Goal: Task Accomplishment & Management: Use online tool/utility

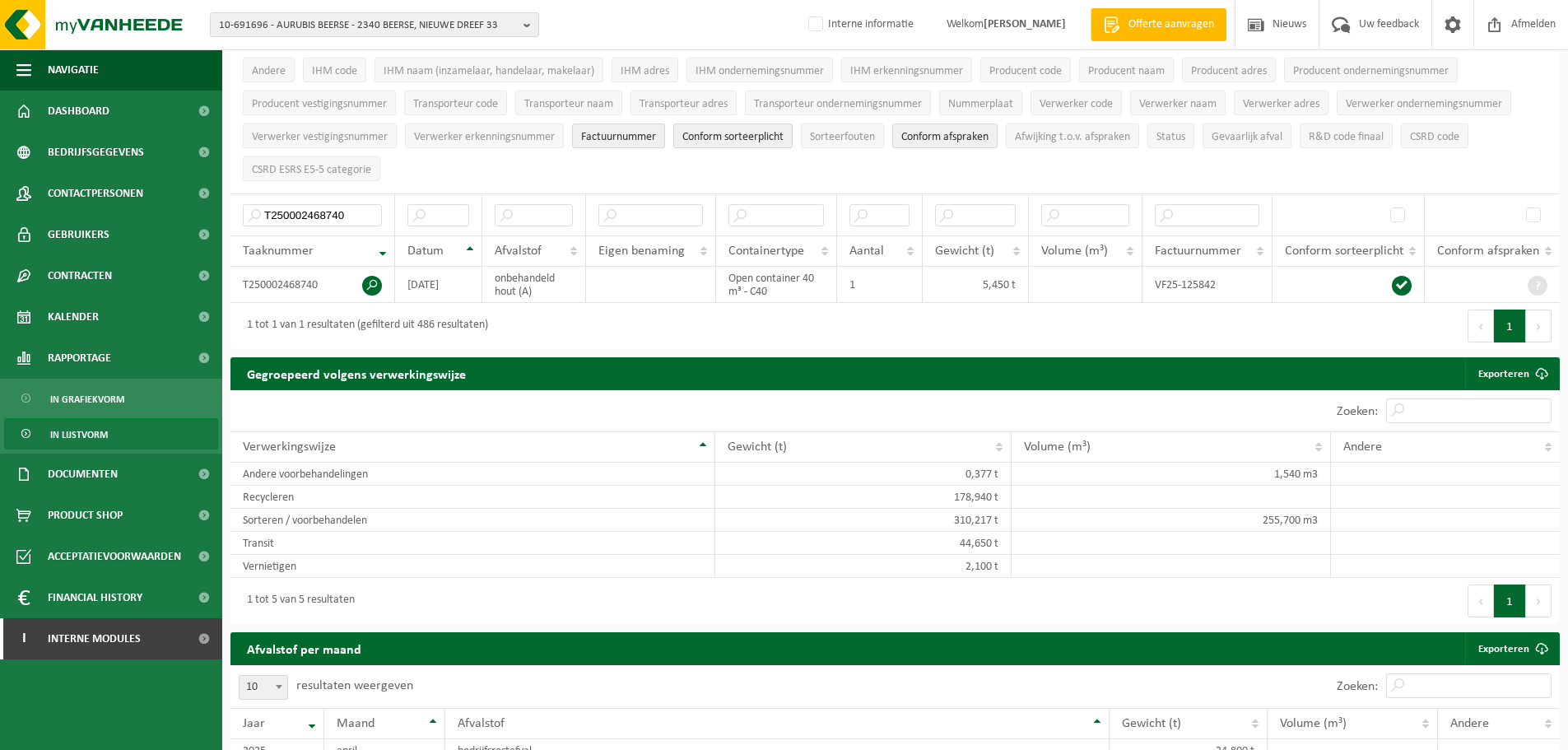
click at [292, 19] on span "10-691696 - AURUBIS BEERSE - 2340 BEERSE, NIEUWE DREEF 33" at bounding box center [368, 26] width 298 height 25
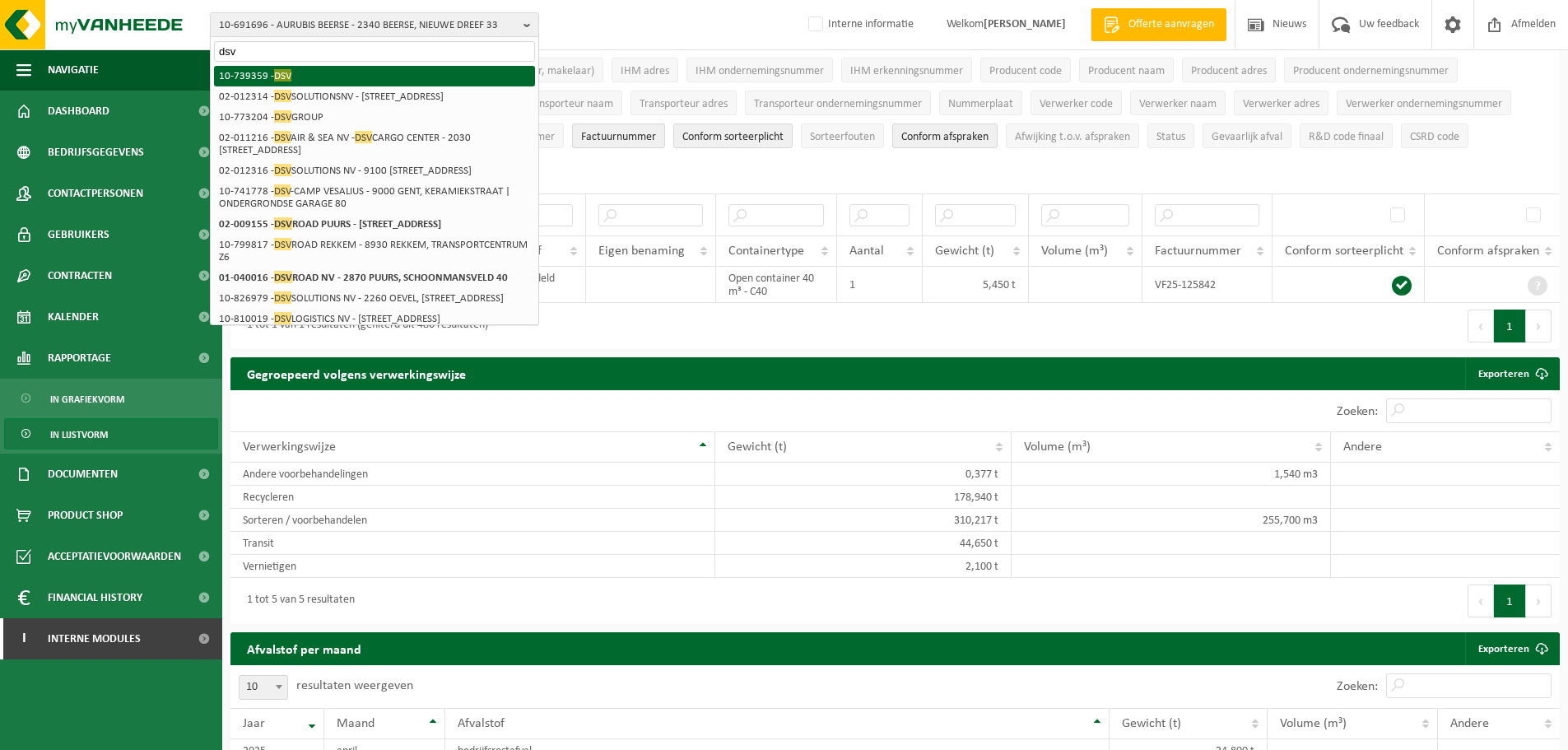
type input "dsv"
click at [346, 70] on li "10-739359 - DSV" at bounding box center [374, 76] width 321 height 21
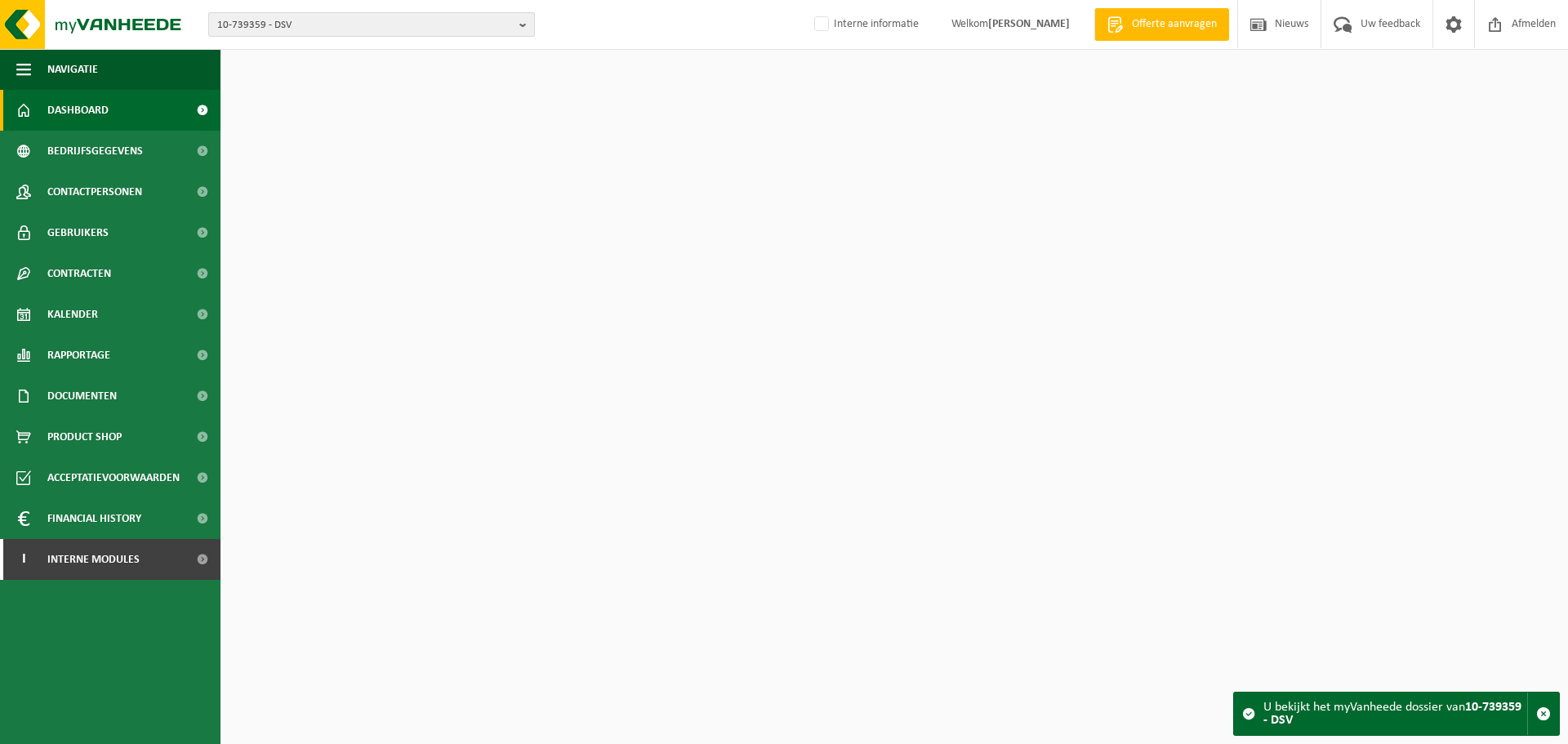
click at [346, 27] on span "10-739359 - DSV" at bounding box center [366, 25] width 296 height 24
click at [337, 57] on input "text" at bounding box center [371, 51] width 318 height 21
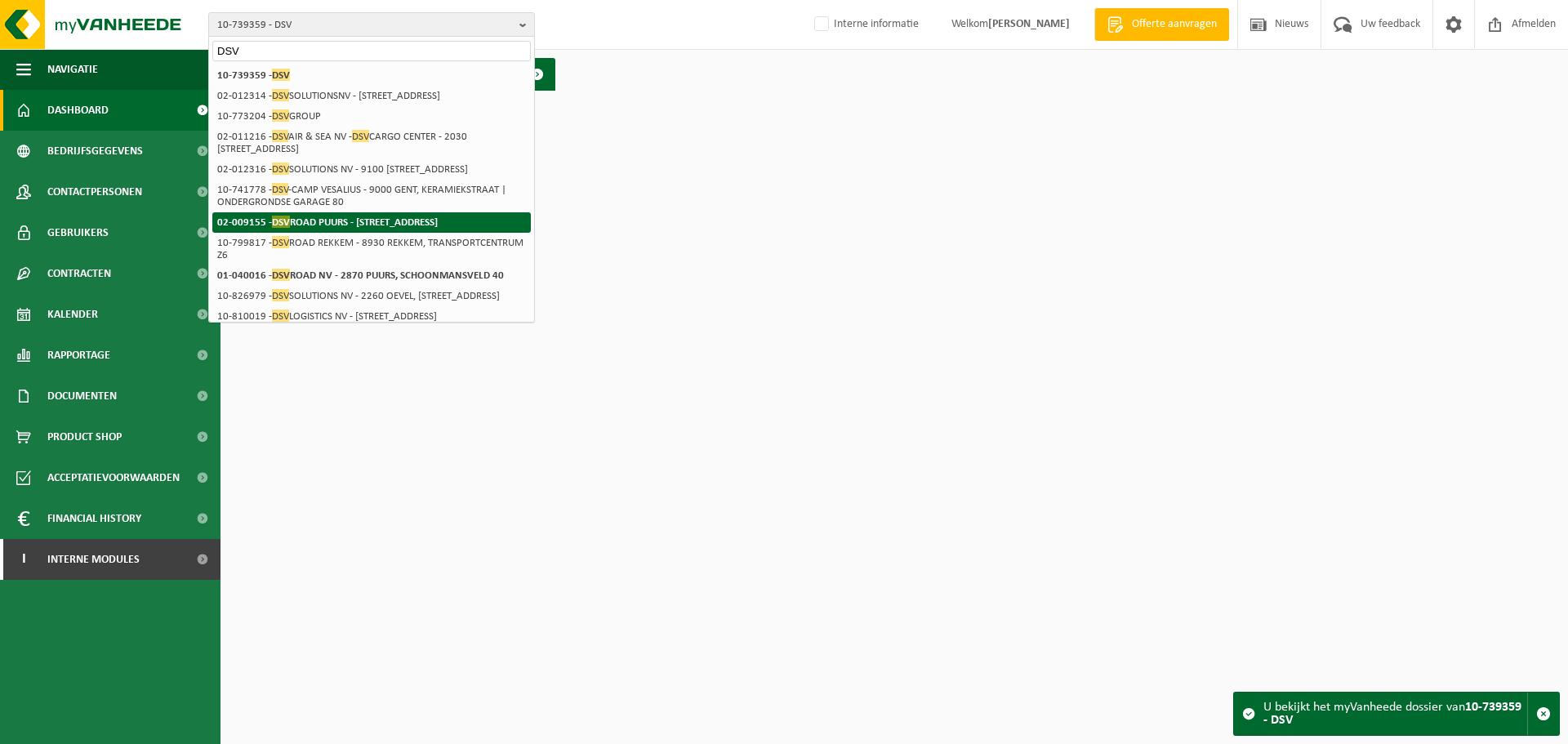
type input "DSV"
click at [311, 228] on strong "02-009155 - DSV ROAD PUURS - 2870 PUURS-SINT-AMANDS, SCHOONMANSVELD 40" at bounding box center [328, 221] width 220 height 12
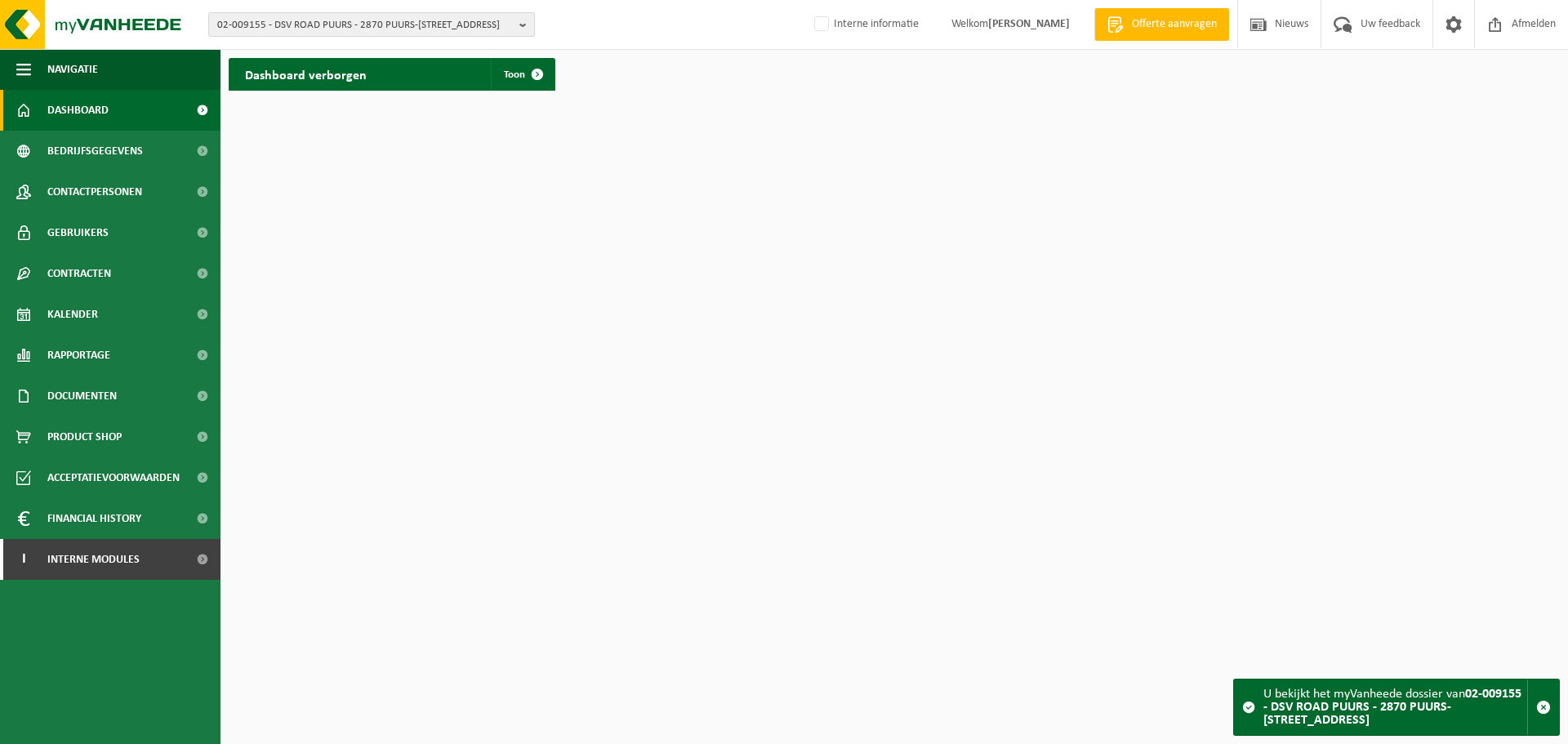
click at [438, 29] on span "02-009155 - DSV ROAD PUURS - 2870 PUURS-SINT-AMANDS, SCHOONMANSVELD 40" at bounding box center [366, 25] width 296 height 24
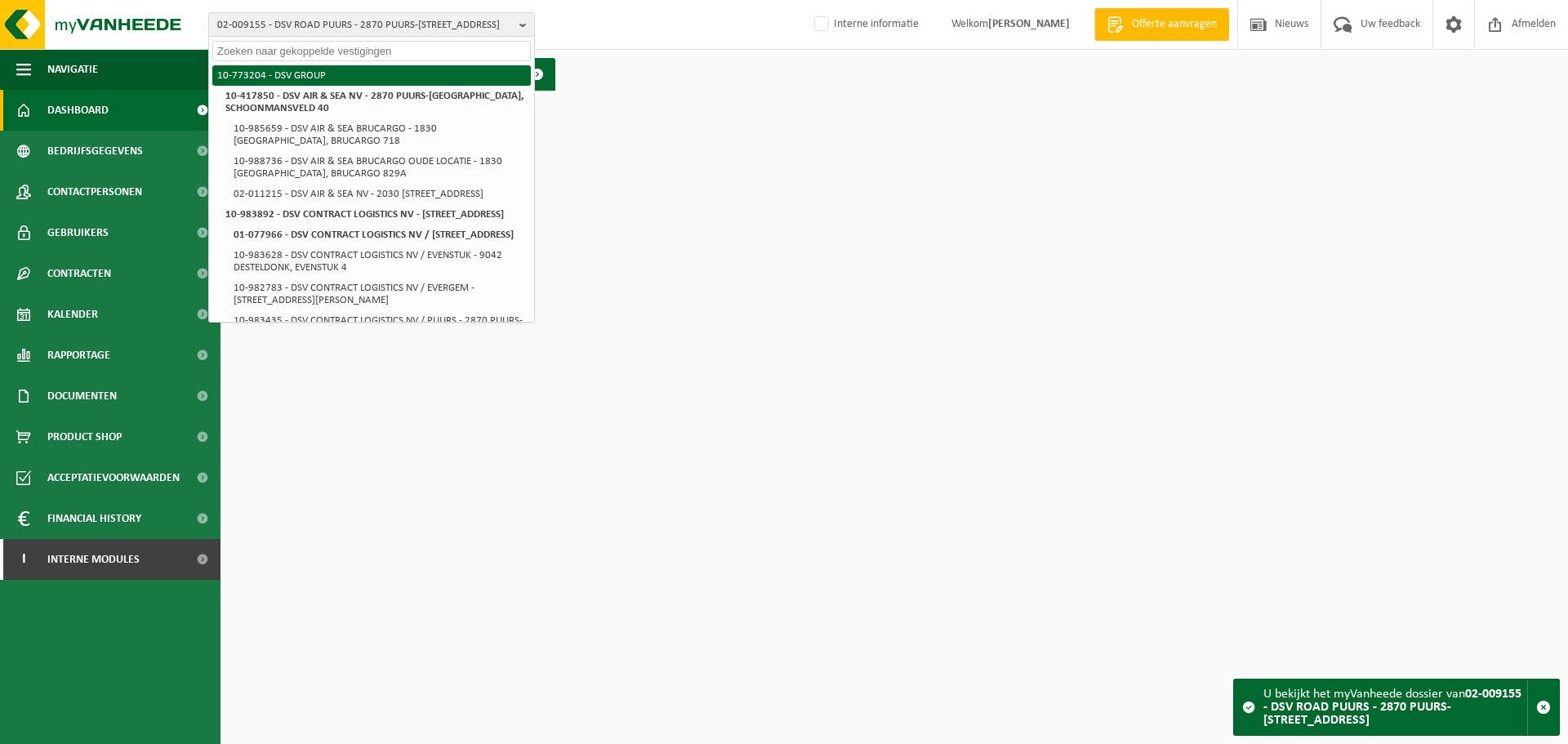
click at [383, 84] on li "10-773204 - DSV GROUP" at bounding box center [371, 75] width 318 height 21
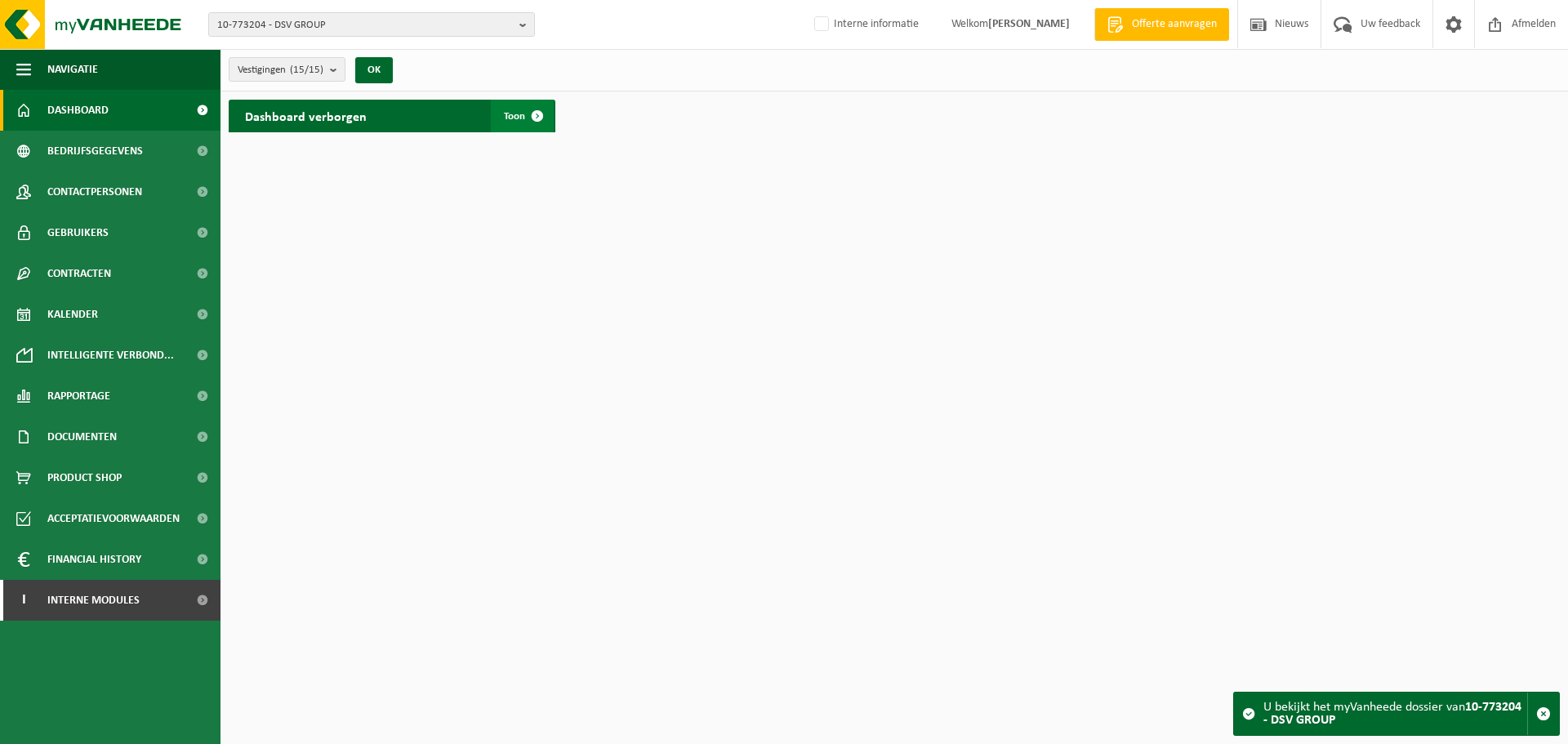
click at [505, 111] on span "Toon" at bounding box center [514, 116] width 22 height 10
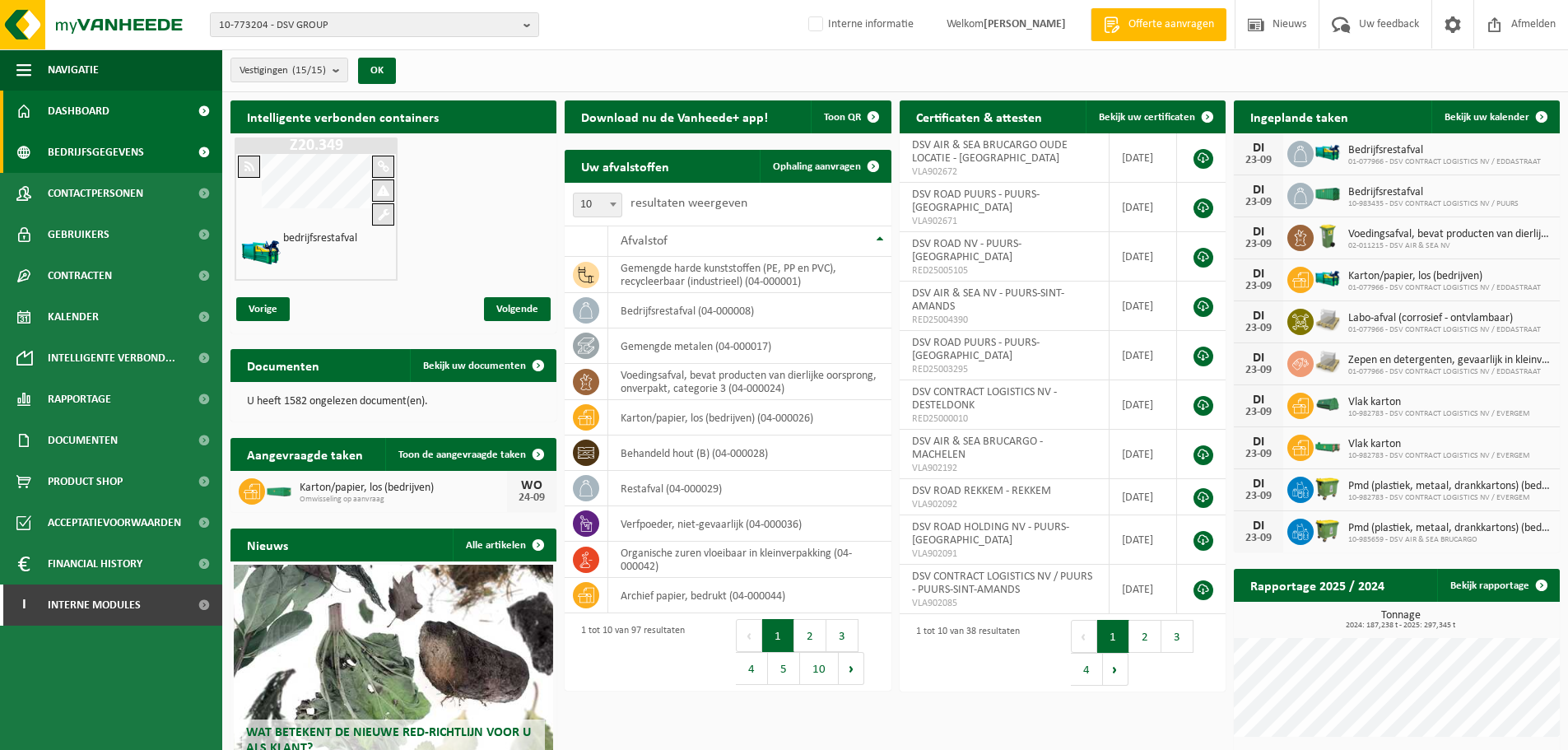
click at [87, 156] on span "Bedrijfsgegevens" at bounding box center [95, 152] width 96 height 41
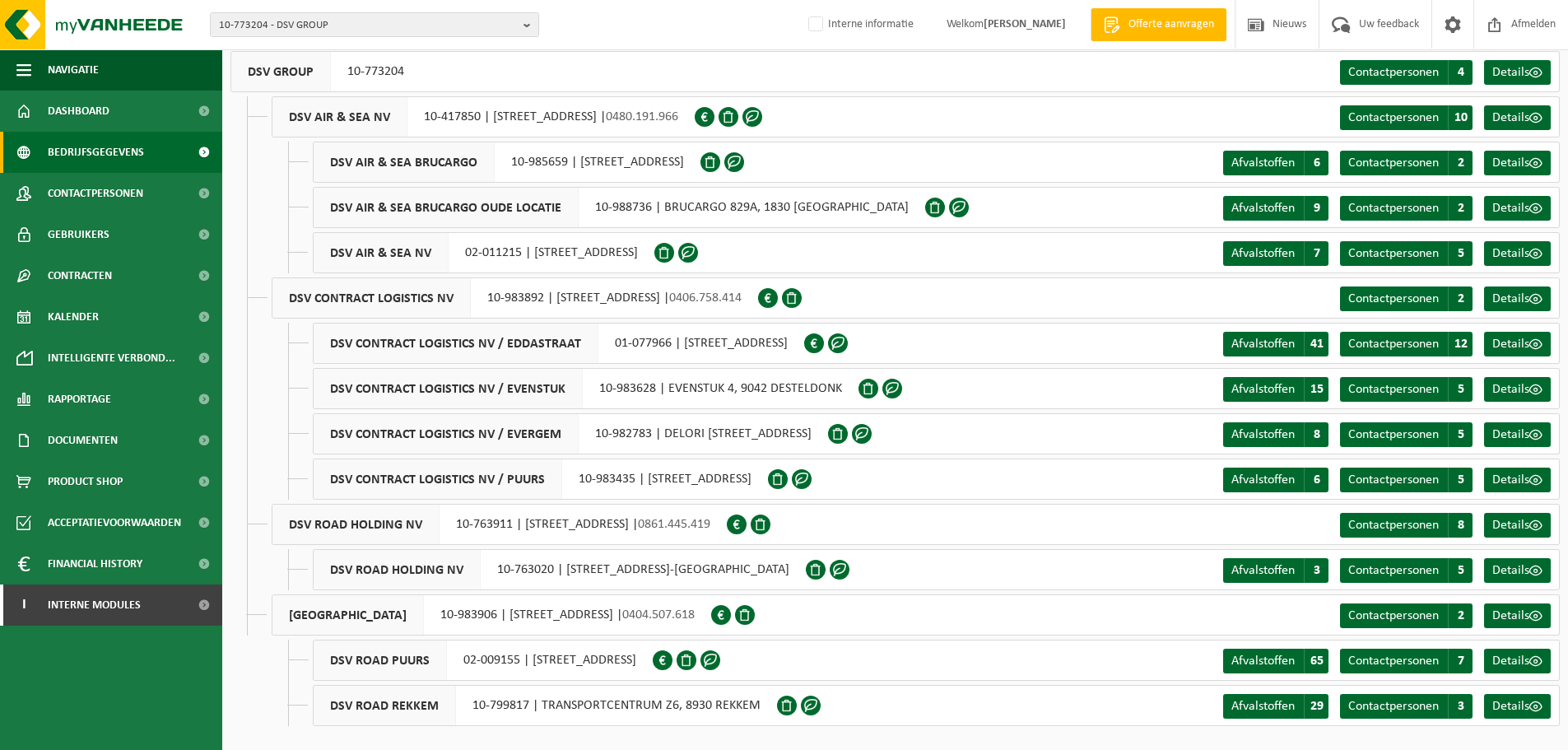
scroll to position [58, 0]
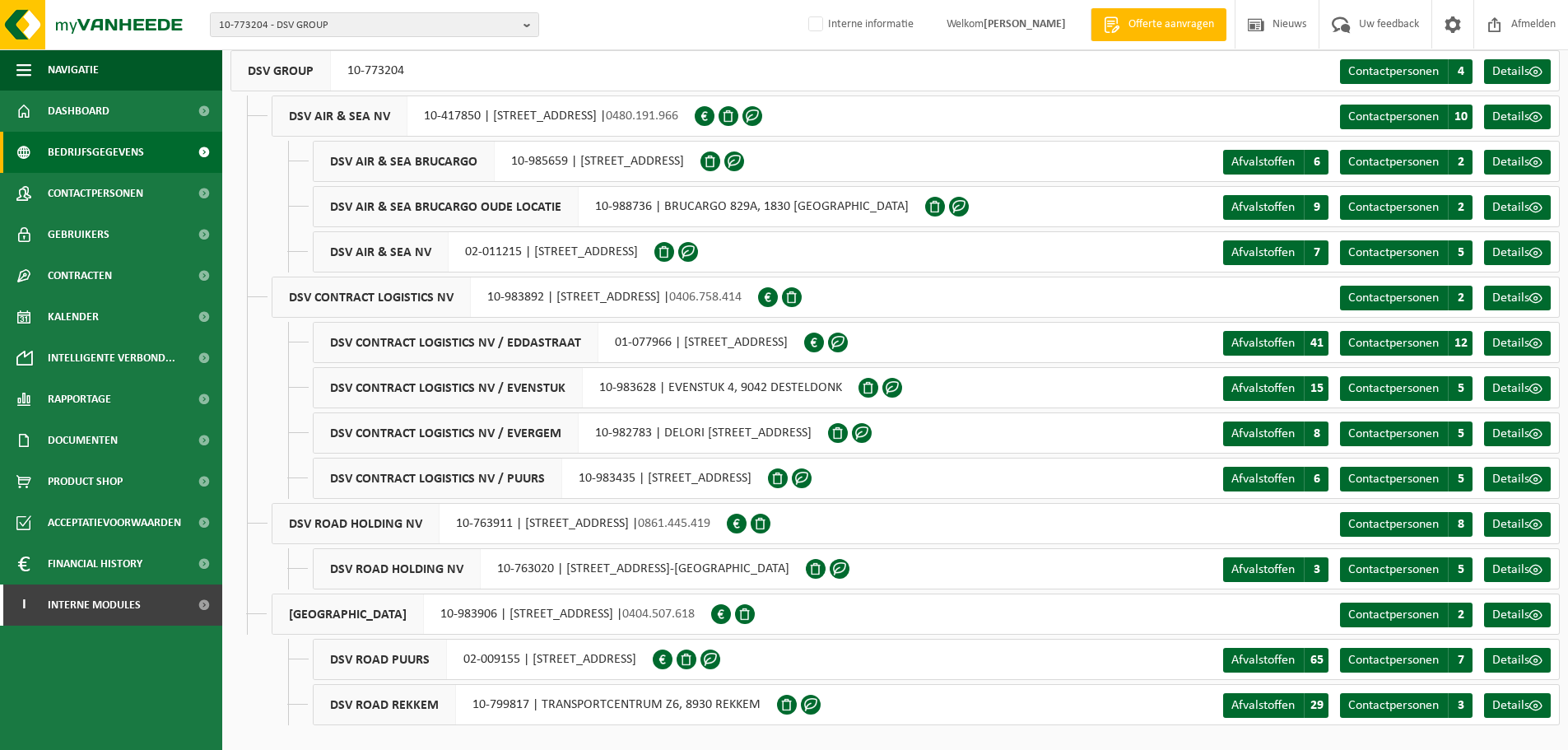
click at [1009, 367] on div "DSV CONTRACT LOGISTICS NV / EVENSTUK 10-983628 | EVENSTUK 4, 9042 DESTELDONK Af…" at bounding box center [935, 387] width 1247 height 41
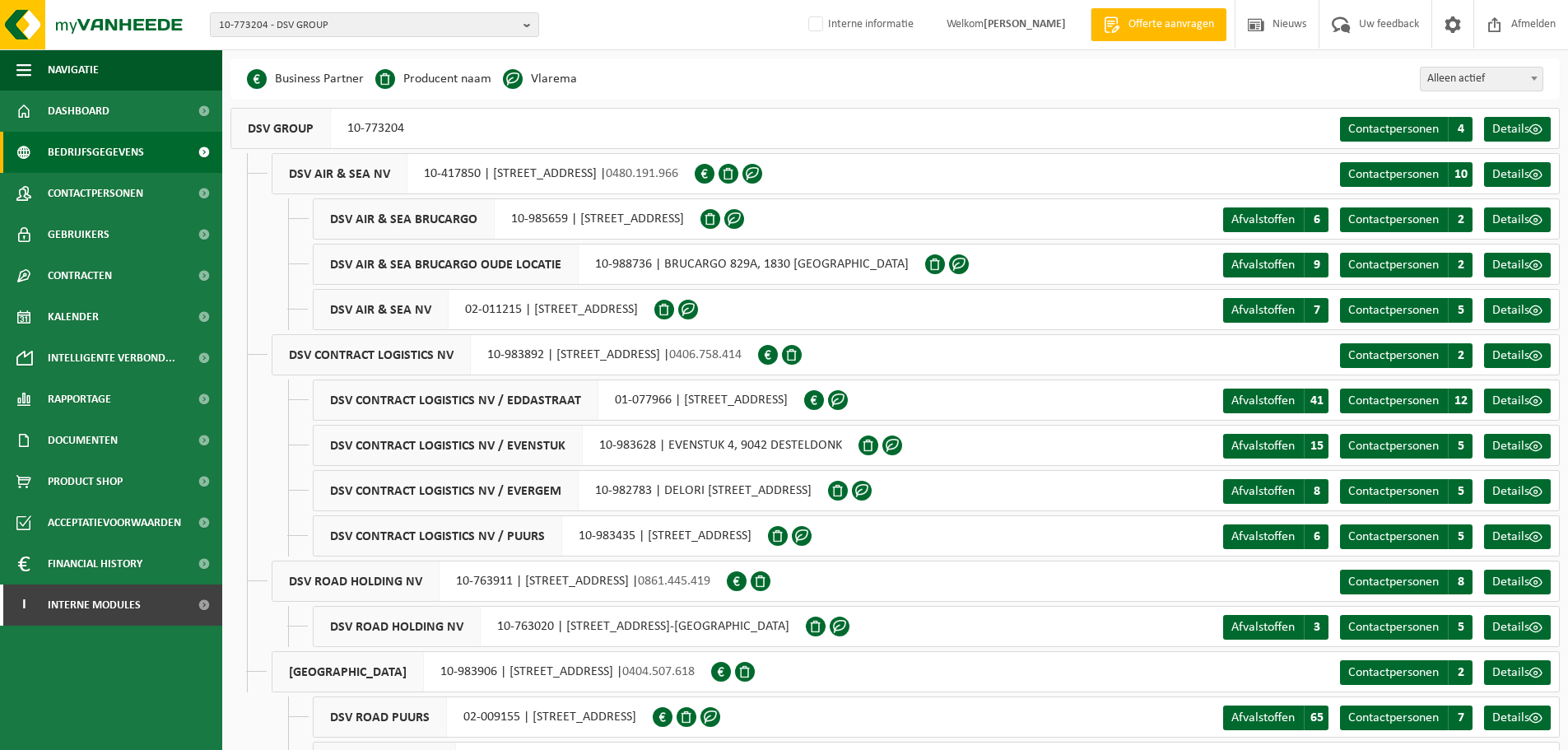
click at [709, 262] on div "DSV AIR & SEA BRUCARGO OUDE LOCATIE 10-988736 | BRUCARGO 829A, 1830 MACHELEN" at bounding box center [618, 264] width 613 height 41
click at [789, 262] on div "DSV AIR & SEA BRUCARGO OUDE LOCATIE 10-988736 | BRUCARGO 829A, 1830 MACHELEN" at bounding box center [618, 264] width 613 height 41
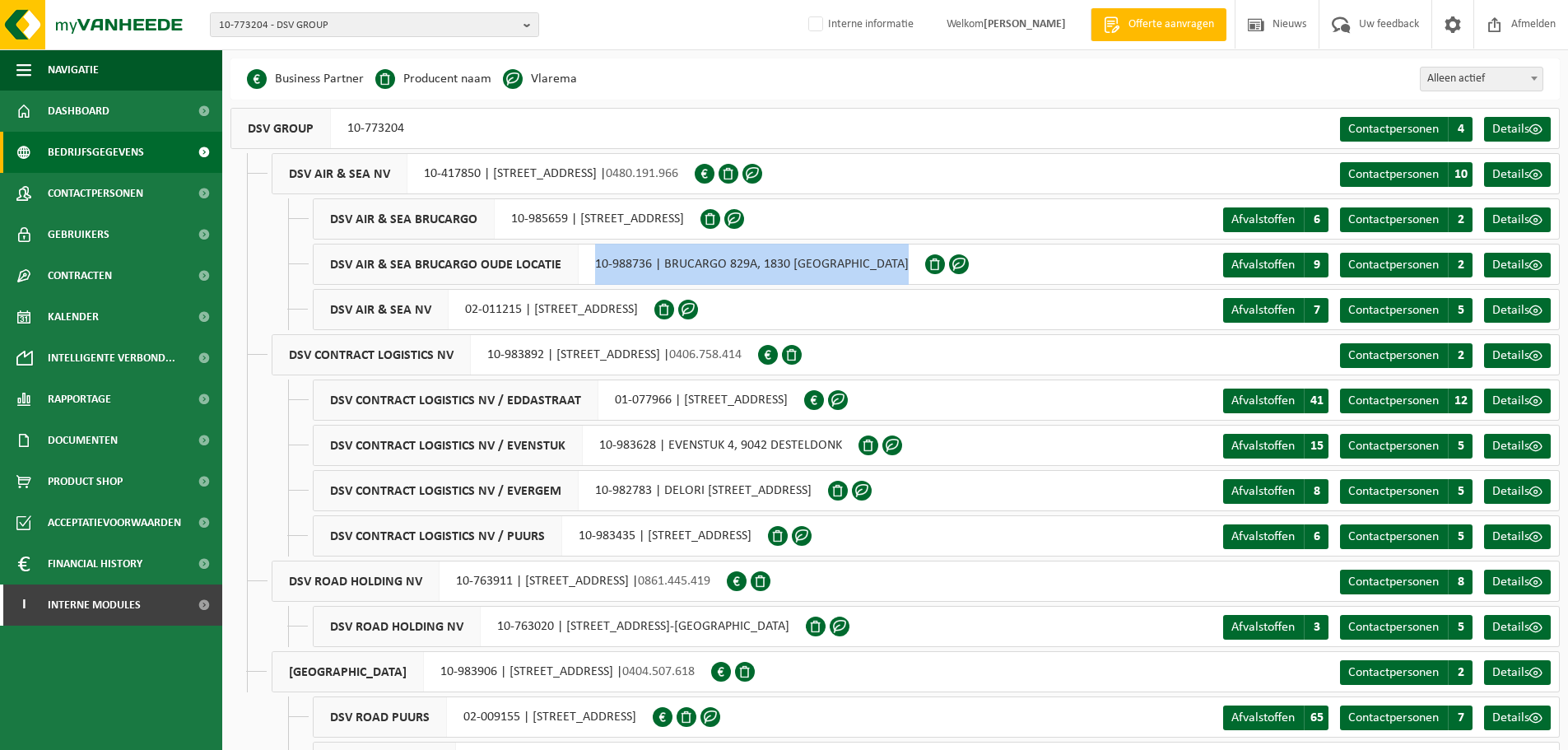
click at [789, 262] on div "DSV AIR & SEA BRUCARGO OUDE LOCATIE 10-988736 | BRUCARGO 829A, 1830 MACHELEN" at bounding box center [618, 264] width 613 height 41
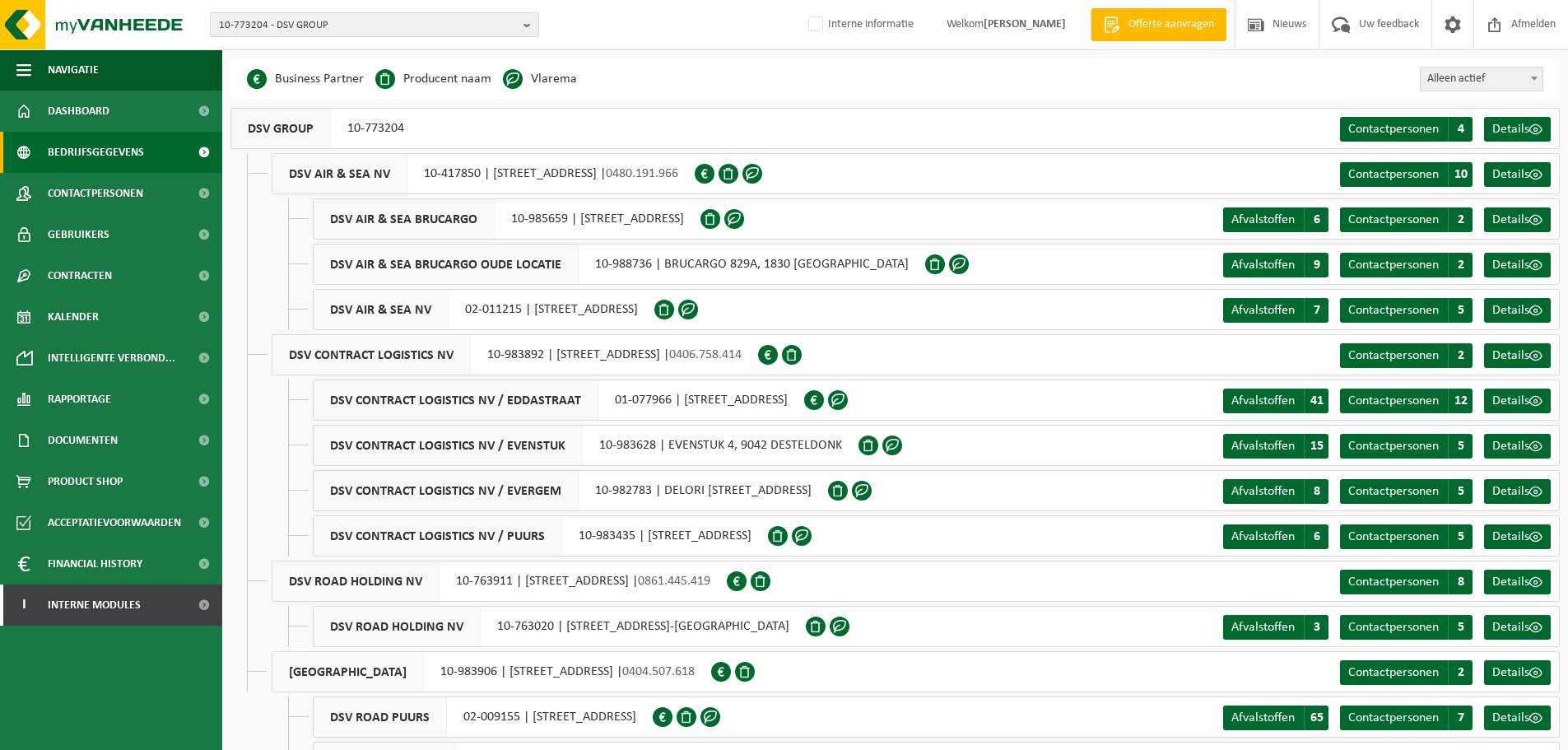
click at [1000, 261] on div "DSV AIR & SEA BRUCARGO OUDE LOCATIE 10-988736 | BRUCARGO 829A, 1830 MACHELEN Af…" at bounding box center [935, 264] width 1247 height 41
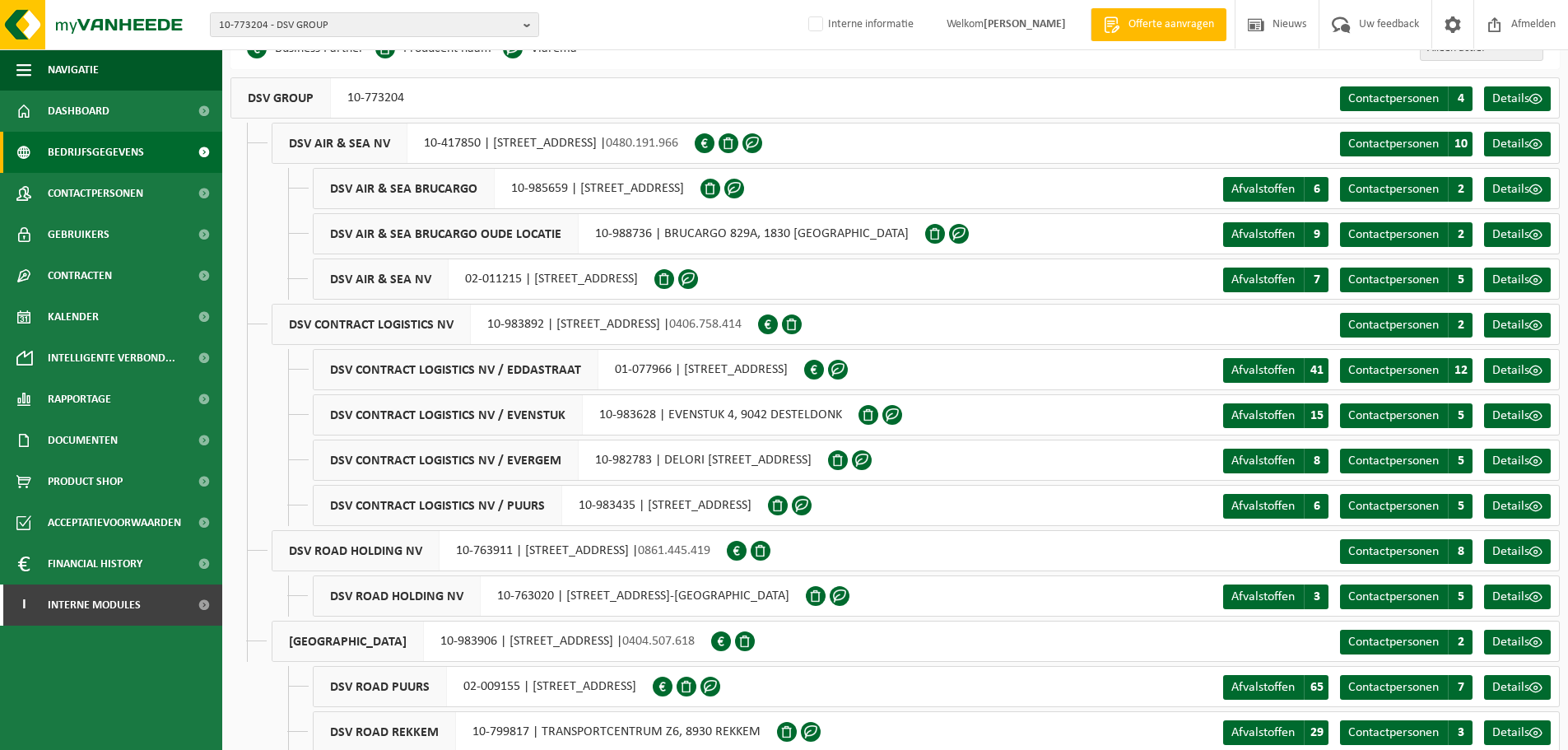
scroll to position [58, 0]
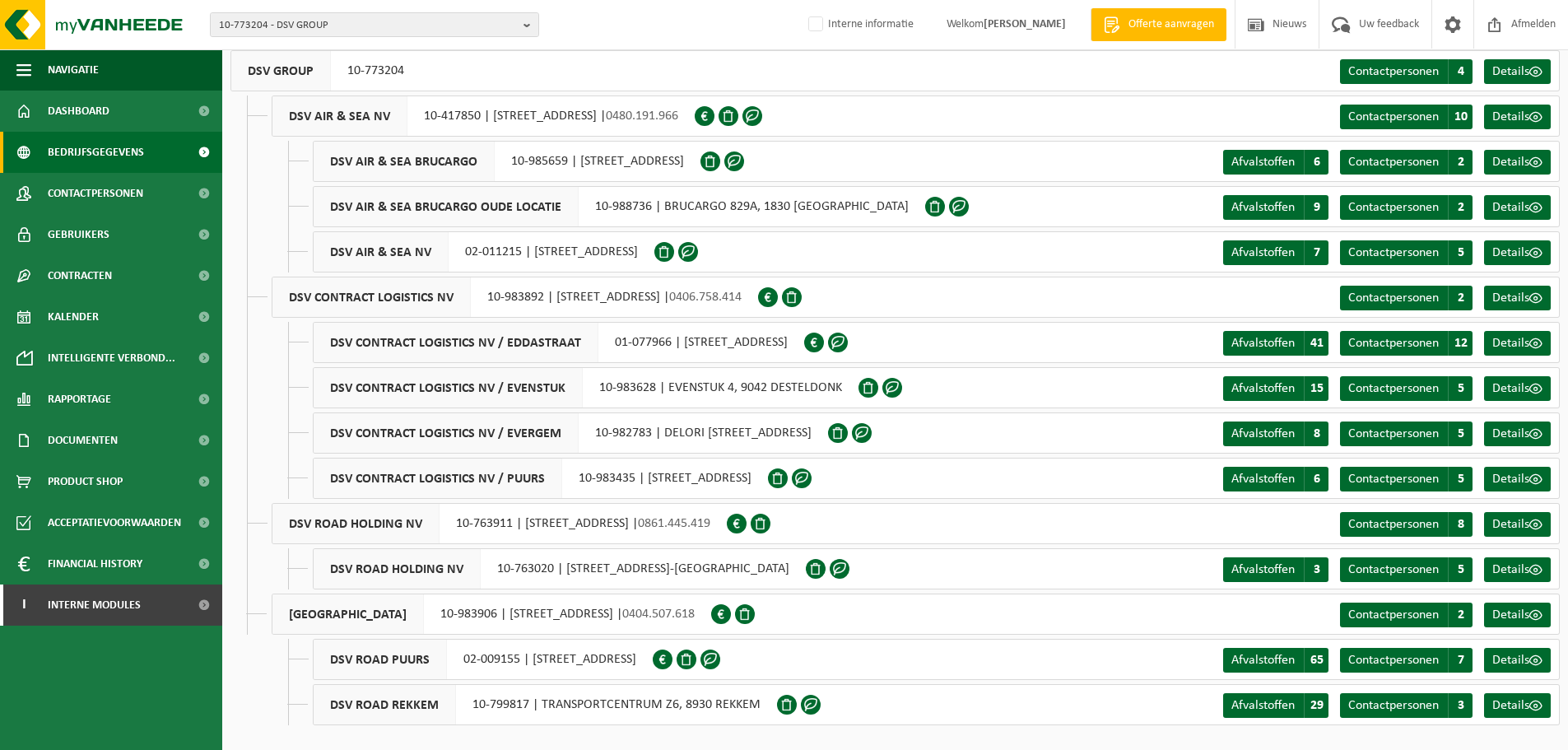
click at [692, 108] on div "DSV AIR & SEA NV 10-417850 | SCHOONMANSVELD 40, 2870 PUURS-SINT-AMANDS | 0480.1…" at bounding box center [482, 116] width 423 height 41
click at [497, 28] on span "10-773204 - DSV GROUP" at bounding box center [368, 26] width 298 height 25
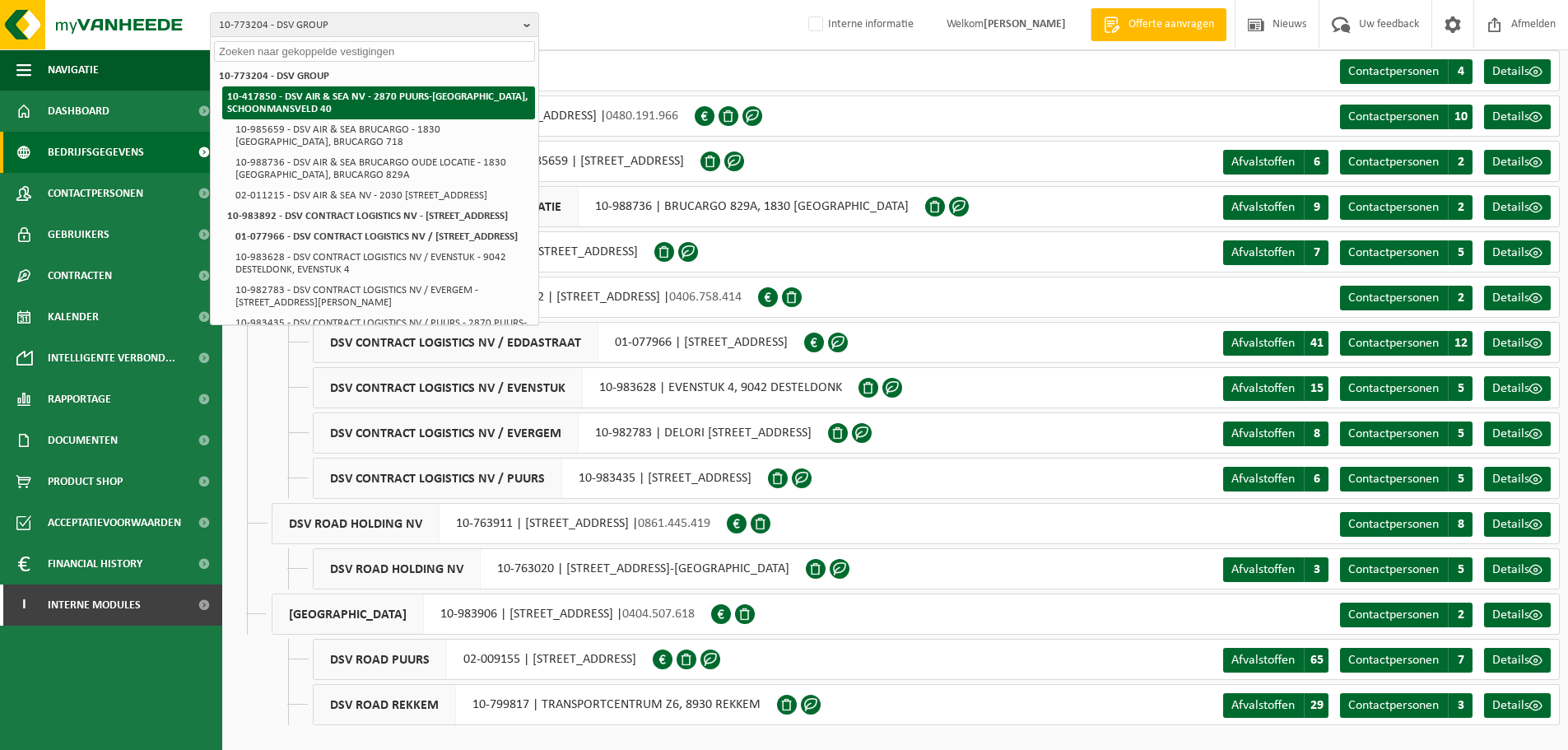
click at [400, 102] on strong "10-417850 - DSV AIR & SEA NV - 2870 PUURS-[GEOGRAPHIC_DATA], SCHOONMANSVELD 40" at bounding box center [377, 103] width 300 height 23
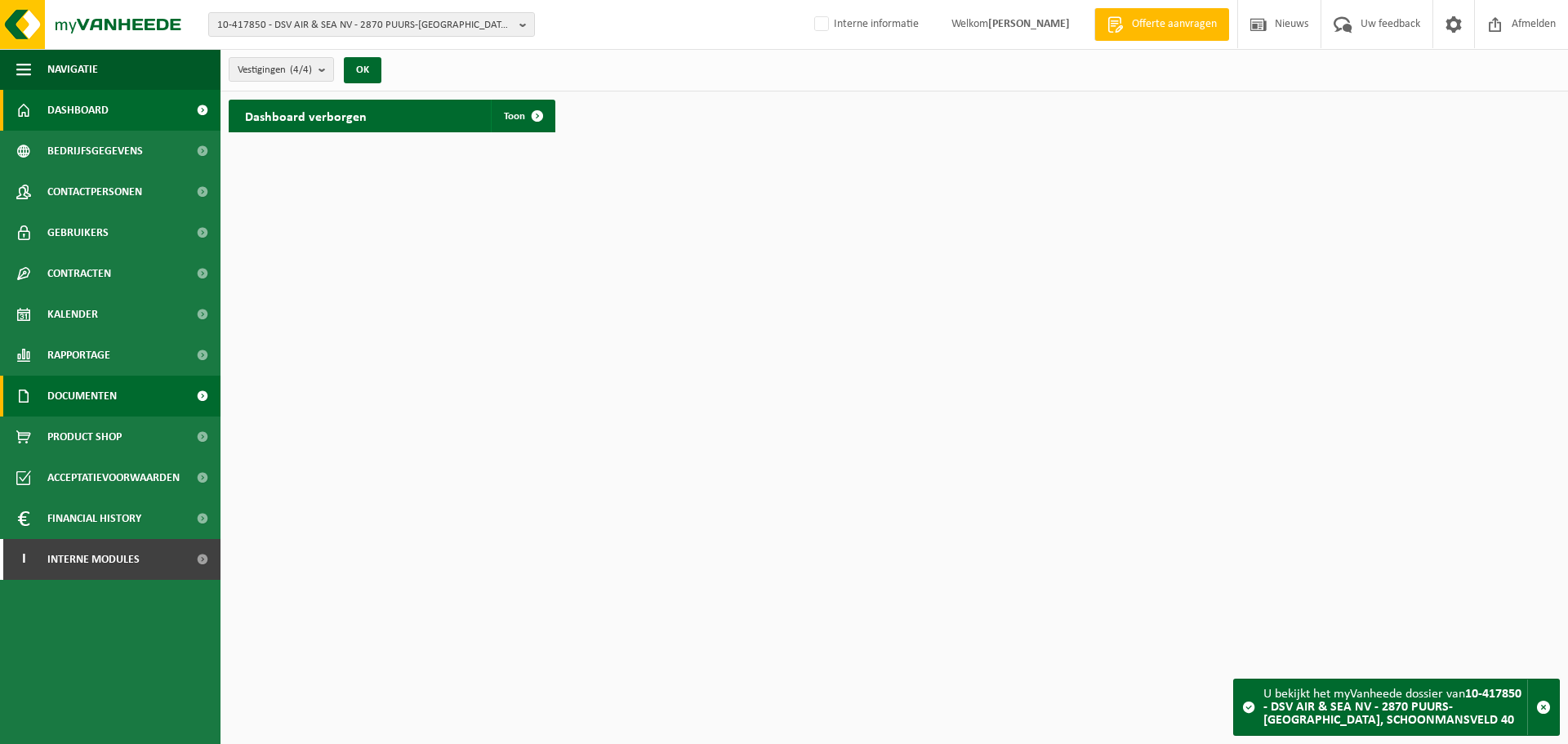
click at [93, 400] on span "Documenten" at bounding box center [82, 396] width 70 height 40
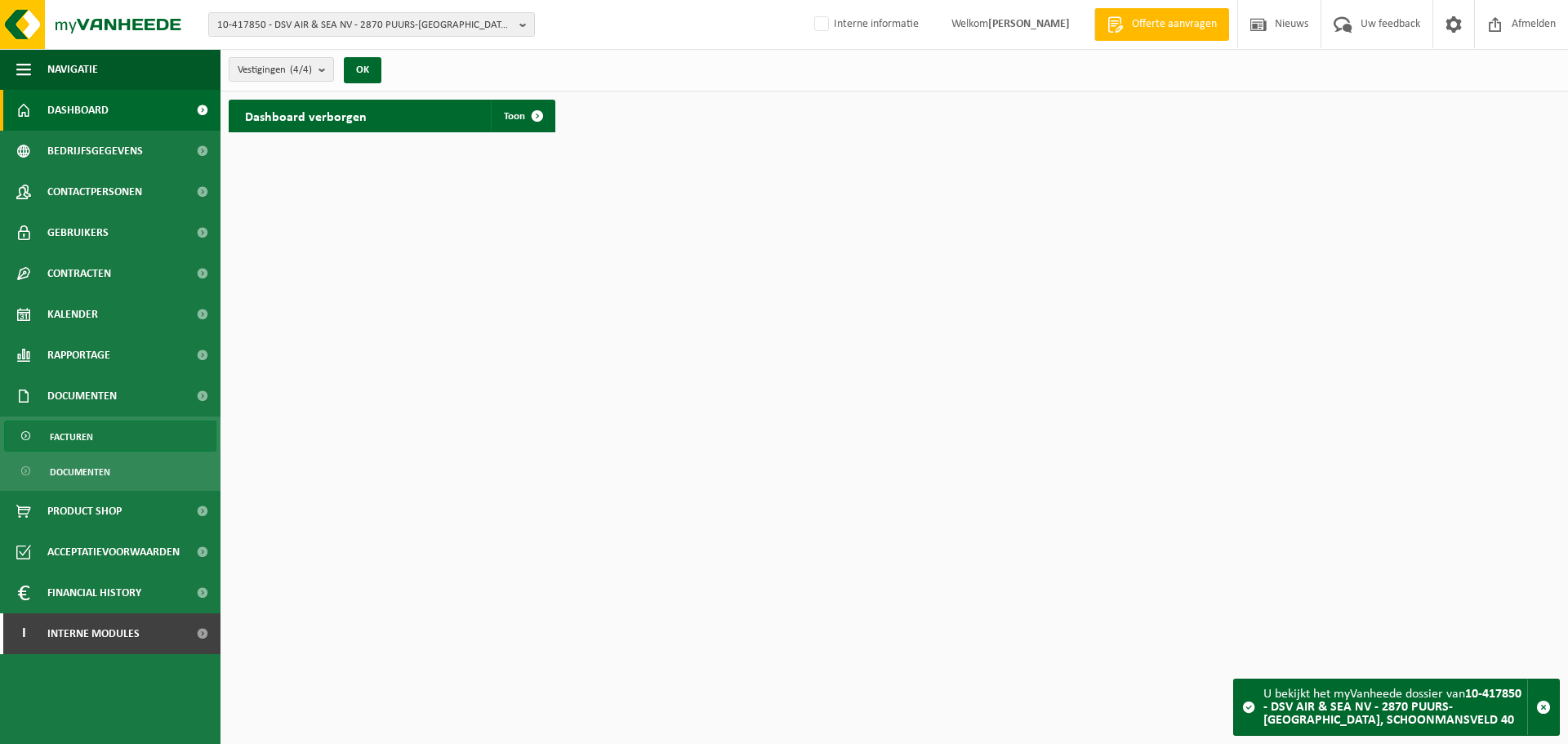
click at [84, 433] on span "Facturen" at bounding box center [72, 436] width 43 height 31
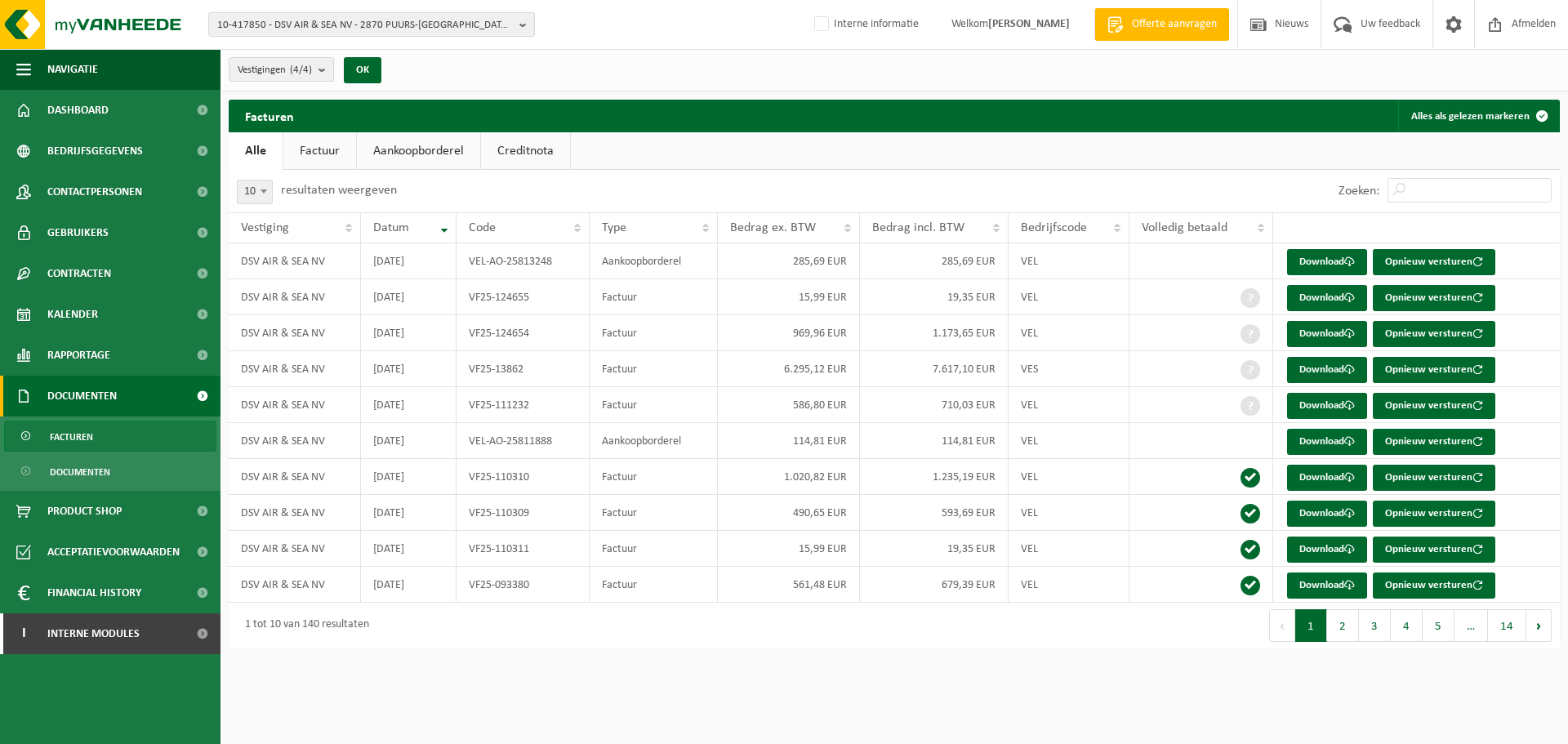
click at [321, 146] on link "Factuur" at bounding box center [319, 151] width 73 height 38
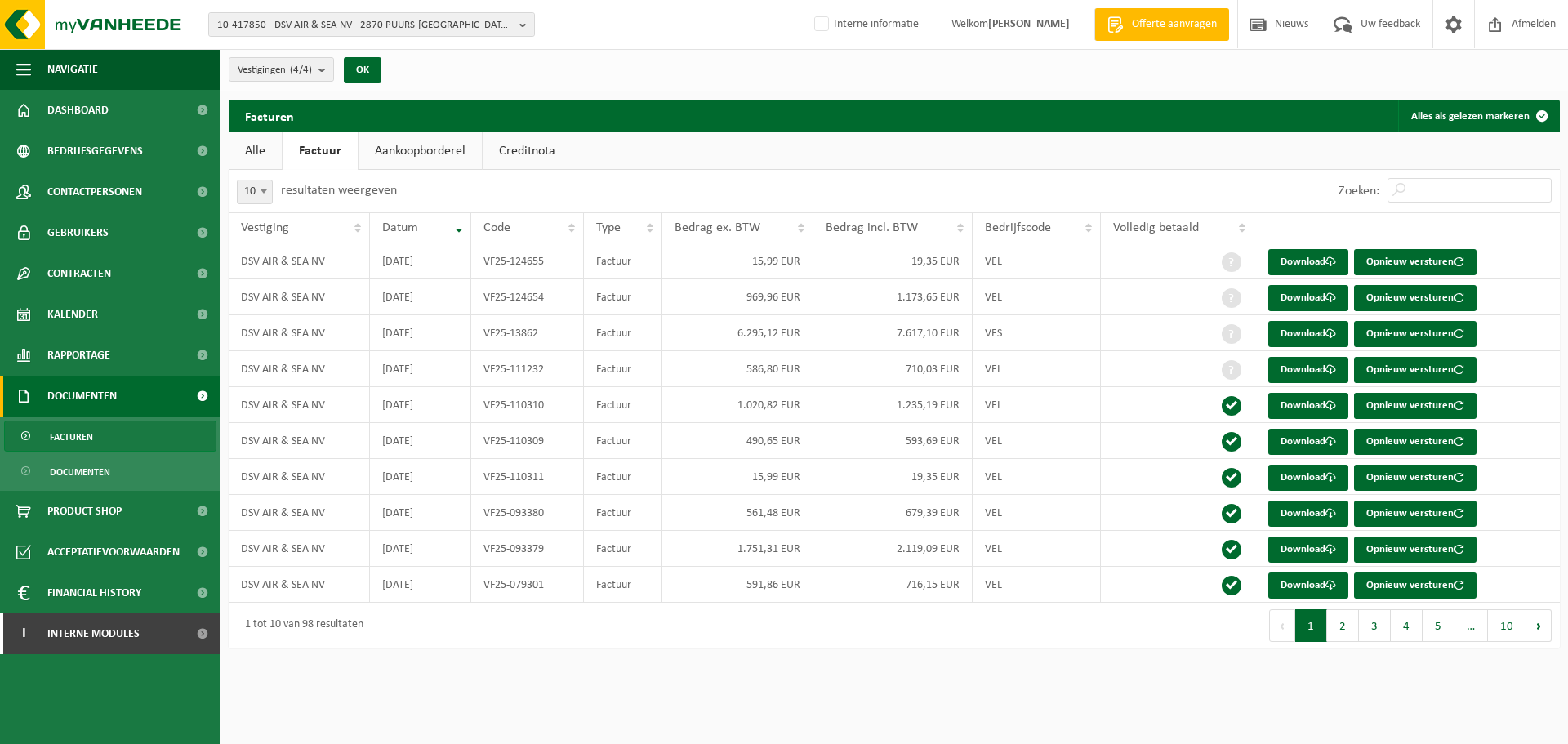
click at [694, 137] on ul "Alle Factuur Aankoopborderel Creditnota" at bounding box center [894, 151] width 1331 height 38
click at [346, 24] on span "10-417850 - DSV AIR & SEA NV - 2870 PUURS-[GEOGRAPHIC_DATA], SCHOONMANSVELD 40" at bounding box center [366, 25] width 296 height 24
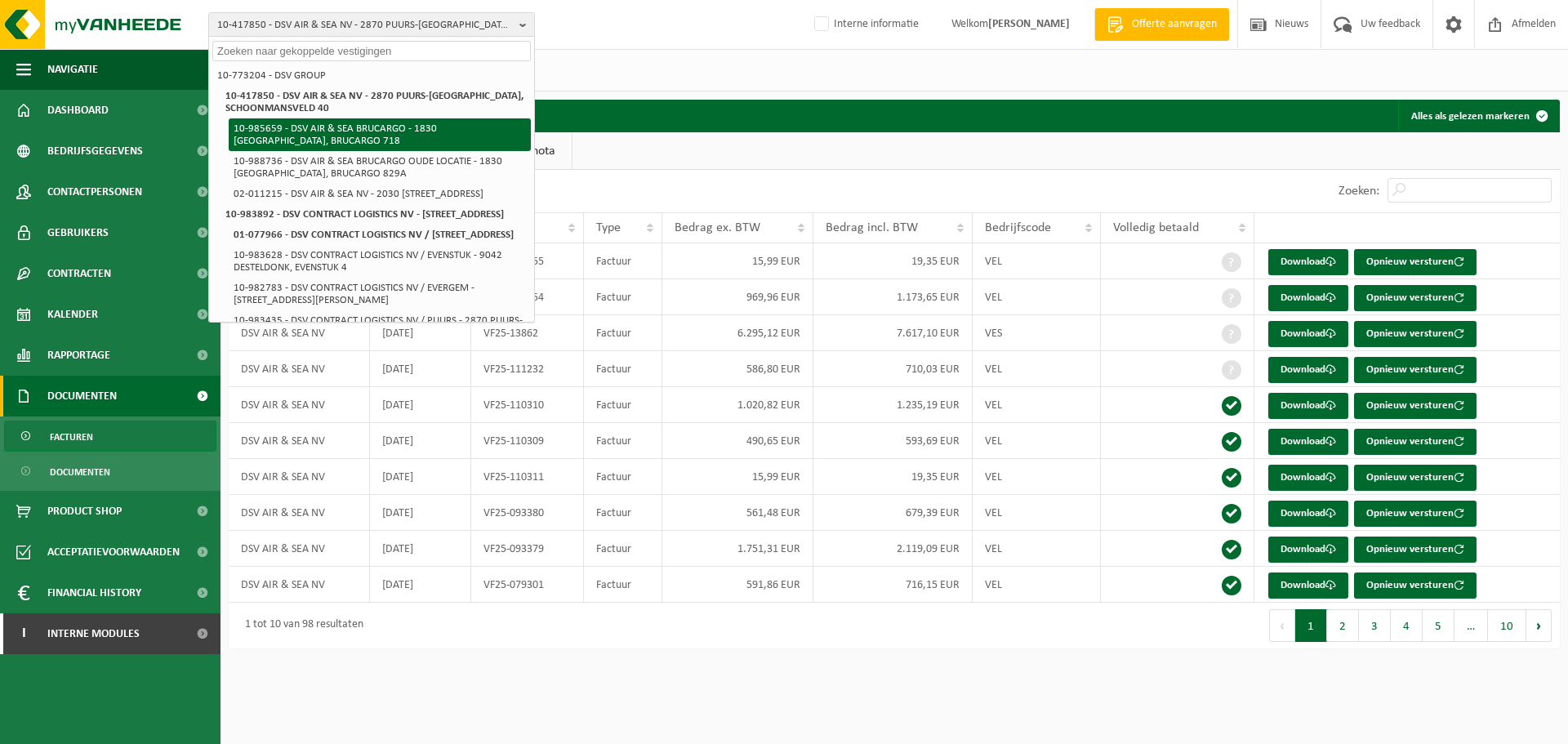
click at [472, 128] on li "10-985659 - DSV AIR & SEA BRUCARGO - 1830 [GEOGRAPHIC_DATA], BRUCARGO 718" at bounding box center [380, 135] width 302 height 33
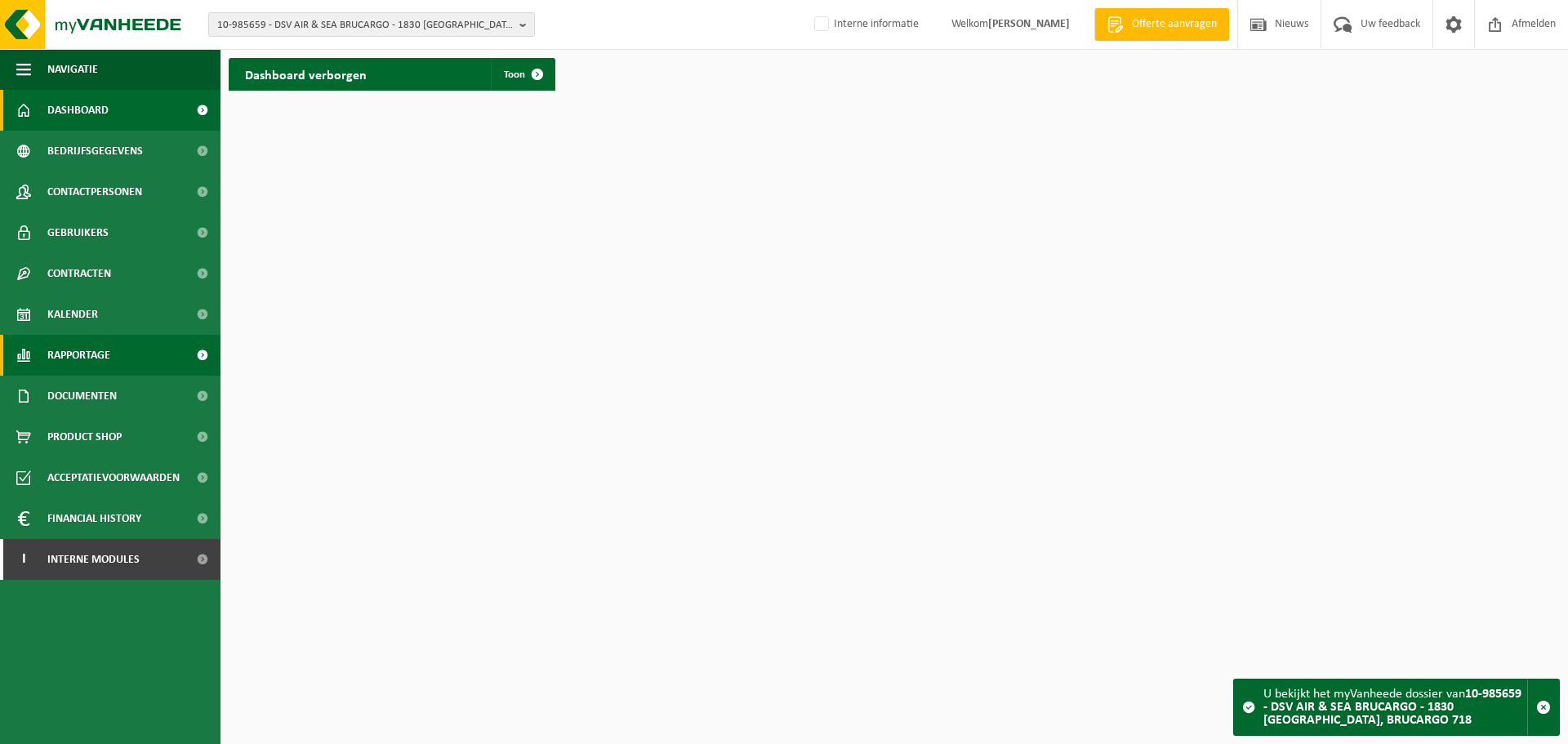
click at [88, 356] on span "Rapportage" at bounding box center [78, 354] width 63 height 40
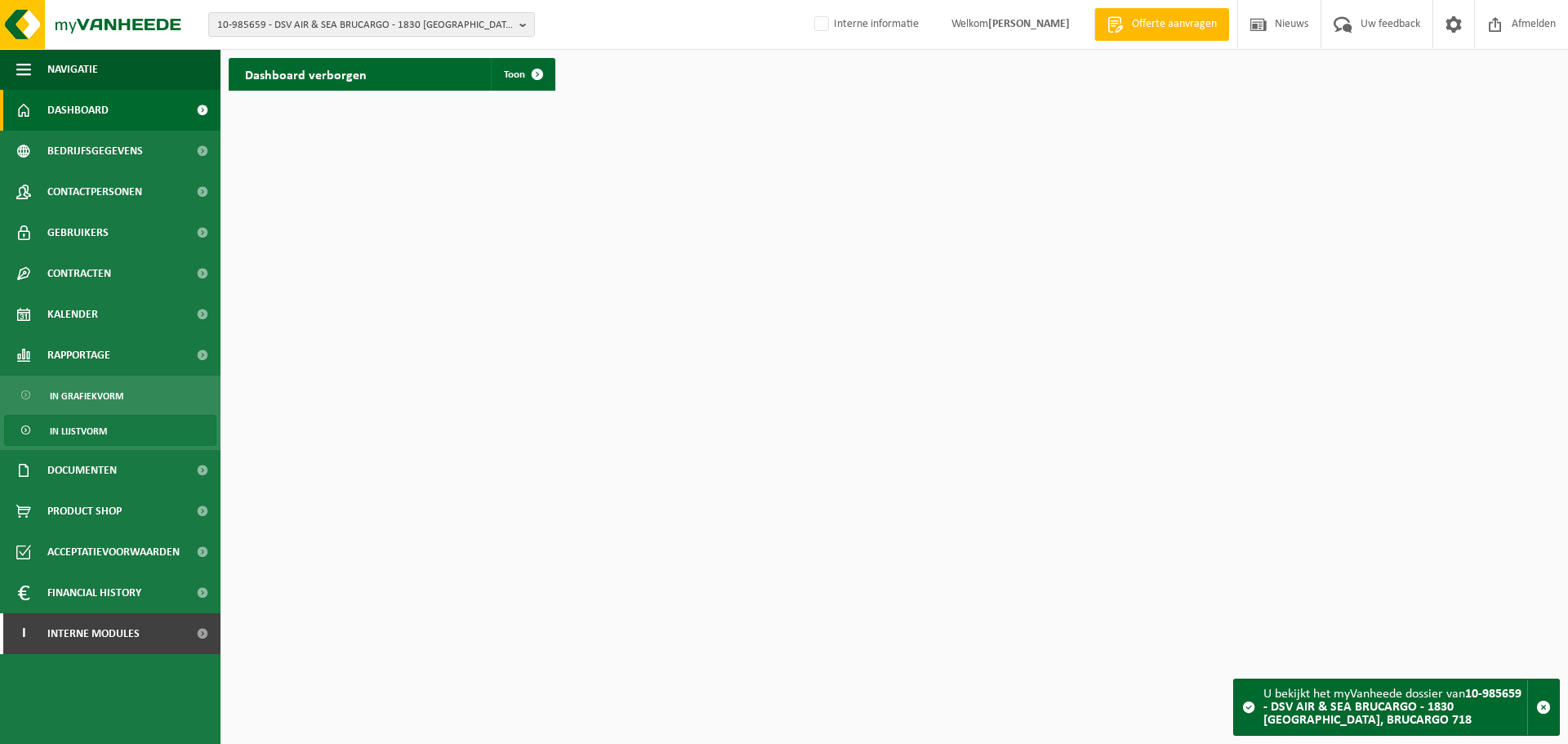
click at [92, 432] on span "In lijstvorm" at bounding box center [78, 430] width 57 height 31
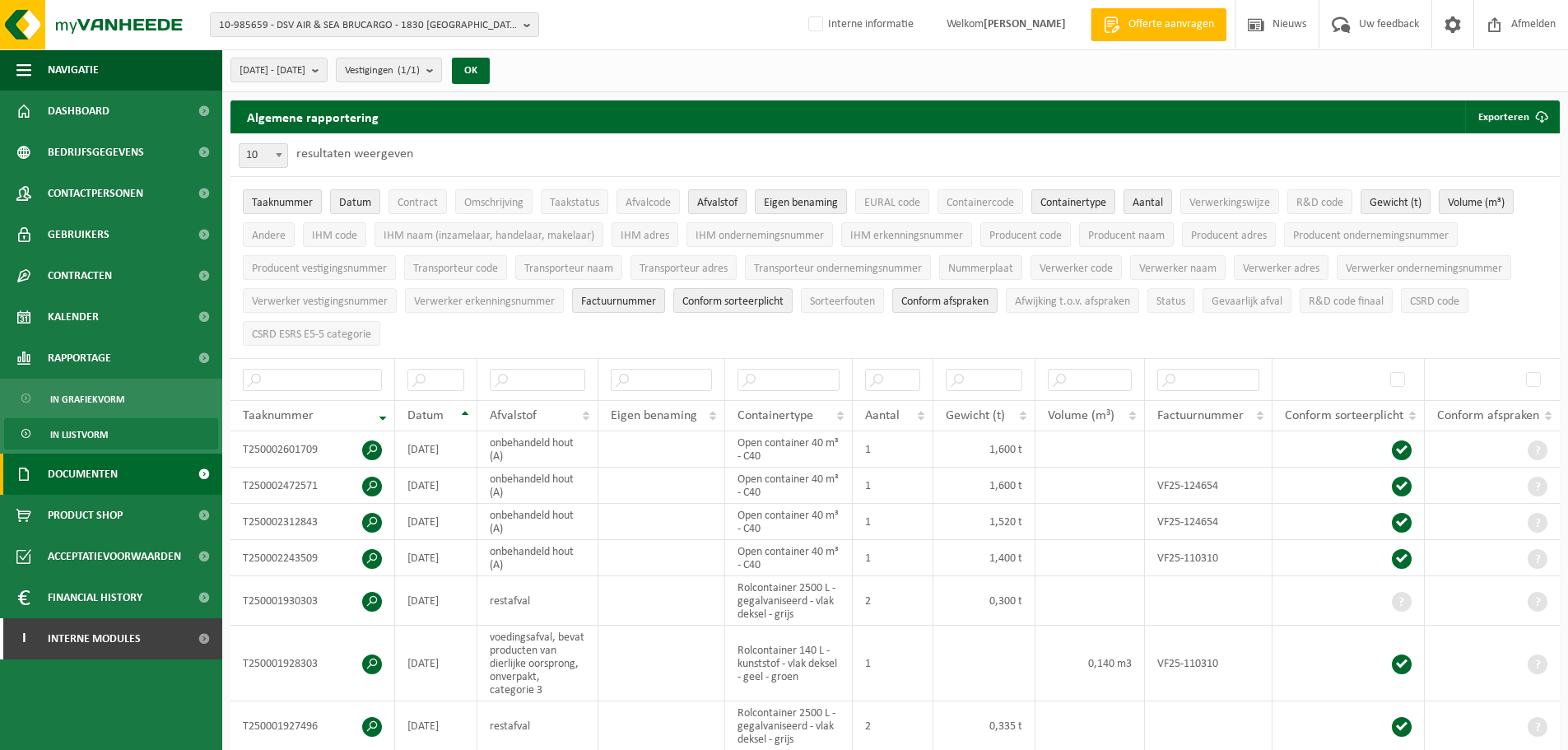
click at [103, 469] on span "Documenten" at bounding box center [83, 474] width 70 height 41
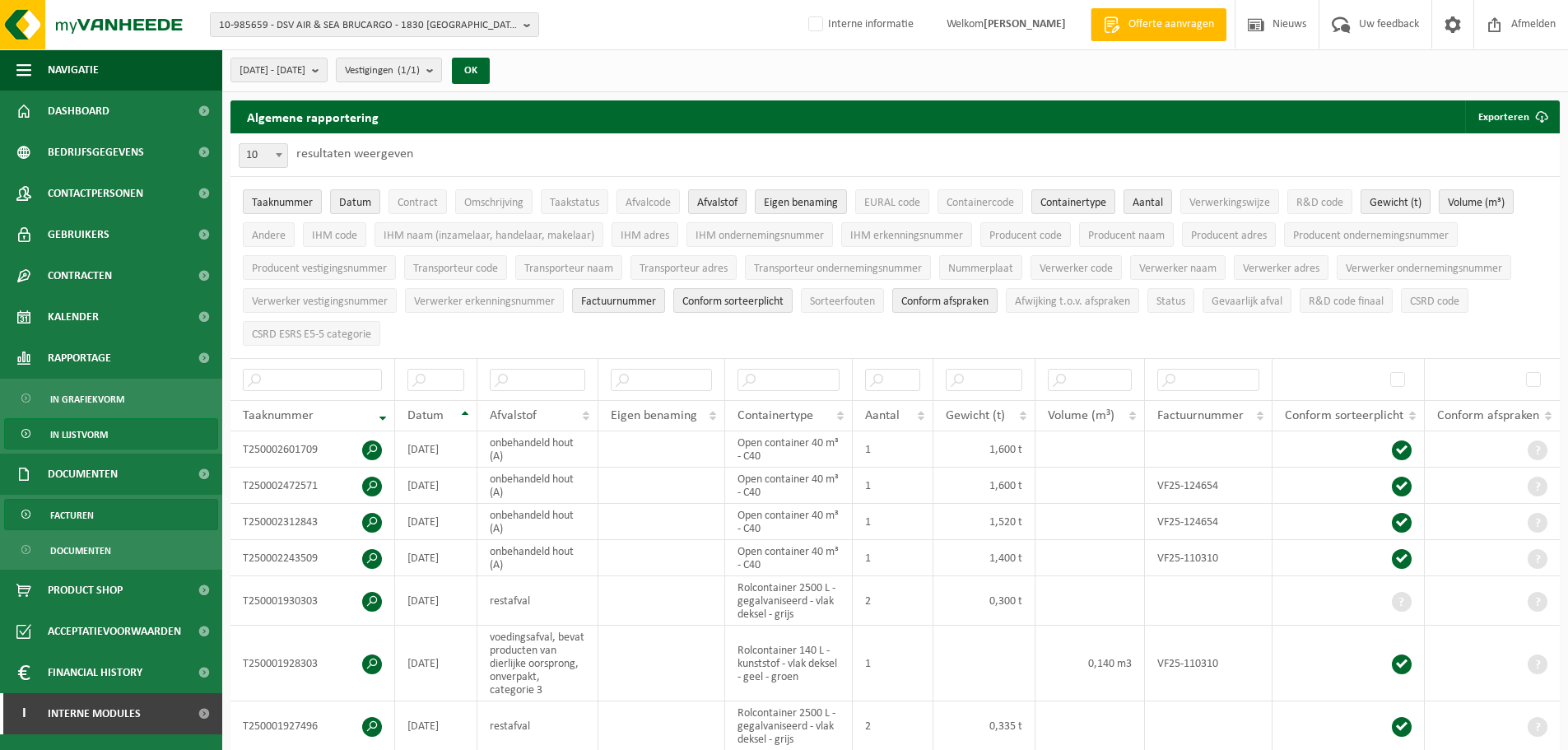
click at [85, 516] on span "Facturen" at bounding box center [72, 515] width 44 height 31
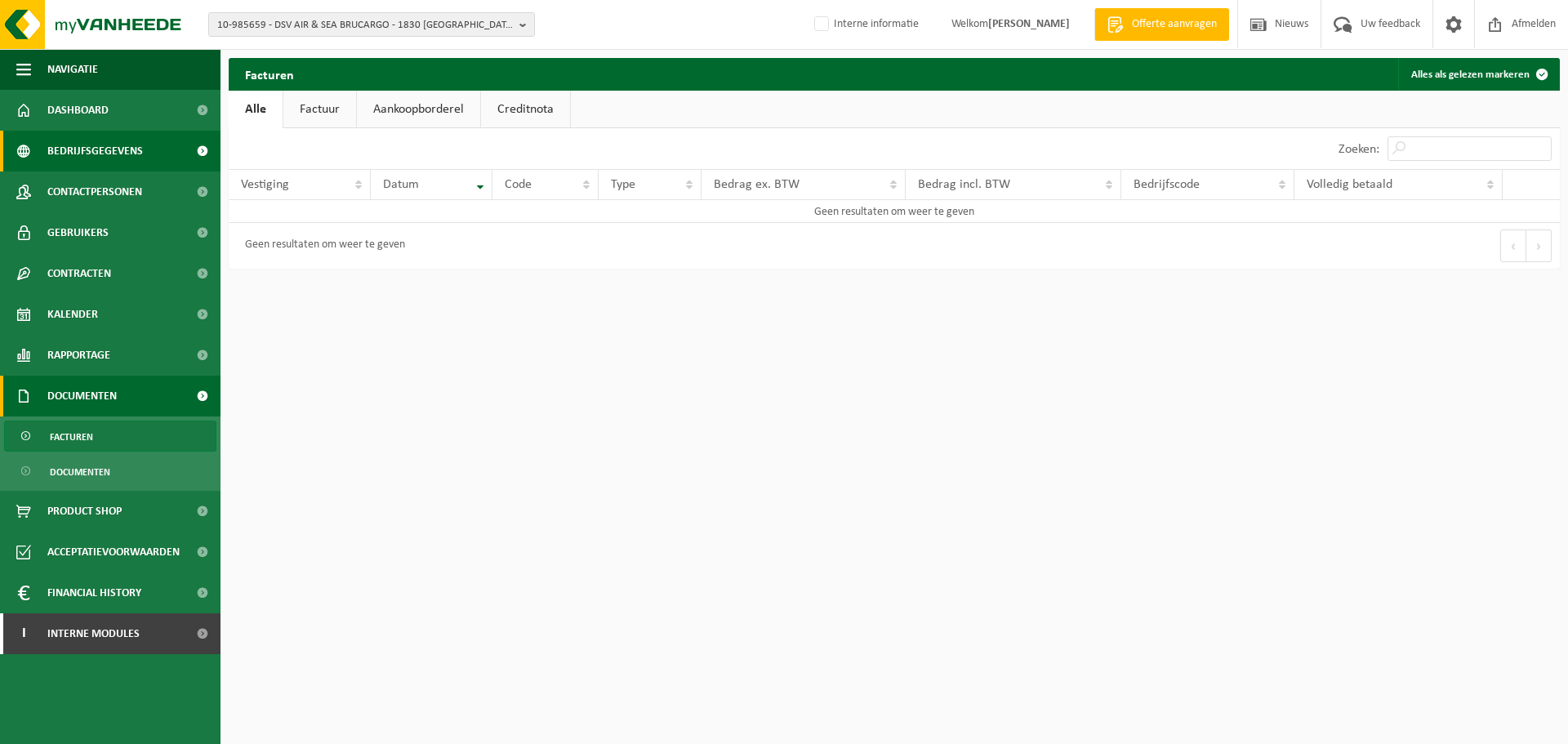
click at [98, 150] on span "Bedrijfsgegevens" at bounding box center [94, 151] width 95 height 40
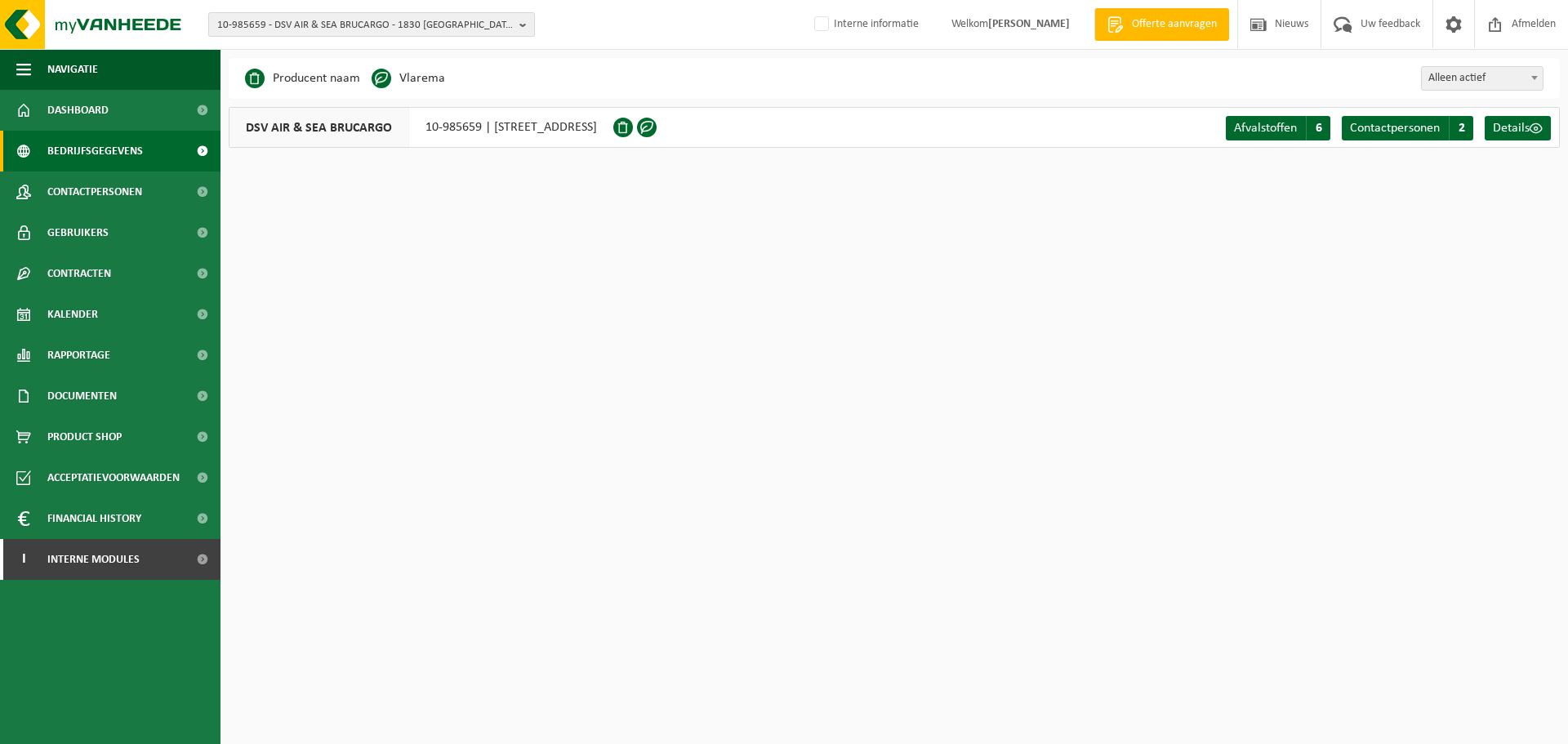
click at [453, 27] on span "10-985659 - DSV AIR & SEA BRUCARGO - 1830 [GEOGRAPHIC_DATA], BRUCARGO 718" at bounding box center [366, 25] width 296 height 24
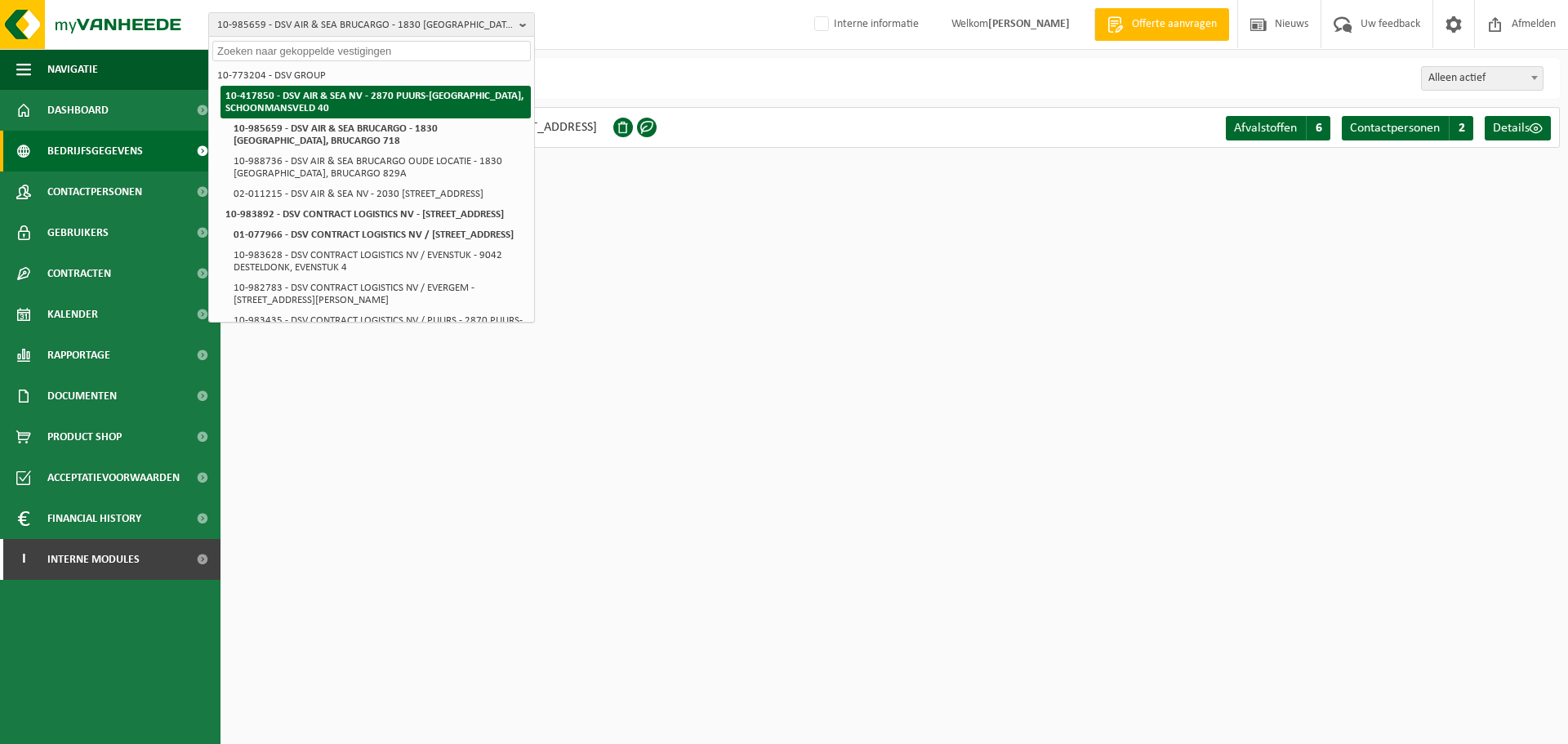
click at [414, 99] on strong "10-417850 - DSV AIR & SEA NV - 2870 PUURS-[GEOGRAPHIC_DATA], SCHOONMANSVELD 40" at bounding box center [374, 102] width 298 height 23
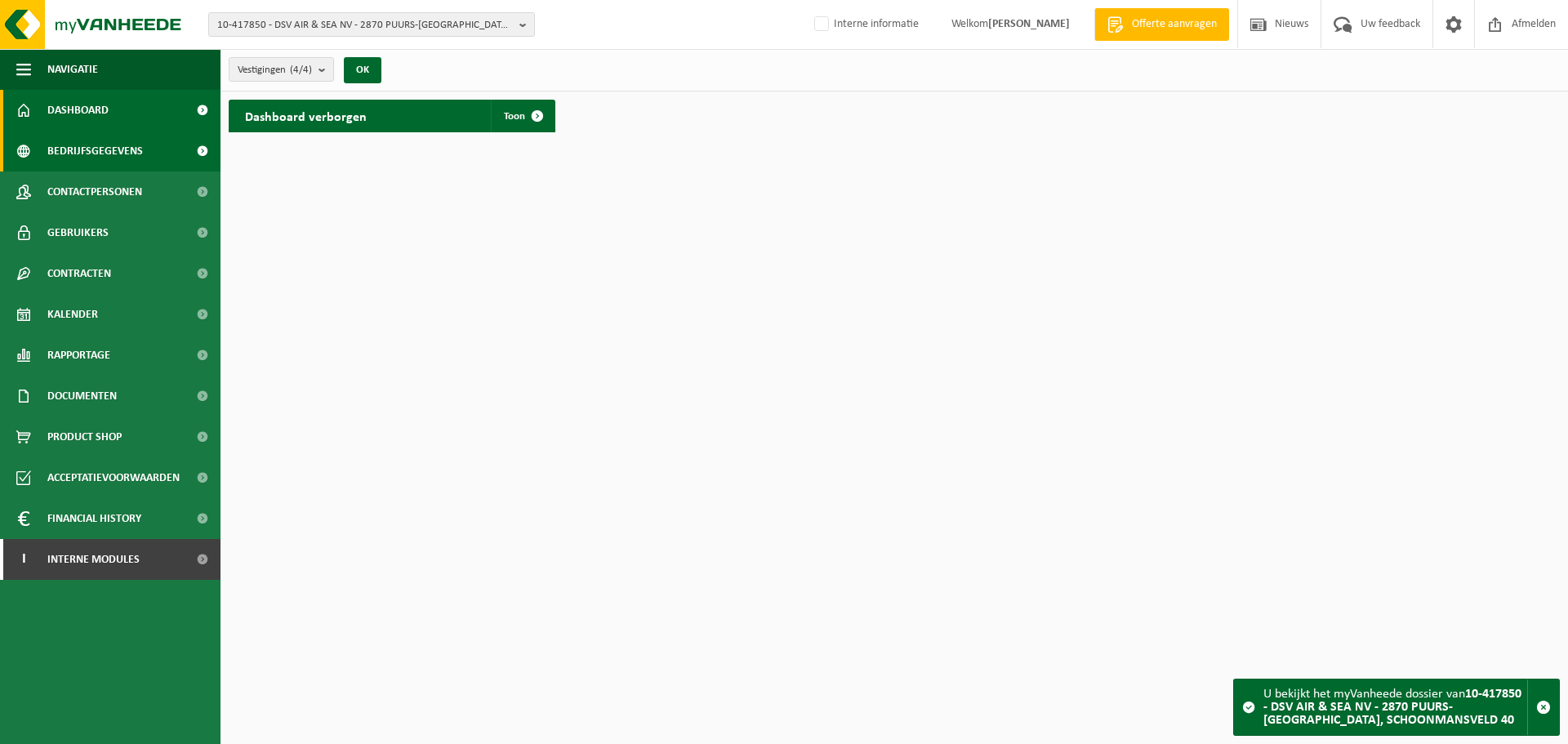
click at [111, 137] on span "Bedrijfsgegevens" at bounding box center [94, 151] width 95 height 40
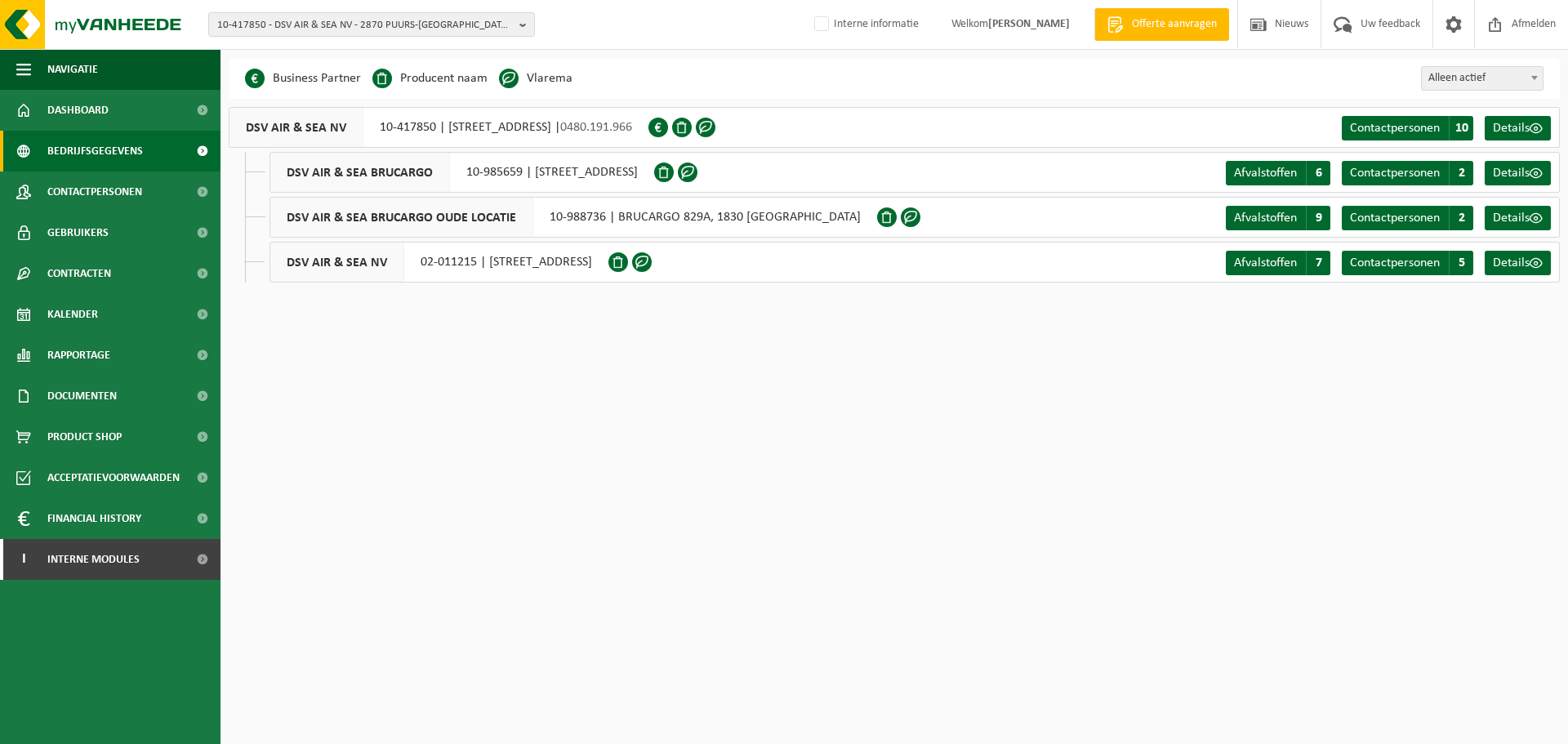
click at [666, 339] on html "10-417850 - DSV AIR & SEA NV - 2870 PUURS-SINT-AMANDS, SCHOONMANSVELD 40 10-773…" at bounding box center [784, 372] width 1568 height 744
drag, startPoint x: 517, startPoint y: 171, endPoint x: 468, endPoint y: 168, distance: 49.1
click at [468, 168] on div "DSV AIR & SEA BRUCARGO 10-985659 | BRUCARGO 718, 1830 MACHELEN" at bounding box center [462, 171] width 384 height 40
drag, startPoint x: 433, startPoint y: 126, endPoint x: 379, endPoint y: 125, distance: 54.0
click at [379, 125] on div "DSV AIR & SEA NV 10-417850 | SCHOONMANSVELD 40, 2870 PUURS-SINT-AMANDS | 0480.1…" at bounding box center [438, 127] width 419 height 40
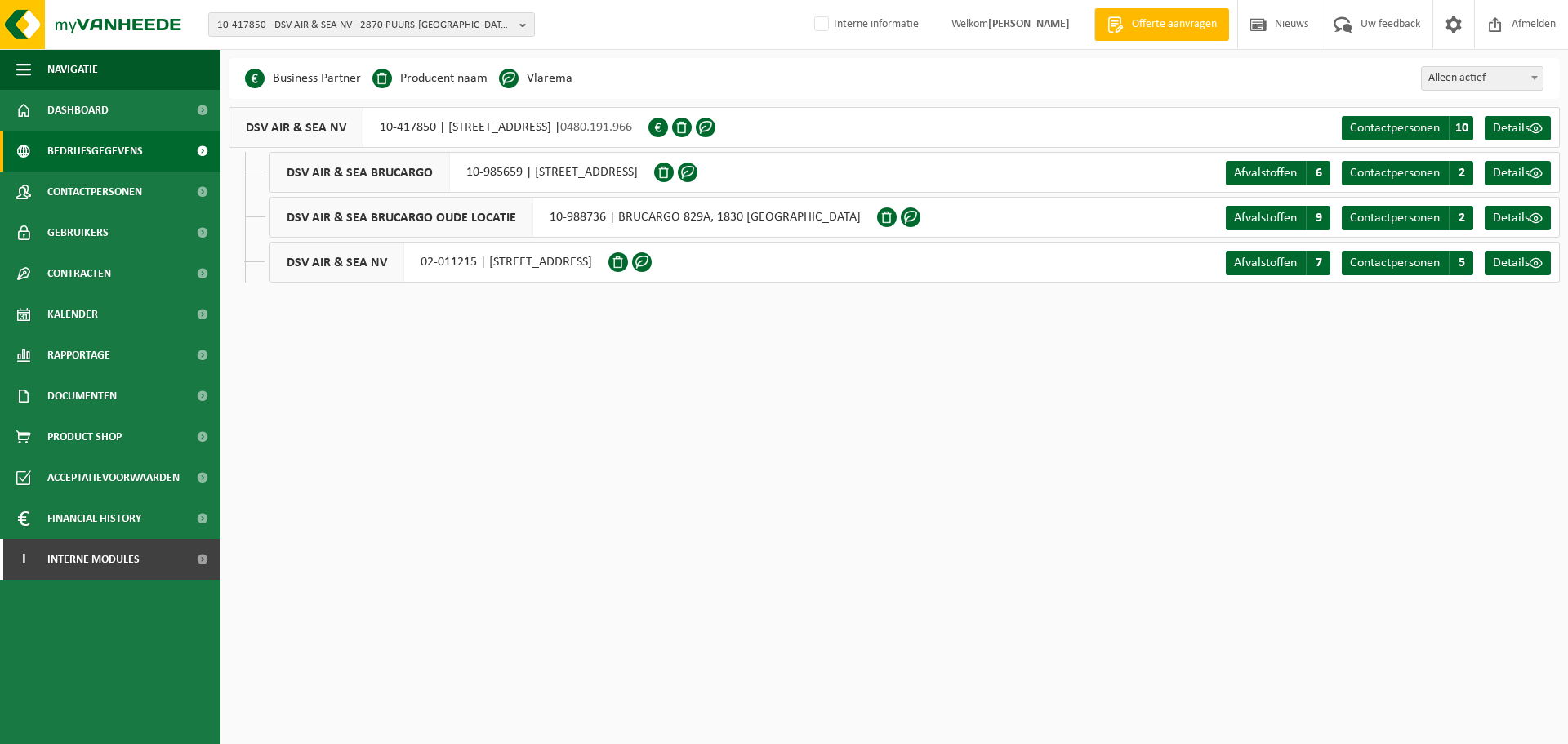
click at [464, 348] on html "10-417850 - DSV AIR & SEA NV - 2870 PUURS-SINT-AMANDS, SCHOONMANSVELD 40 10-773…" at bounding box center [784, 372] width 1568 height 744
click at [76, 368] on span "Rapportage" at bounding box center [78, 354] width 63 height 40
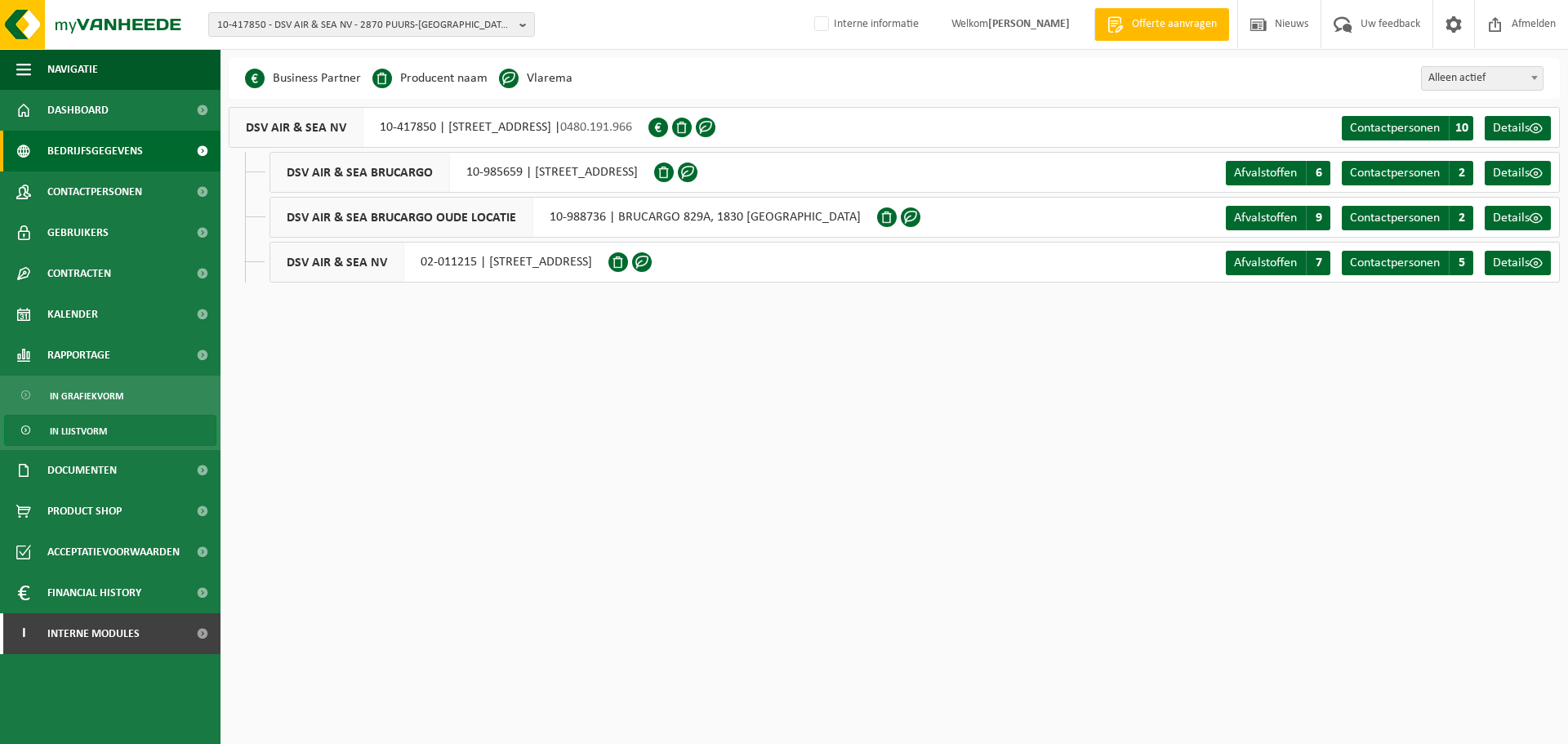
click at [84, 437] on span "In lijstvorm" at bounding box center [78, 430] width 57 height 31
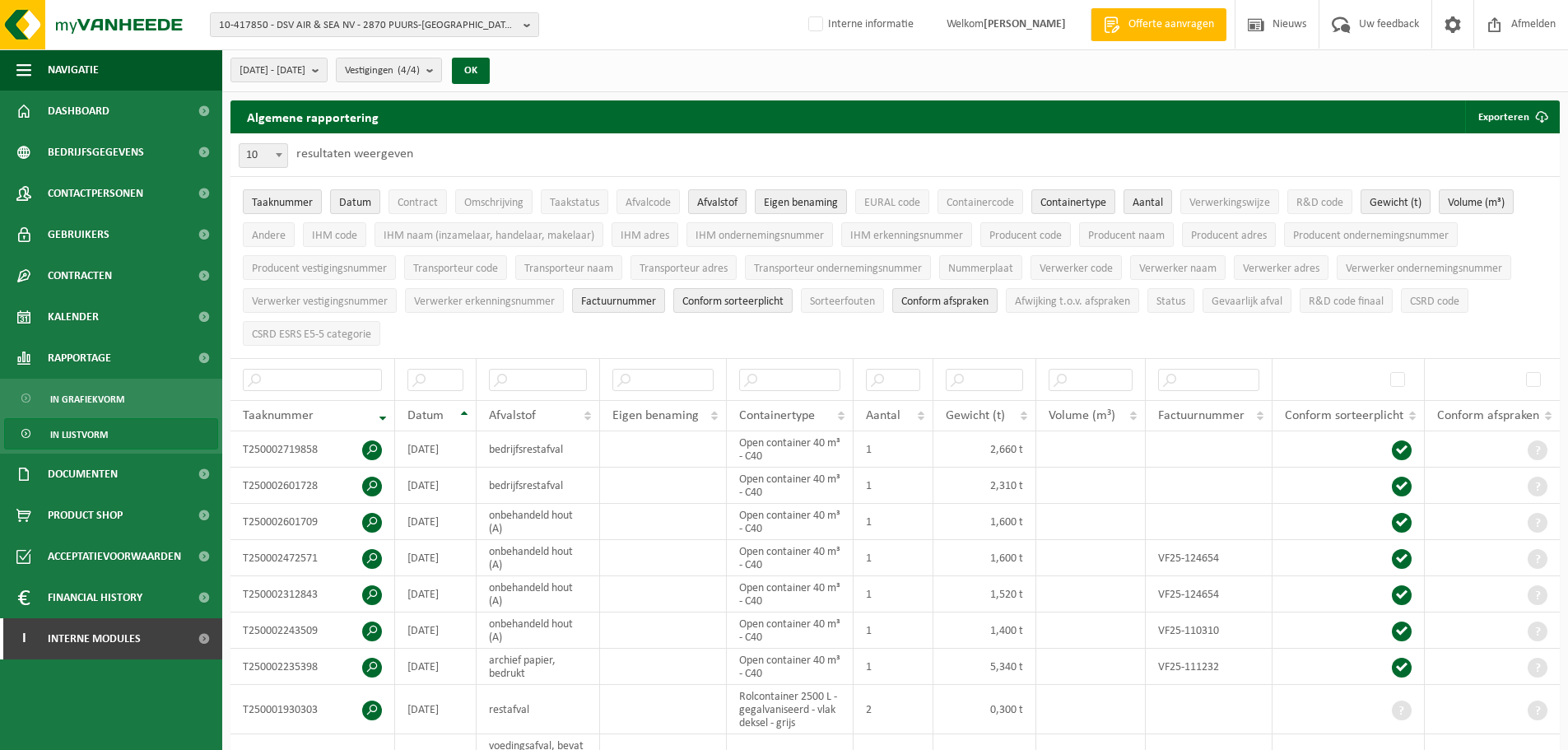
click at [1337, 332] on ul "Taaknummer Datum Contract Omschrijving Taakstatus Afvalcode Afvalstof Eigen ben…" at bounding box center [896, 267] width 1330 height 181
click at [1513, 109] on button "Exporteren" at bounding box center [1512, 117] width 93 height 33
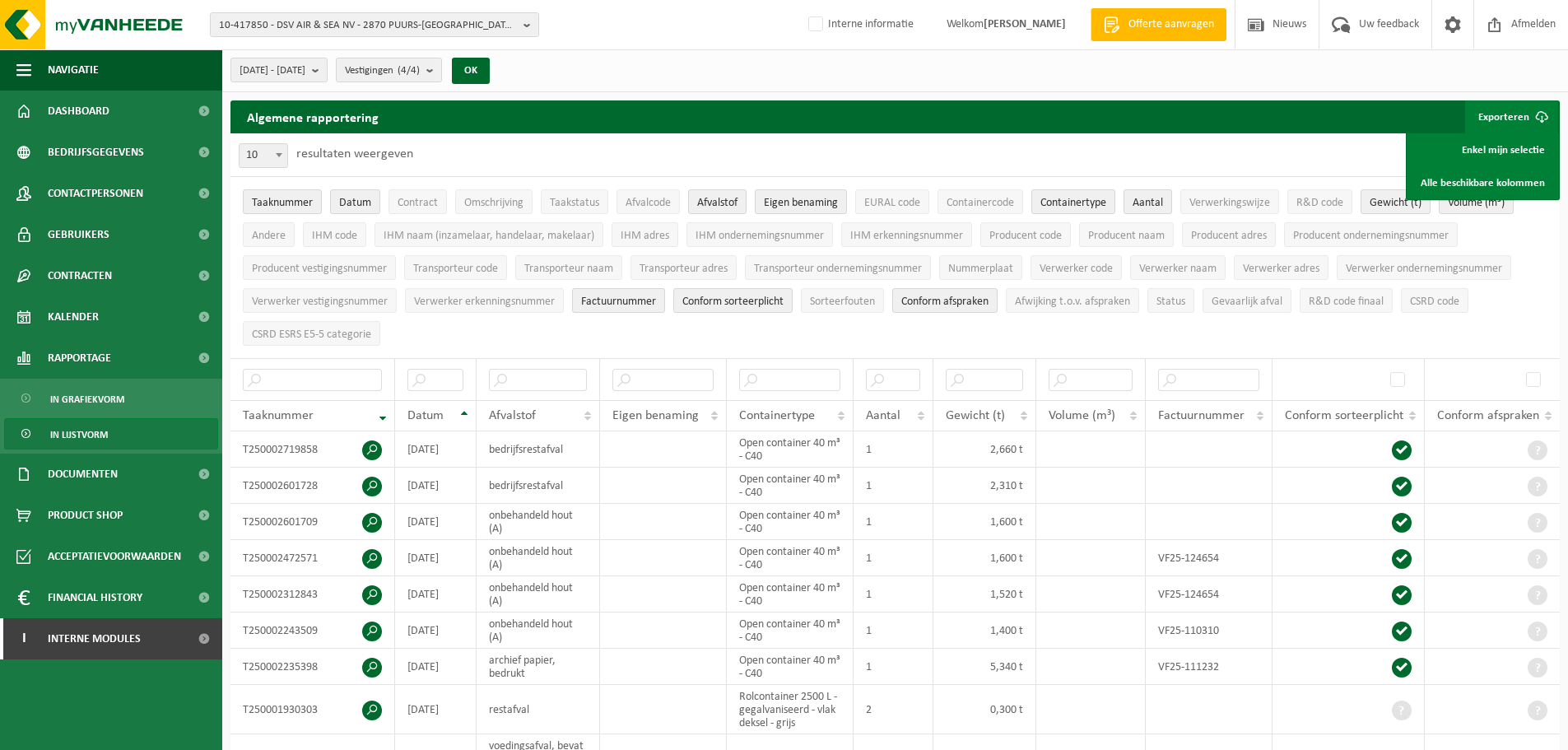
click at [1266, 155] on div "10 25 50 100 10 resultaten weergeven" at bounding box center [896, 154] width 1330 height 43
click at [327, 64] on b "submit" at bounding box center [319, 70] width 15 height 23
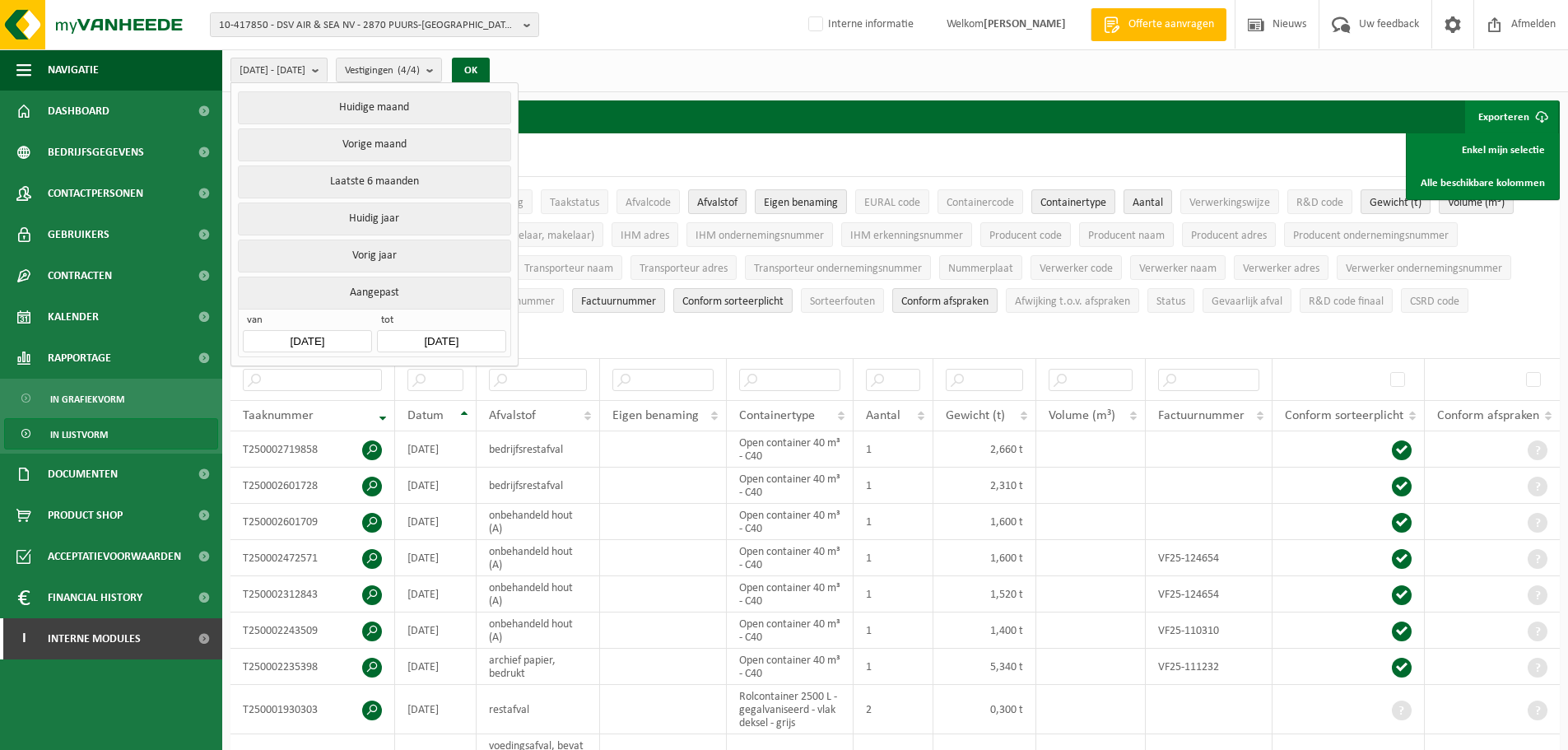
click at [305, 336] on input "2025-04-01" at bounding box center [307, 341] width 128 height 22
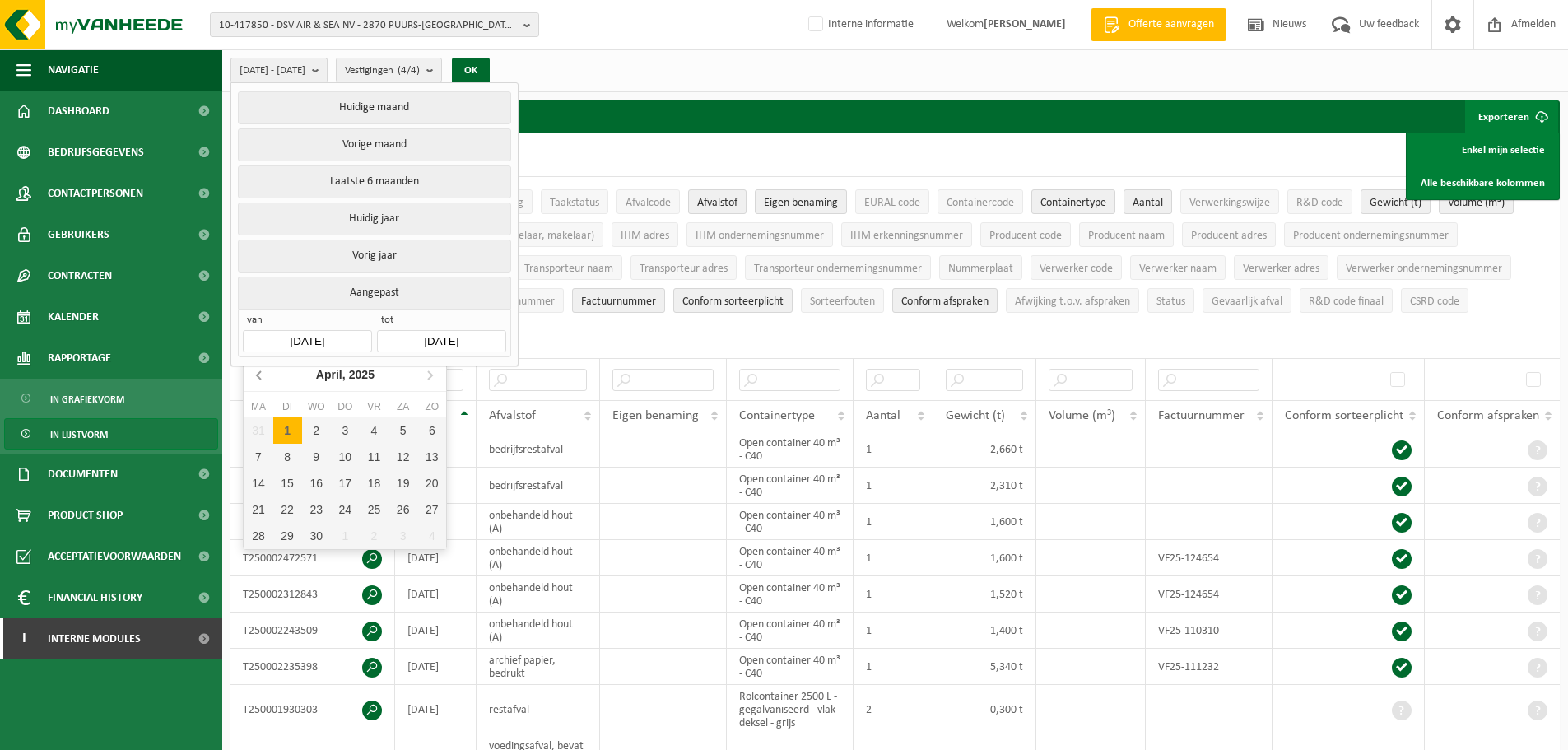
click at [257, 372] on icon at bounding box center [260, 374] width 27 height 27
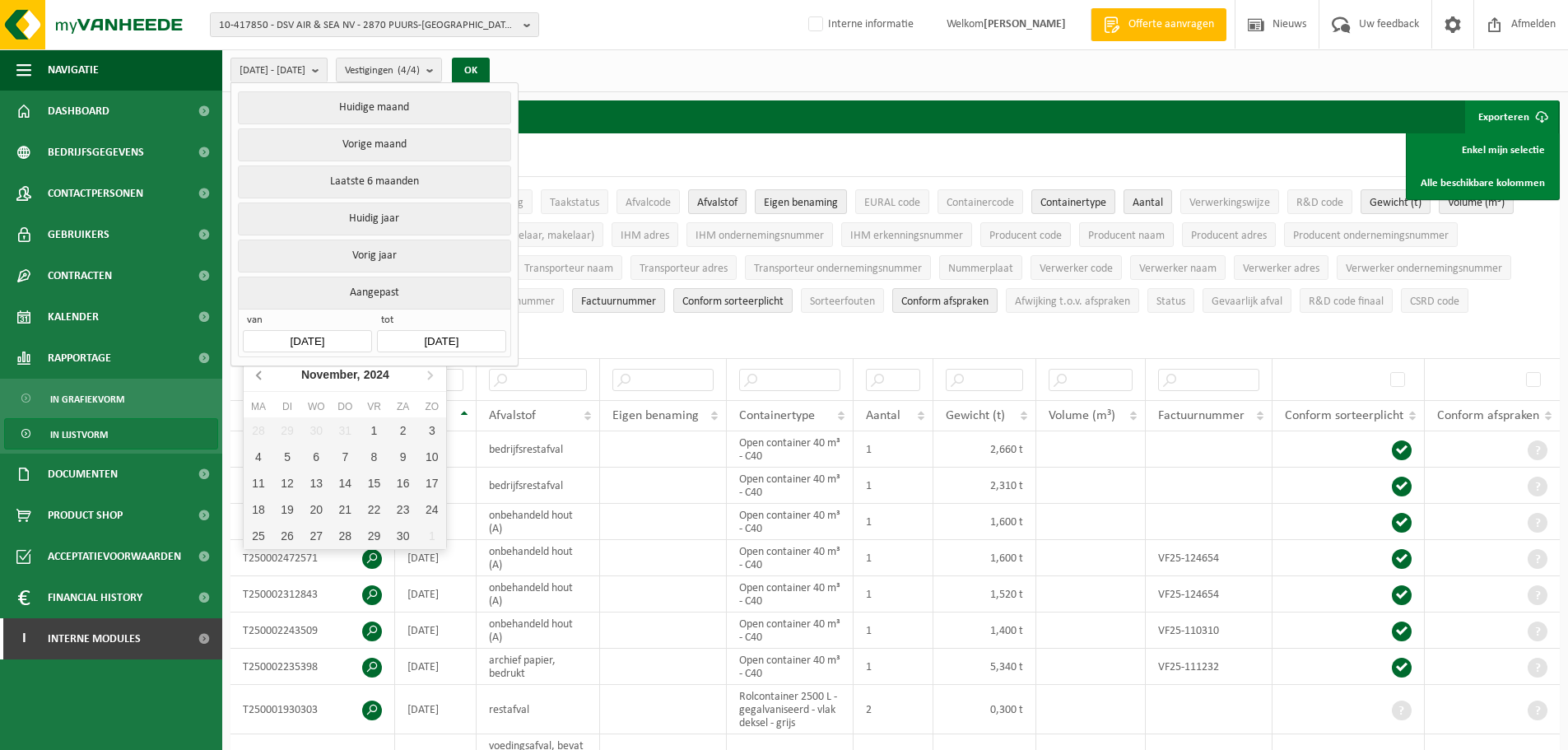
click at [257, 372] on icon at bounding box center [260, 374] width 27 height 27
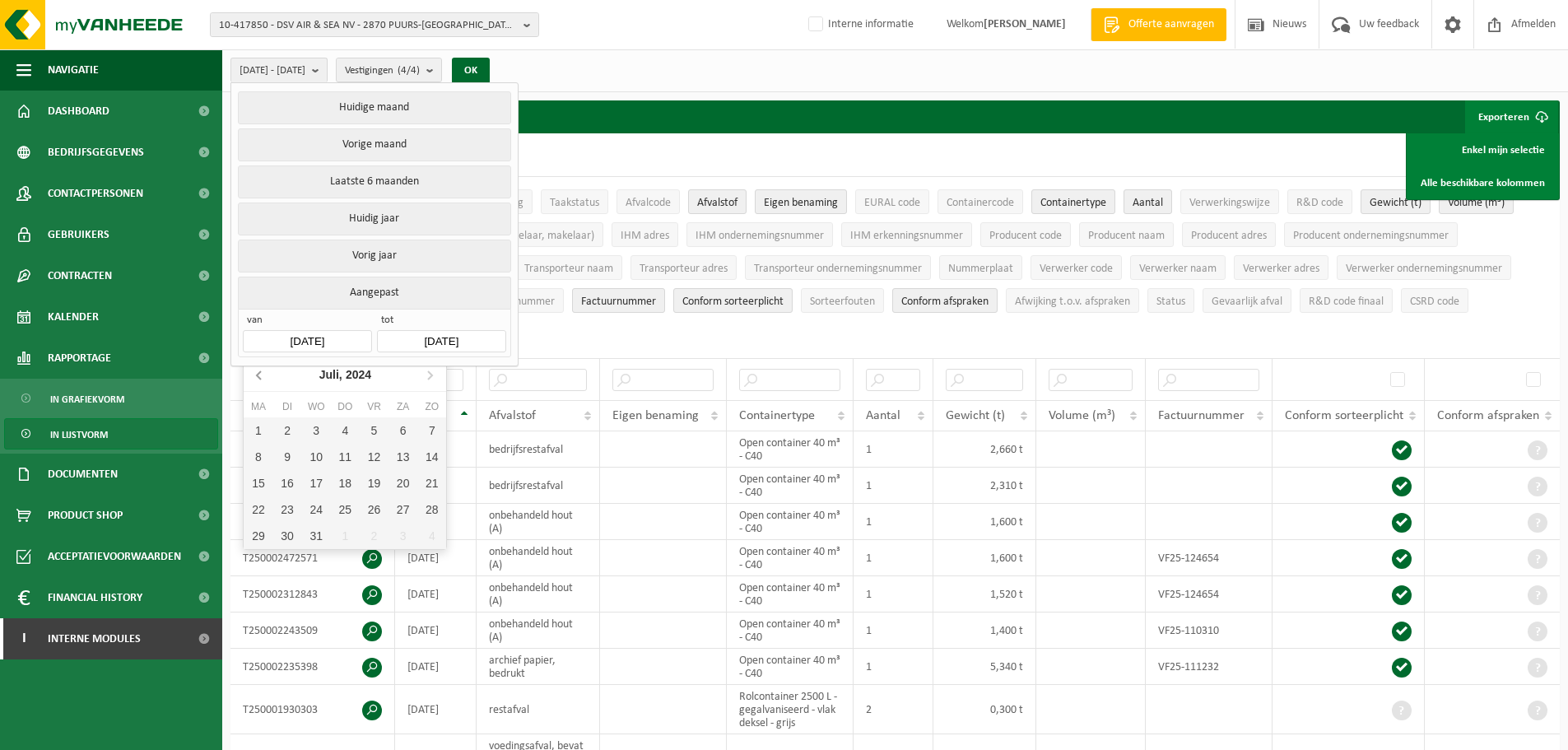
click at [257, 372] on icon at bounding box center [260, 374] width 27 height 27
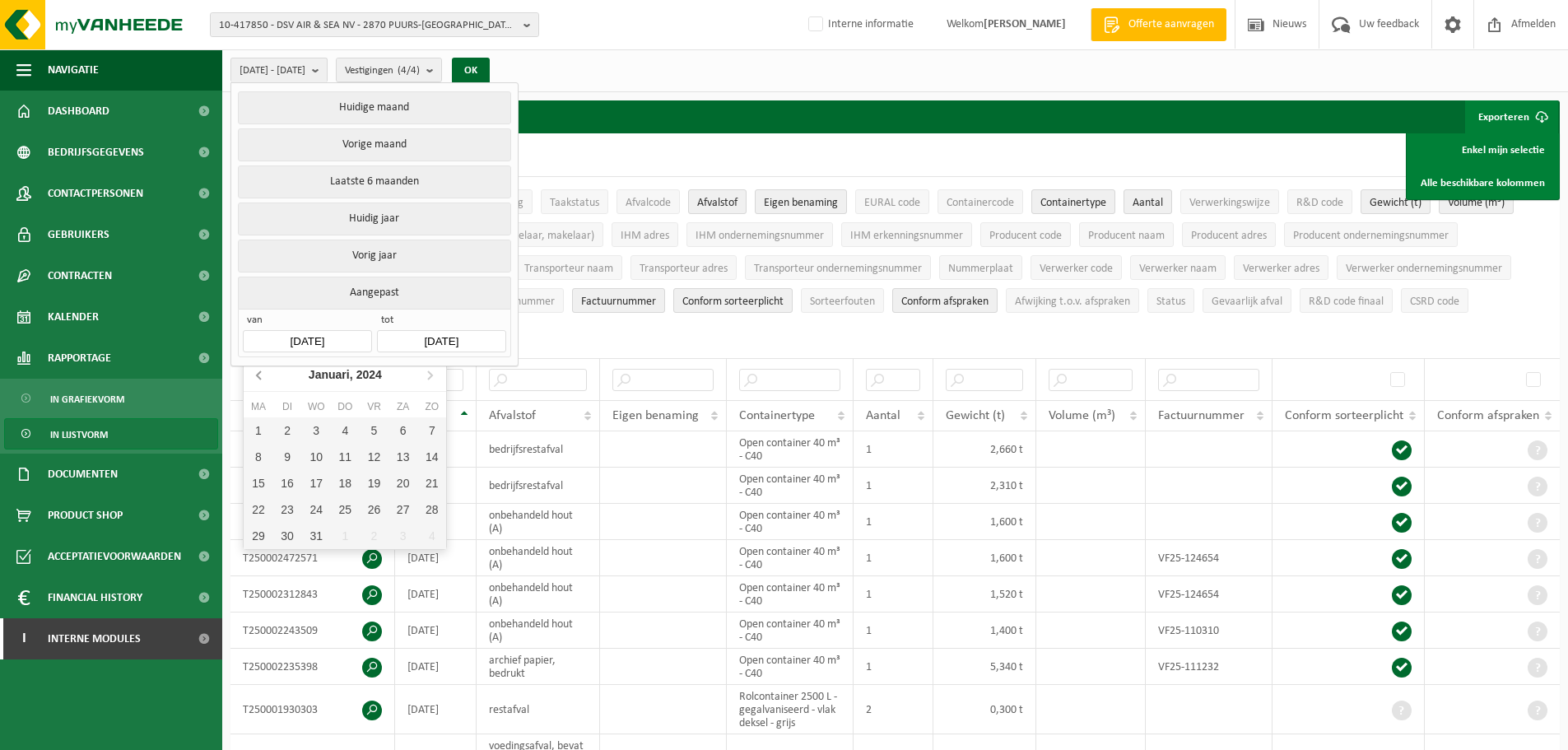
click at [257, 372] on icon at bounding box center [260, 374] width 27 height 27
click at [426, 374] on icon at bounding box center [430, 374] width 27 height 27
click at [259, 422] on div "1" at bounding box center [258, 430] width 28 height 27
type input "2024-01-01"
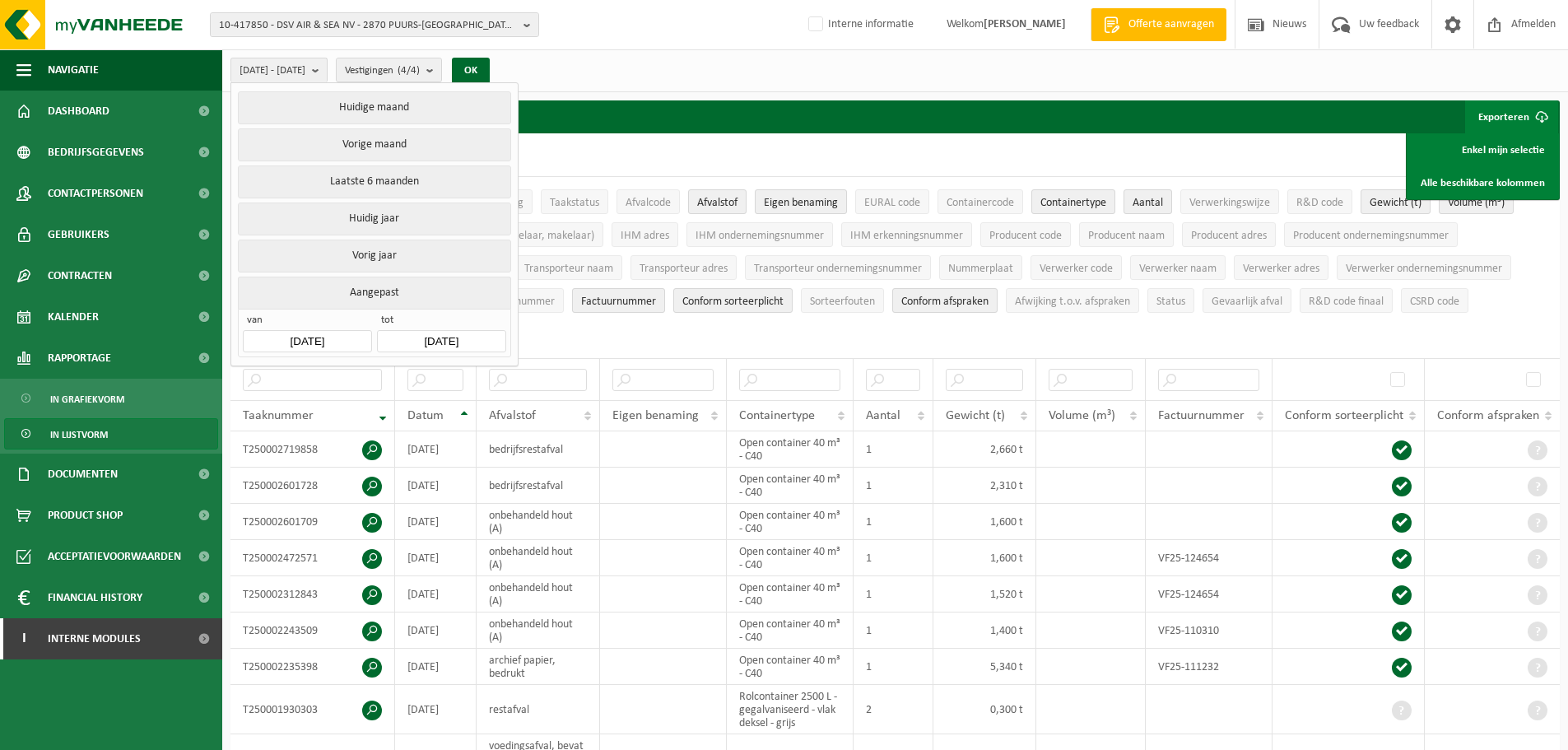
click at [433, 338] on input "2025-09-23" at bounding box center [441, 341] width 128 height 22
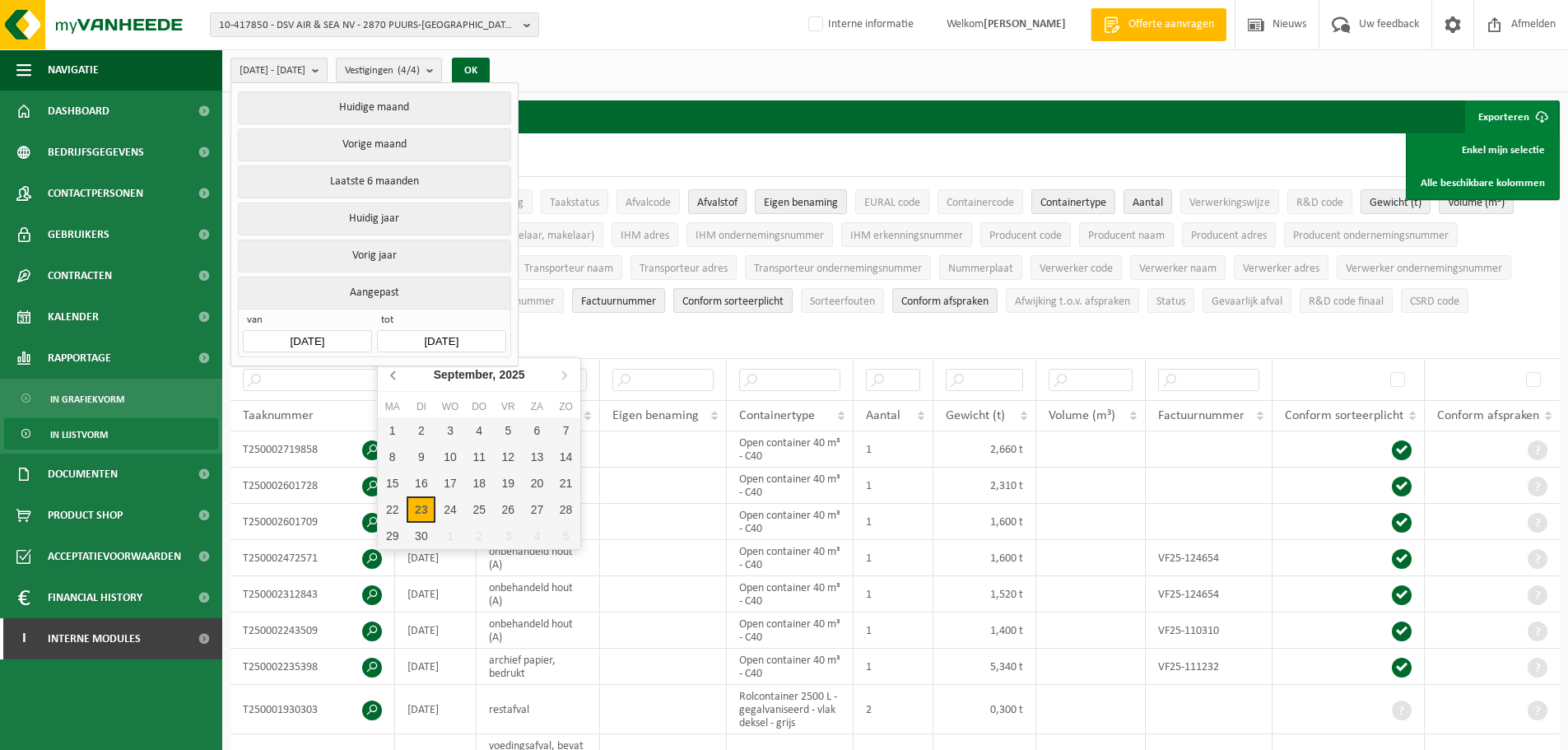
click at [392, 370] on icon at bounding box center [394, 374] width 27 height 27
click at [558, 534] on div "31" at bounding box center [566, 535] width 28 height 27
type input "2025-08-31"
type input "2024-01-01"
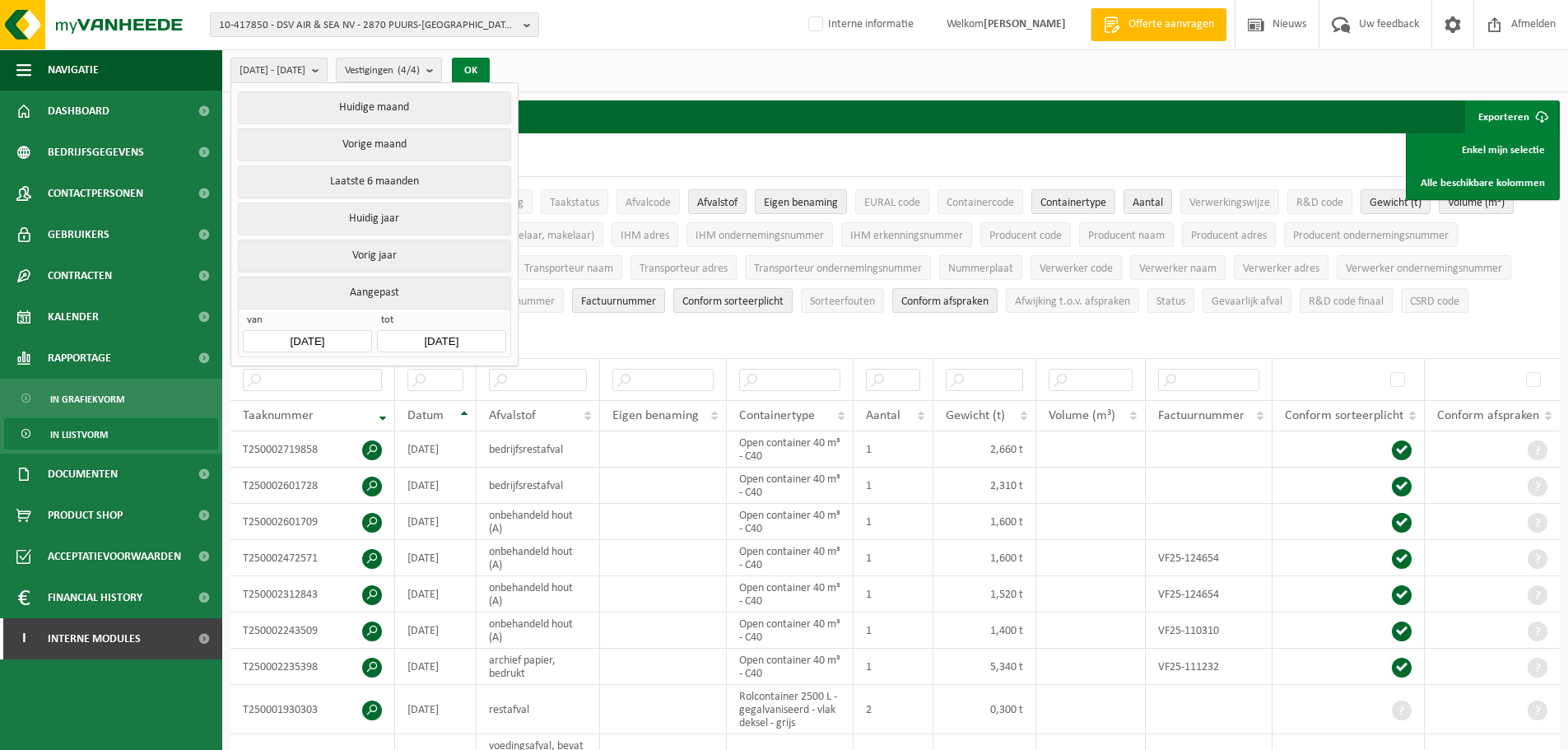
click at [490, 70] on button "OK" at bounding box center [471, 71] width 38 height 27
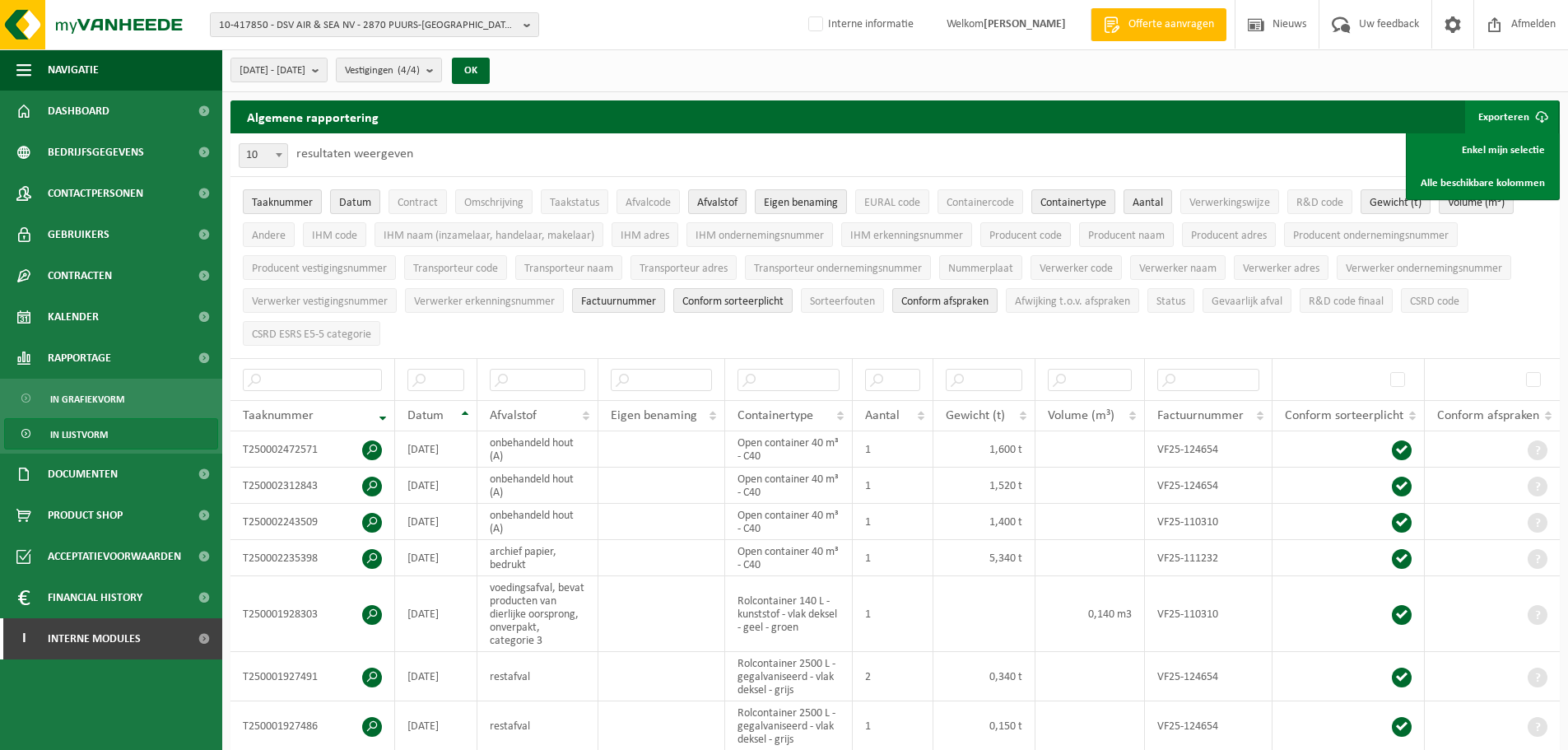
click at [1165, 157] on div "10 25 50 100 10 resultaten weergeven" at bounding box center [896, 154] width 1330 height 43
click at [1304, 160] on div "10 25 50 100 10 resultaten weergeven" at bounding box center [896, 154] width 1330 height 43
click at [1452, 183] on link "Alle beschikbare kolommen" at bounding box center [1483, 182] width 149 height 33
click at [111, 154] on span "Bedrijfsgegevens" at bounding box center [95, 152] width 96 height 41
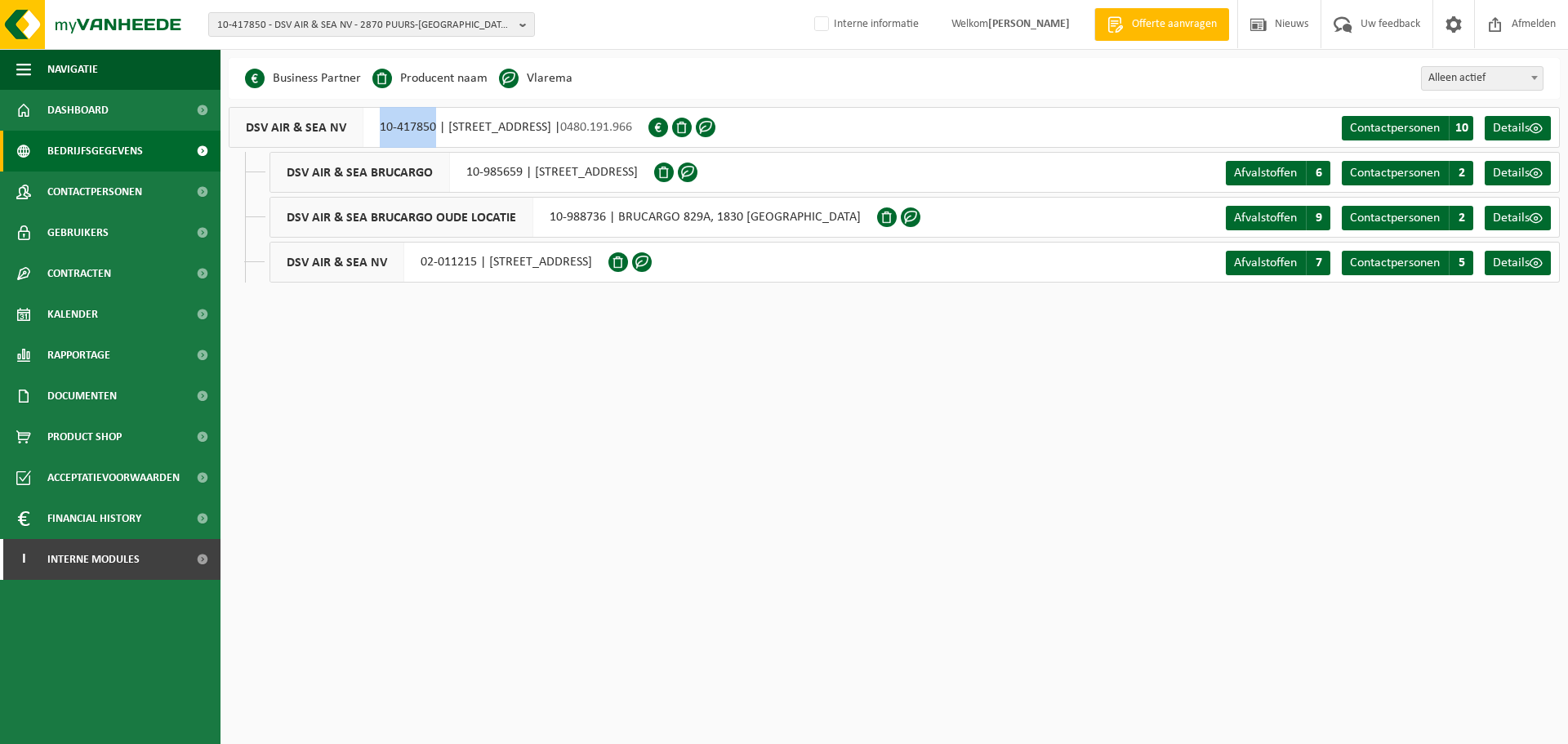
drag, startPoint x: 433, startPoint y: 127, endPoint x: 381, endPoint y: 130, distance: 52.1
click at [381, 130] on div "DSV AIR & SEA NV 10-417850 | [STREET_ADDRESS]-[GEOGRAPHIC_DATA] | 0480.191.966" at bounding box center [438, 127] width 419 height 40
copy div "10-417850"
click at [887, 79] on div "Business Partner Producent naam Treatment Center Data Center Gearchiveerd Vlare…" at bounding box center [894, 78] width 1331 height 40
click at [104, 356] on span "Rapportage" at bounding box center [78, 354] width 63 height 40
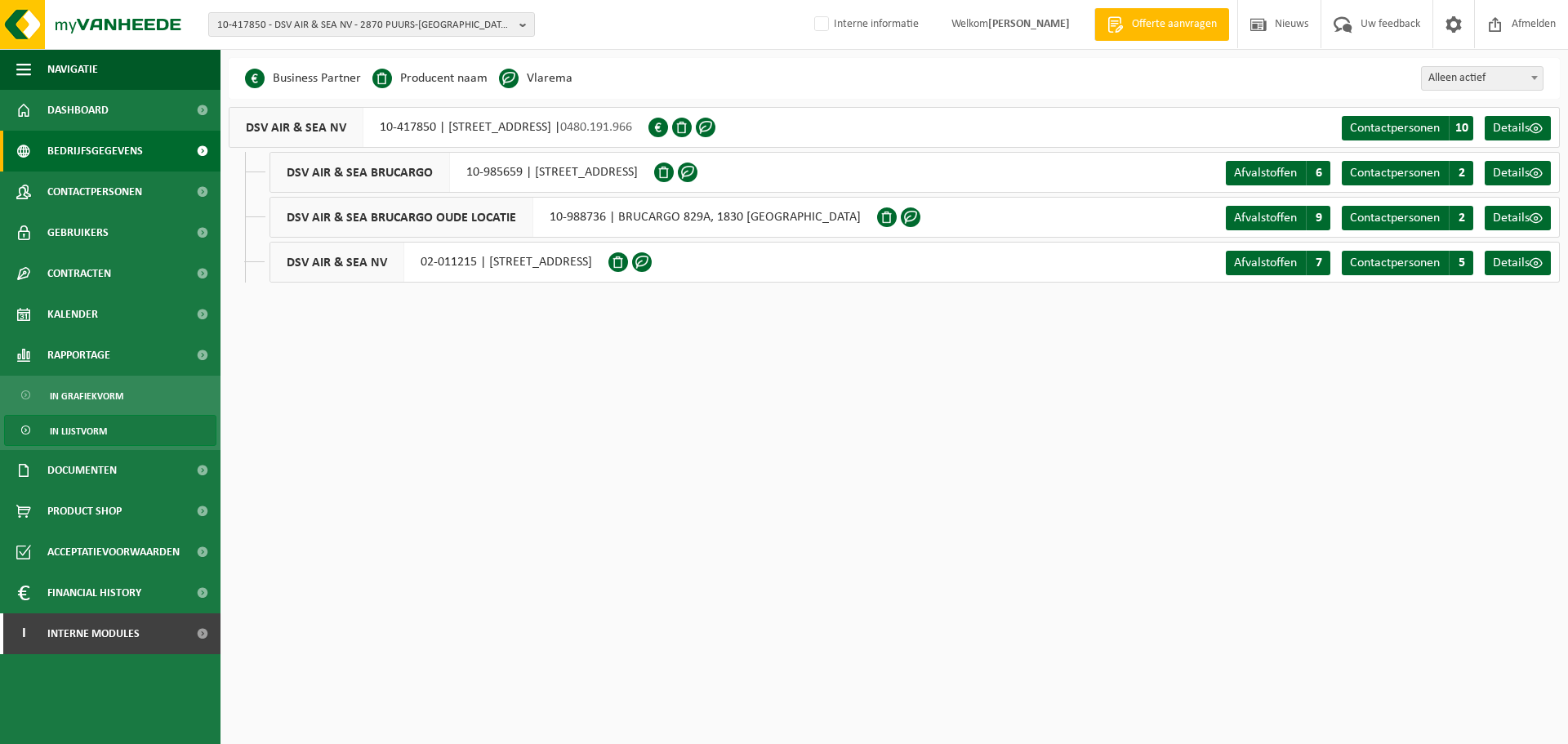
click at [90, 428] on span "In lijstvorm" at bounding box center [78, 430] width 57 height 31
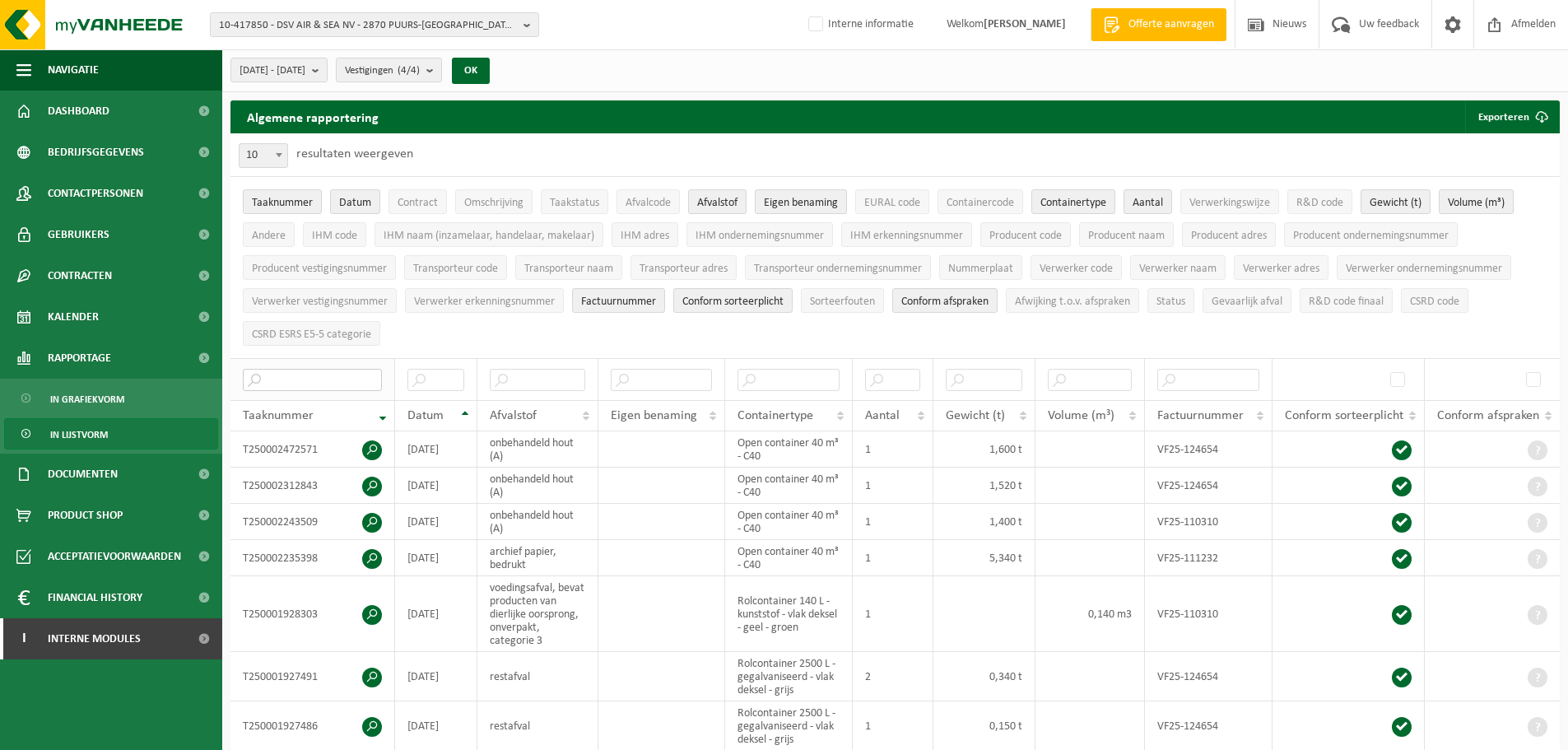
click at [302, 373] on input "text" at bounding box center [312, 379] width 139 height 22
paste input "T250001906727"
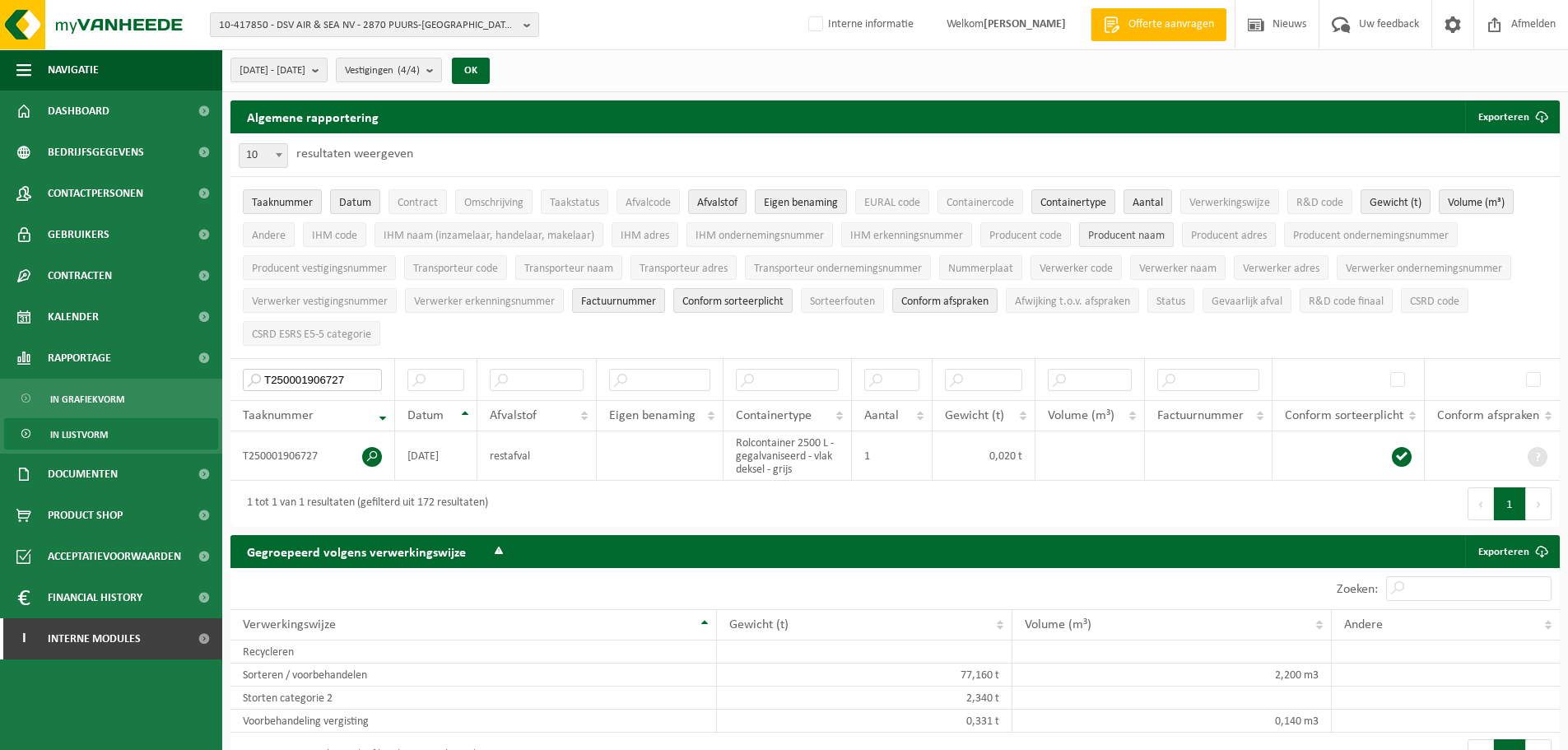
type input "T250001906727"
click at [1151, 230] on span "Producent naam" at bounding box center [1126, 235] width 77 height 12
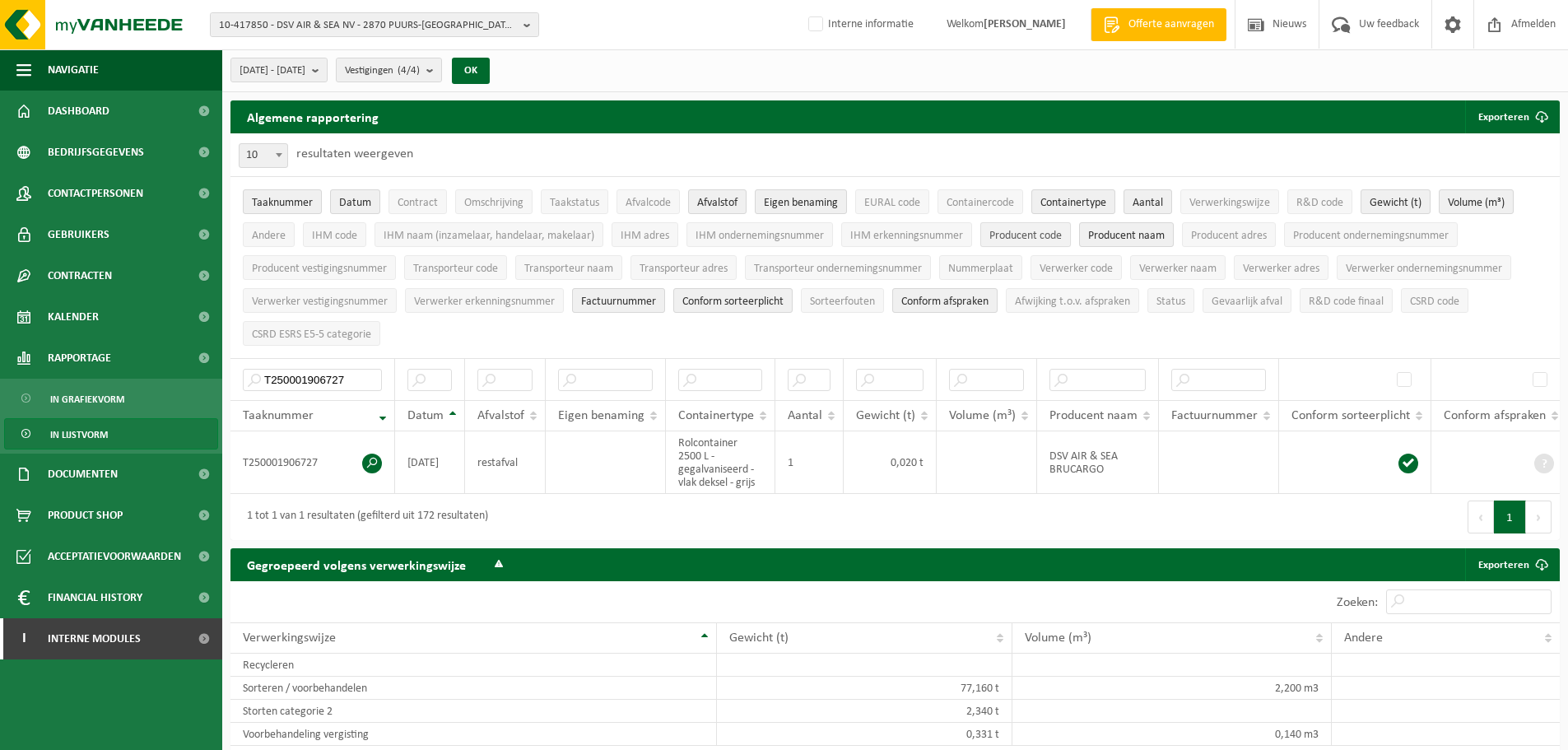
click at [1027, 234] on span "Producent code" at bounding box center [1026, 235] width 72 height 12
click at [328, 377] on input "T250001906727" at bounding box center [312, 379] width 139 height 22
paste input "492699"
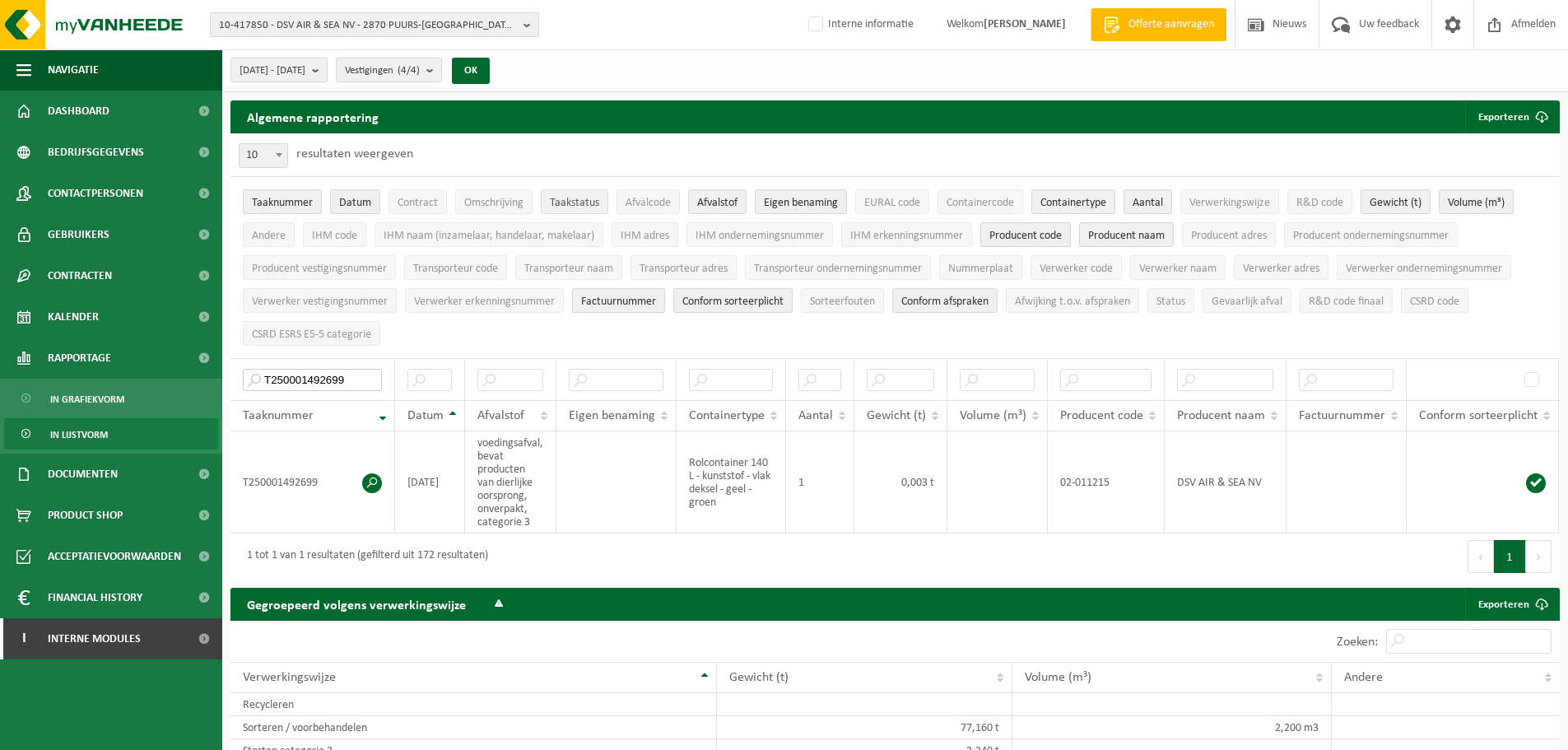
type input "T250001492699"
click at [571, 198] on span "Taakstatus" at bounding box center [575, 202] width 49 height 12
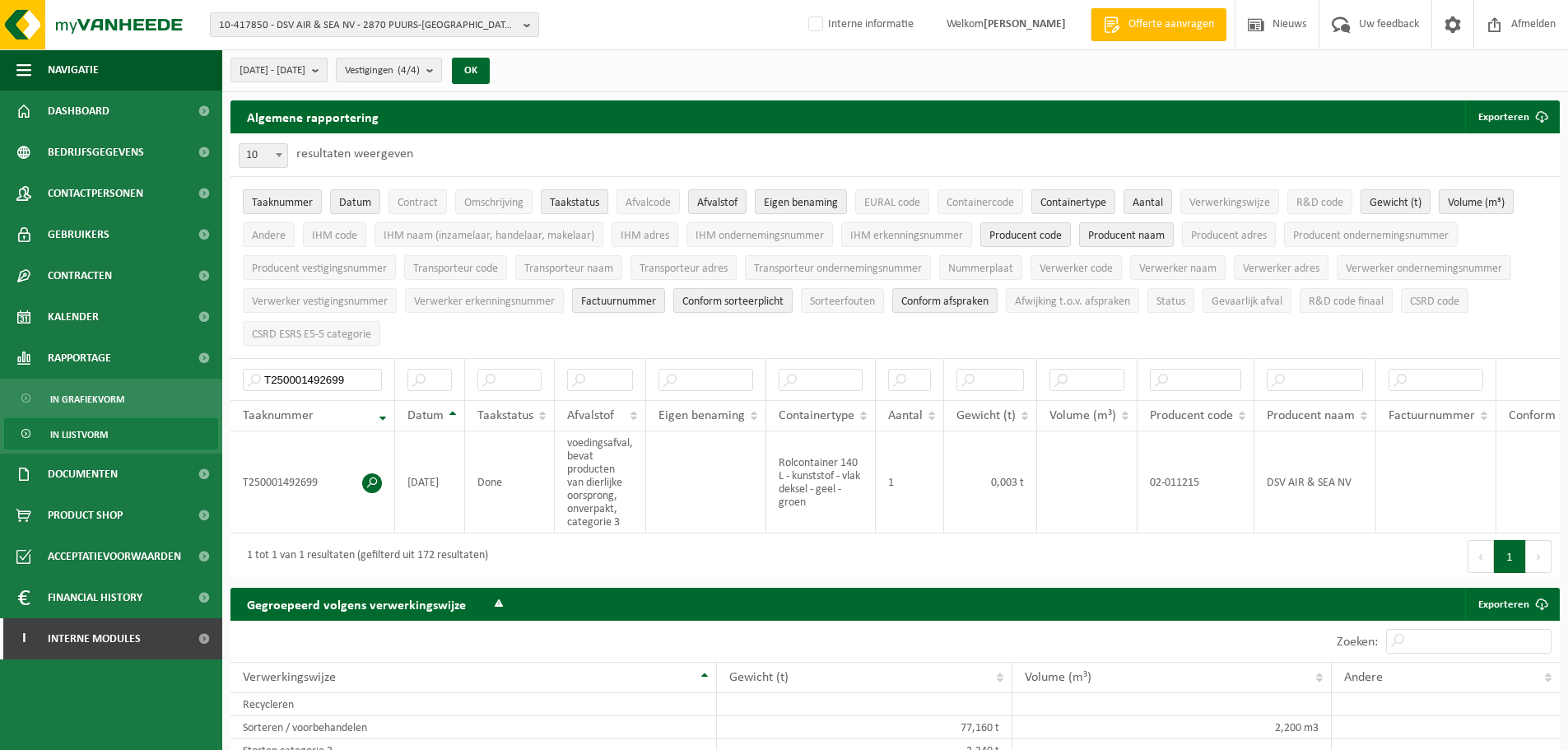
click at [576, 201] on span "Taakstatus" at bounding box center [575, 202] width 49 height 12
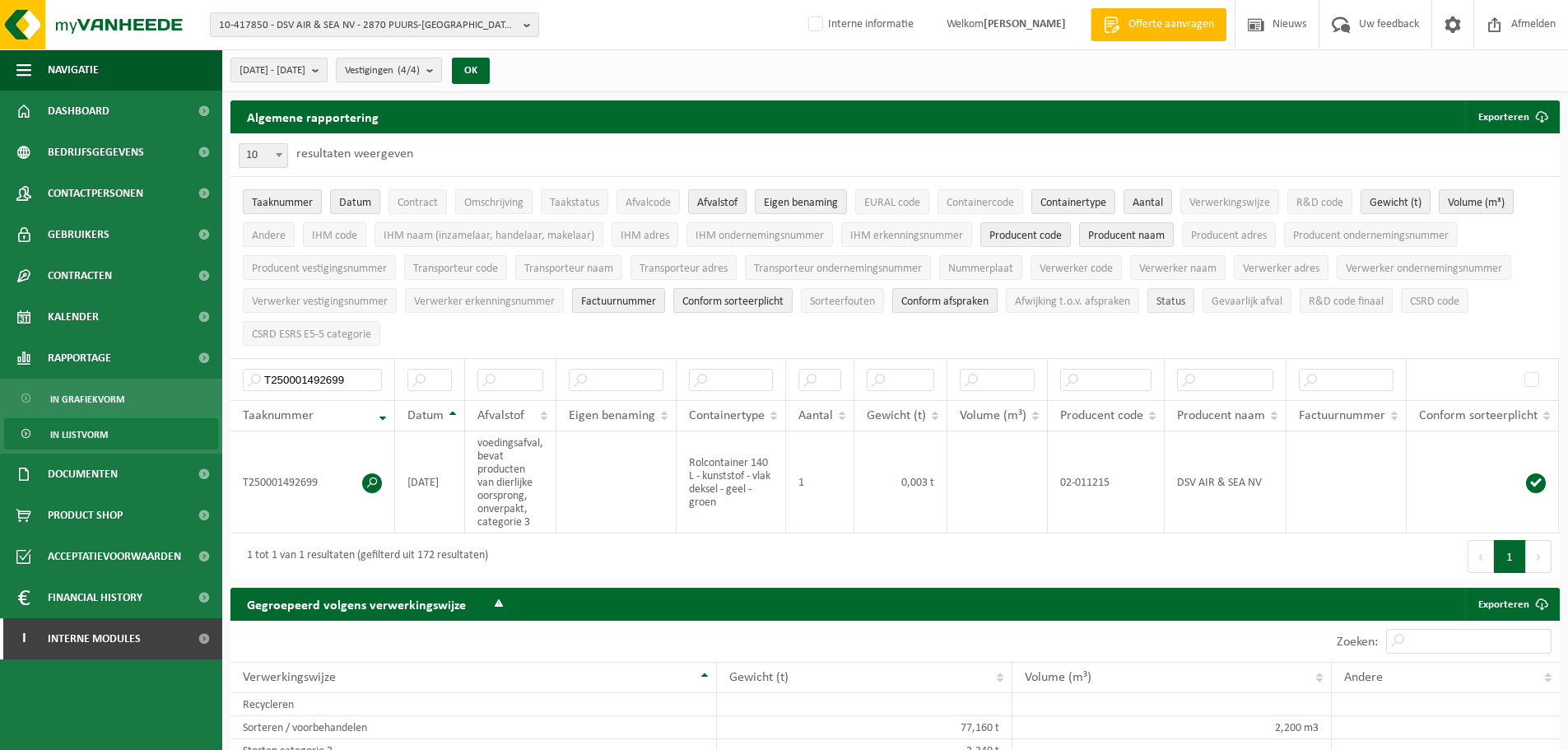
click at [1184, 301] on span "Status" at bounding box center [1171, 301] width 28 height 12
click at [799, 197] on span "Eigen benaming" at bounding box center [801, 202] width 74 height 12
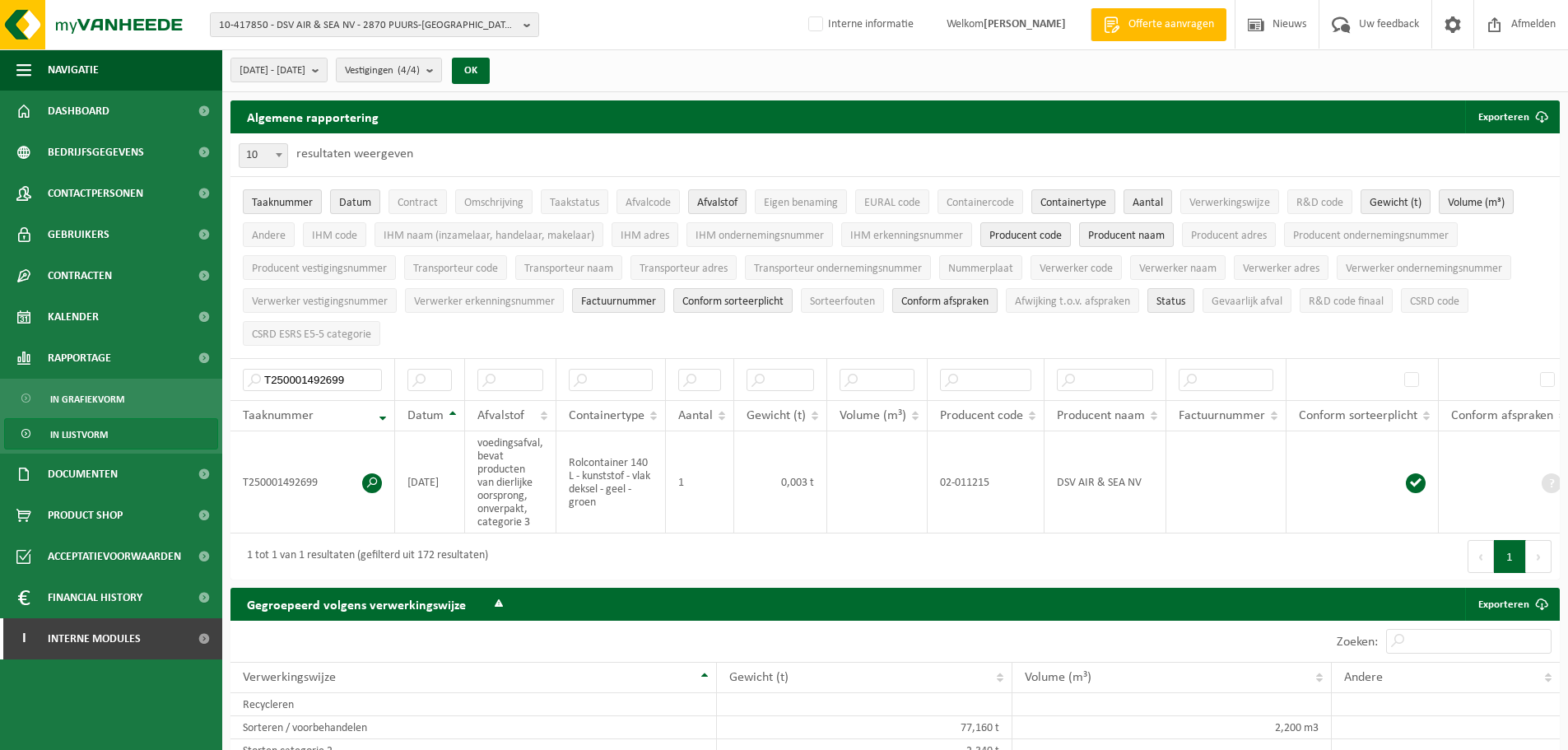
click at [949, 295] on span "Conform afspraken" at bounding box center [945, 301] width 87 height 12
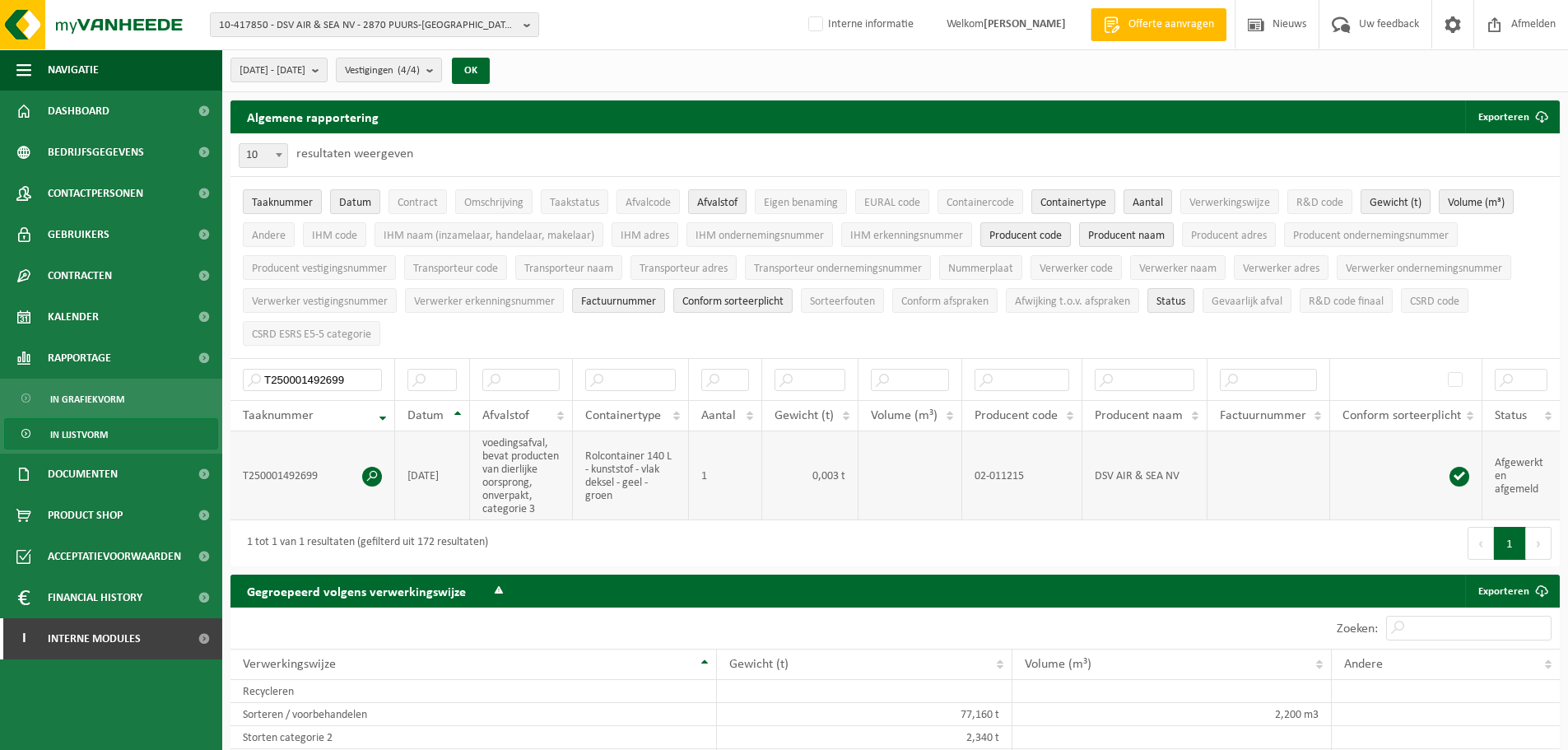
click at [841, 477] on td "0,003 t" at bounding box center [811, 476] width 97 height 89
click at [324, 382] on input "T250001492699" at bounding box center [312, 379] width 139 height 22
paste input "703081"
type input "T250001703081"
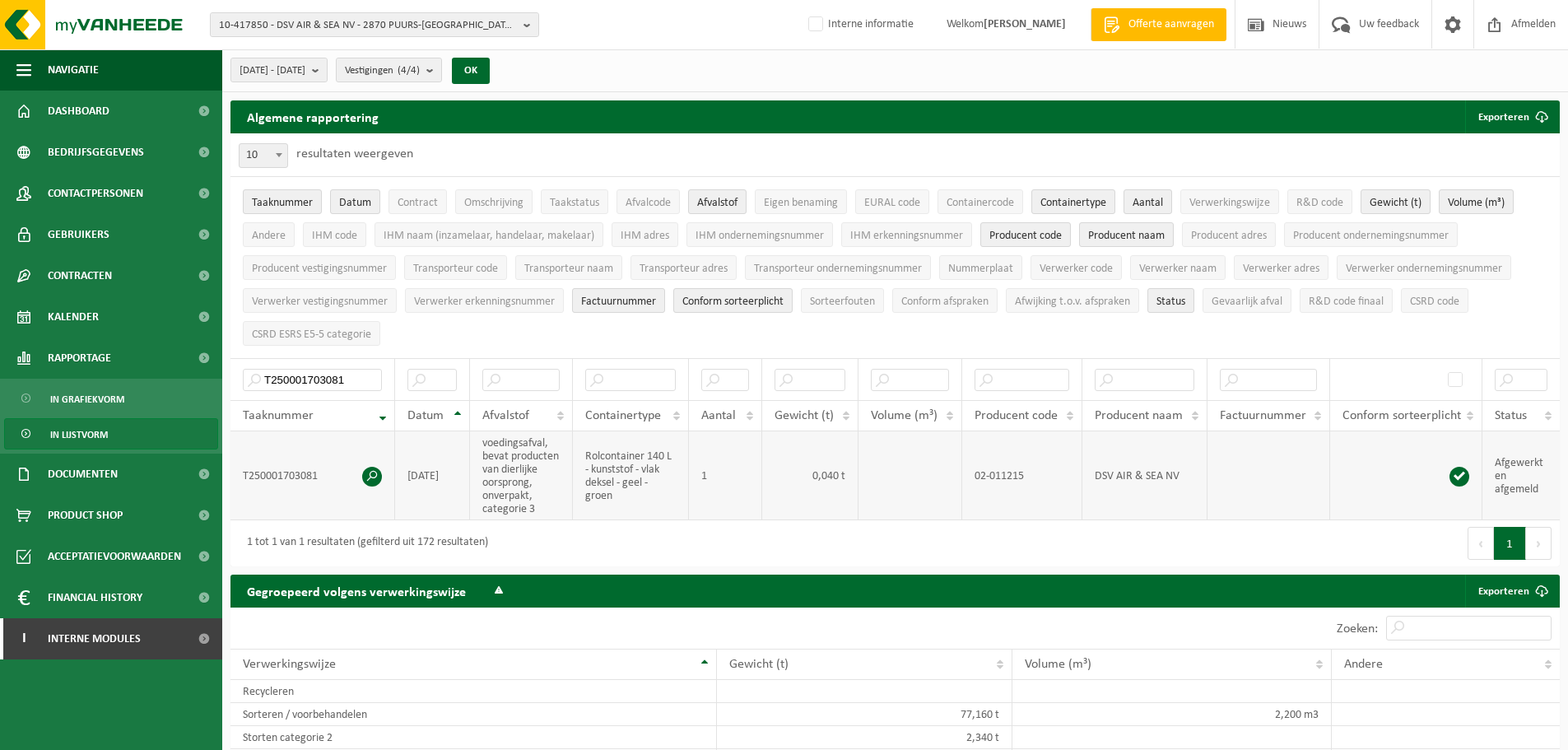
click at [293, 471] on td "T250001703081" at bounding box center [312, 476] width 164 height 89
click at [326, 373] on input "T250001703081" at bounding box center [312, 379] width 139 height 22
click at [421, 207] on span "Contract" at bounding box center [418, 202] width 40 height 12
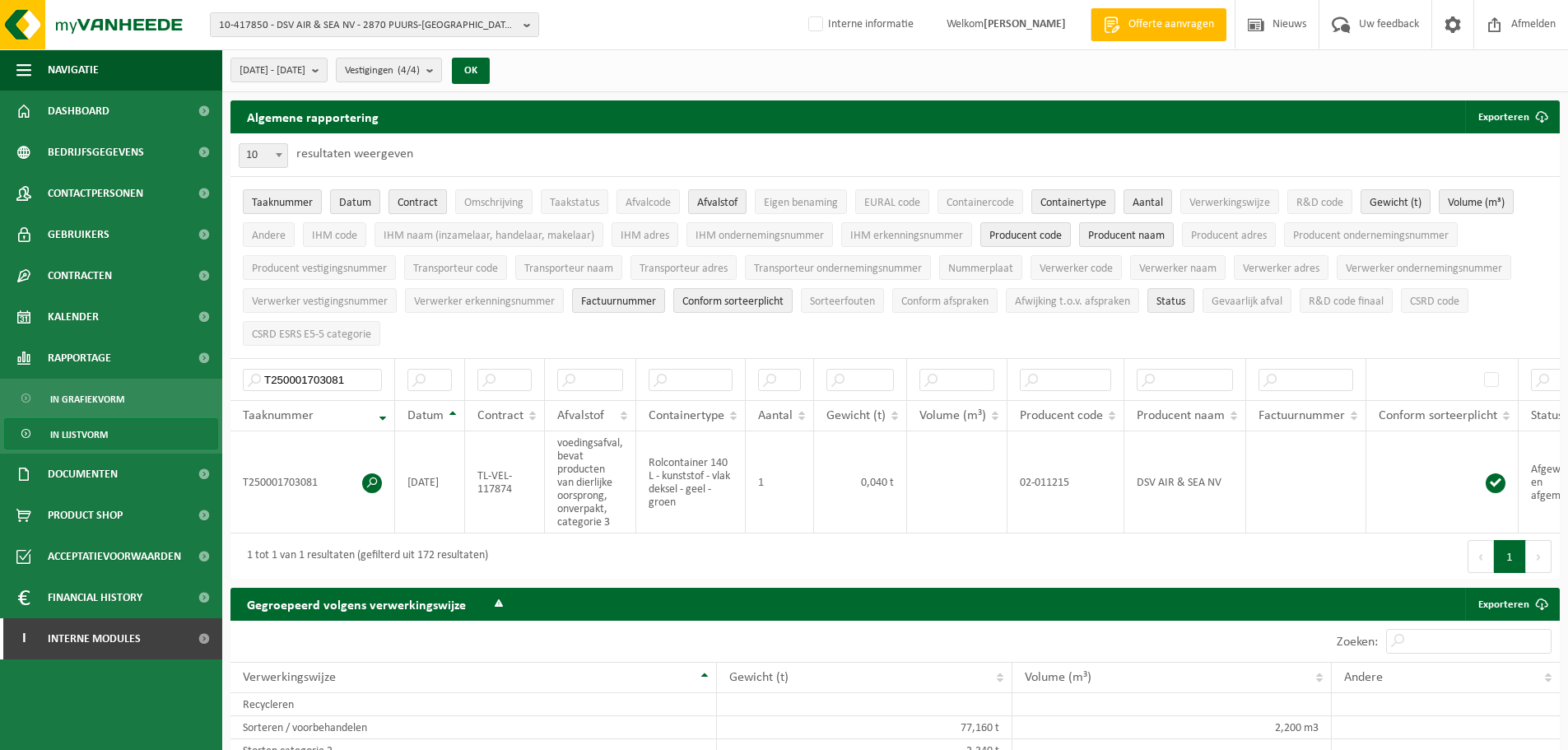
click at [419, 201] on span "Contract" at bounding box center [418, 202] width 40 height 12
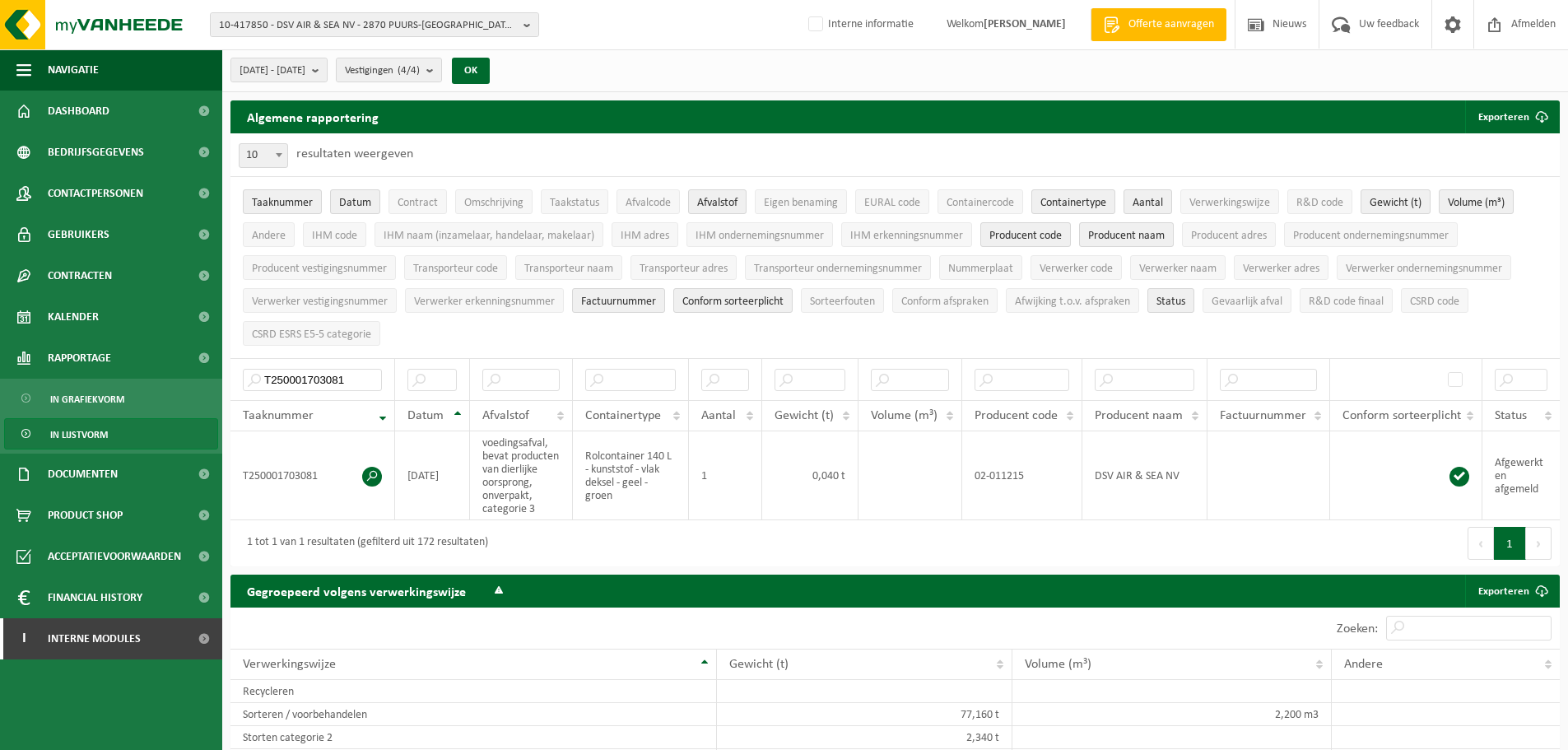
drag, startPoint x: 904, startPoint y: 346, endPoint x: 1466, endPoint y: 76, distance: 623.5
click at [904, 346] on ul "Taaknummer Datum Contract Omschrijving Taakstatus Afvalcode Afvalstof Eigen ben…" at bounding box center [896, 267] width 1330 height 181
click at [112, 148] on span "Bedrijfsgegevens" at bounding box center [95, 152] width 96 height 41
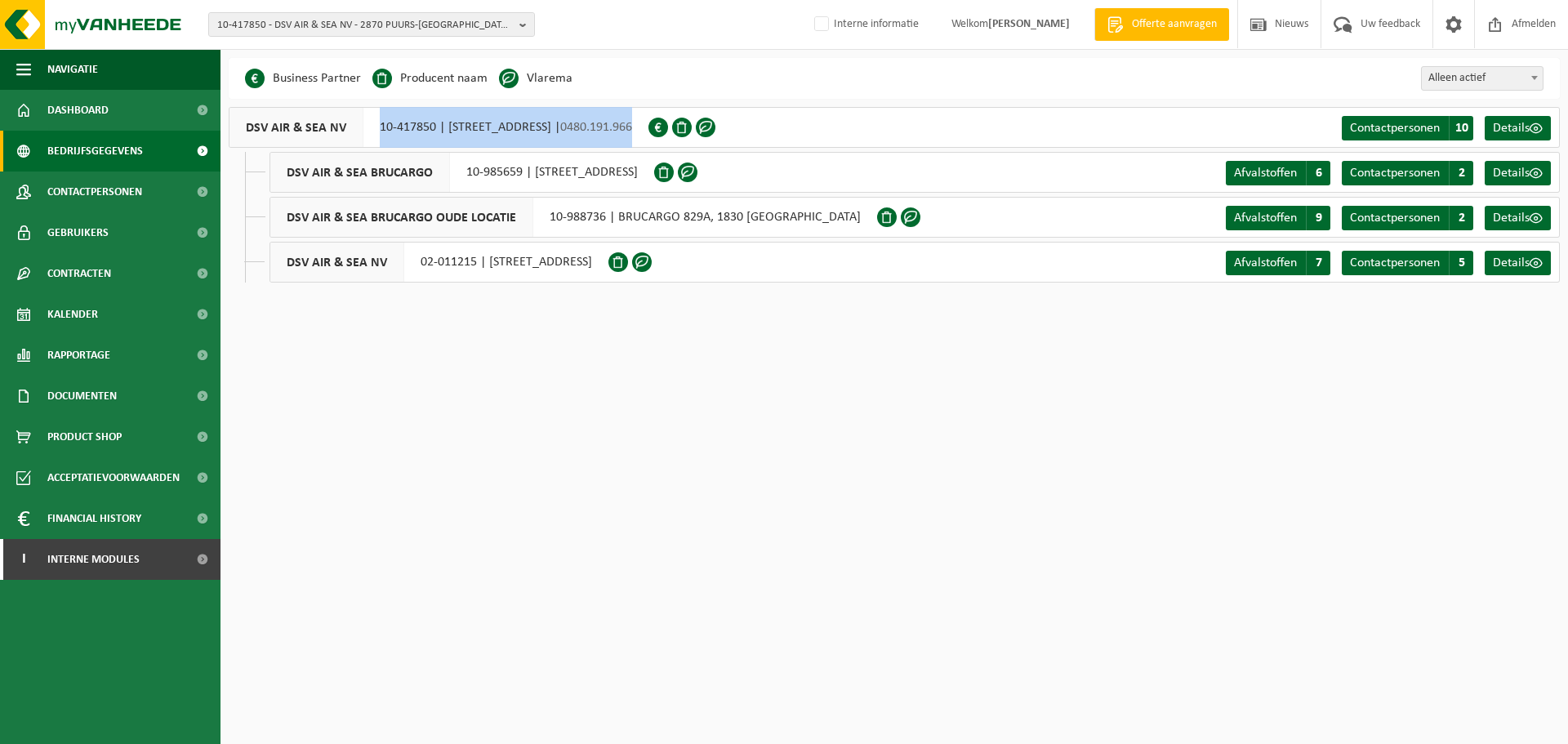
drag, startPoint x: 809, startPoint y: 126, endPoint x: 377, endPoint y: 120, distance: 432.0
click at [377, 120] on div "DSV AIR & SEA NV 10-417850 | [STREET_ADDRESS]-[GEOGRAPHIC_DATA] | 0480.191.966" at bounding box center [438, 127] width 419 height 40
click at [648, 125] on div "DSV AIR & SEA NV 10-417850 | [STREET_ADDRESS]-[GEOGRAPHIC_DATA] | 0480.191.966" at bounding box center [438, 127] width 419 height 40
drag, startPoint x: 812, startPoint y: 125, endPoint x: 224, endPoint y: 127, distance: 588.0
click at [224, 127] on div "DSV AIR & SEA NV 10-417850 | [GEOGRAPHIC_DATA] PUURS-[GEOGRAPHIC_DATA] | 0480.1…" at bounding box center [894, 195] width 1348 height 175
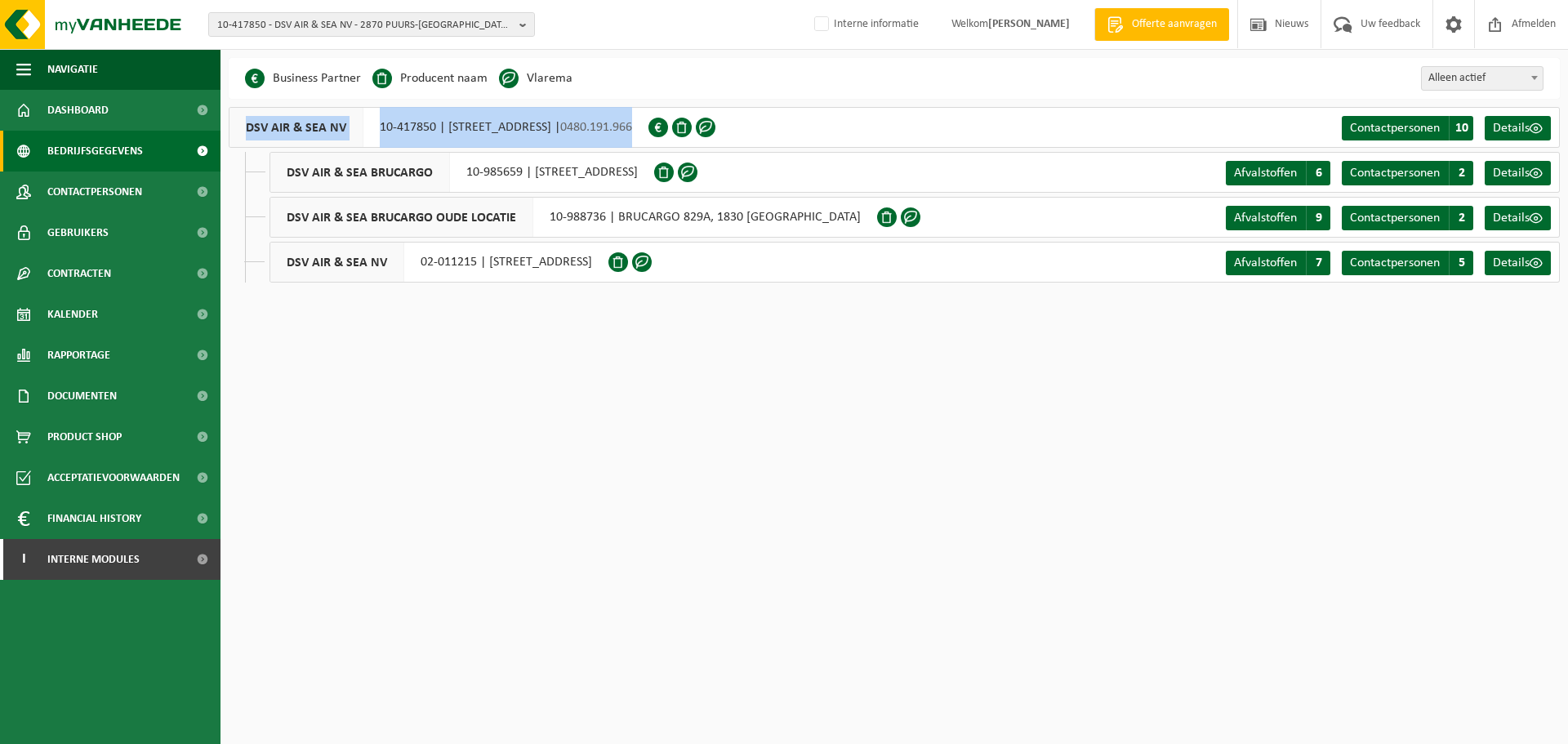
copy div "DSV AIR & SEA NV 10-417850 | [STREET_ADDRESS]-[GEOGRAPHIC_DATA] | 0480.191.966"
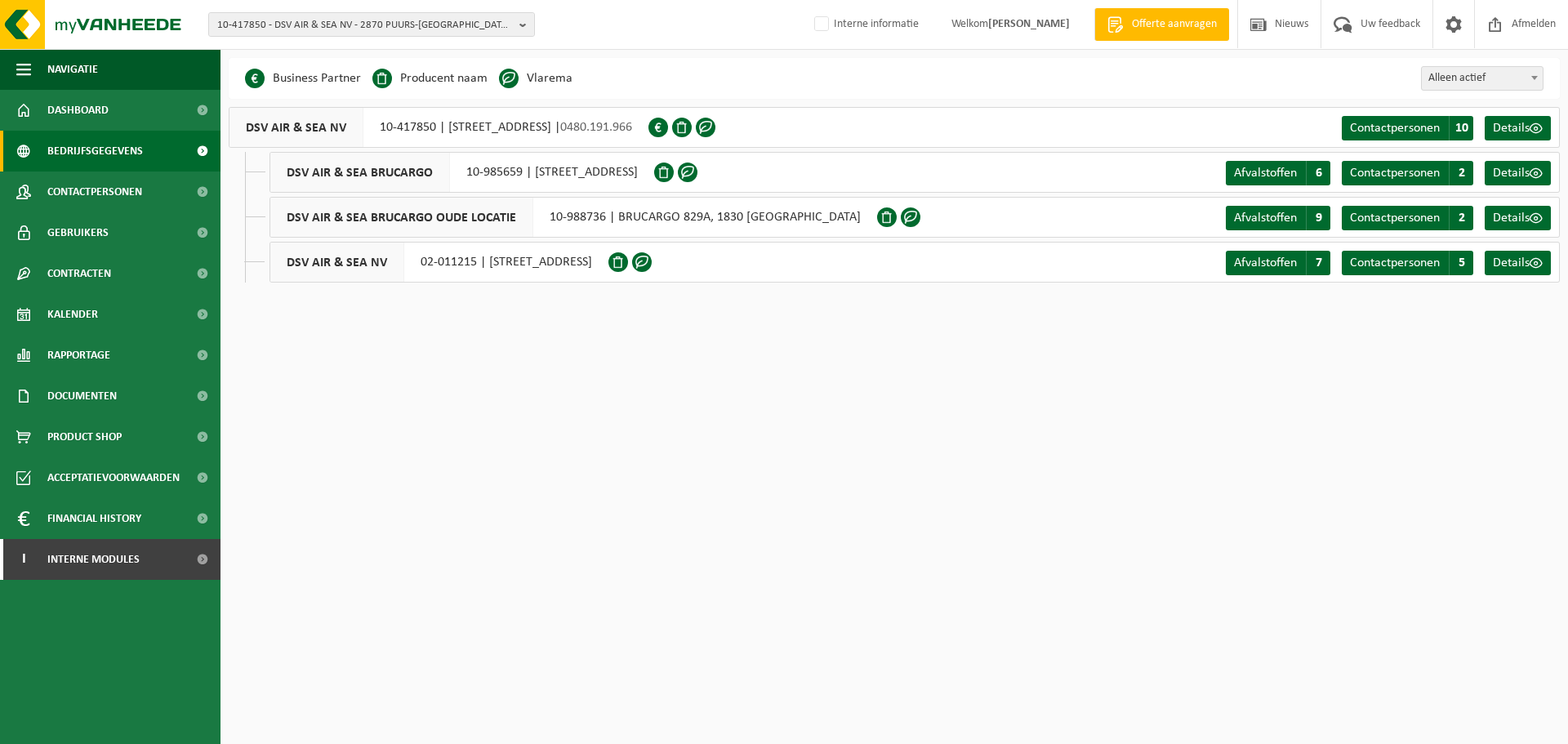
click at [746, 412] on html "10-417850 - DSV AIR & SEA NV - 2870 PUURS-[GEOGRAPHIC_DATA], SCHOONMANSVELD 40 …" at bounding box center [784, 372] width 1568 height 744
click at [758, 77] on div "Business Partner Producent naam Treatment Center Data Center Gearchiveerd Vlare…" at bounding box center [894, 78] width 1331 height 40
click at [1214, 83] on div "Business Partner Producent naam Treatment Center Data Center Gearchiveerd Vlare…" at bounding box center [894, 78] width 1331 height 40
click at [1053, 305] on div "Navigatie Offerte aanvragen Nieuws Uw feedback Afmelden Dashboard Bedrijfsgegev…" at bounding box center [784, 154] width 1568 height 307
